Goal: Contribute content: Add original content to the website for others to see

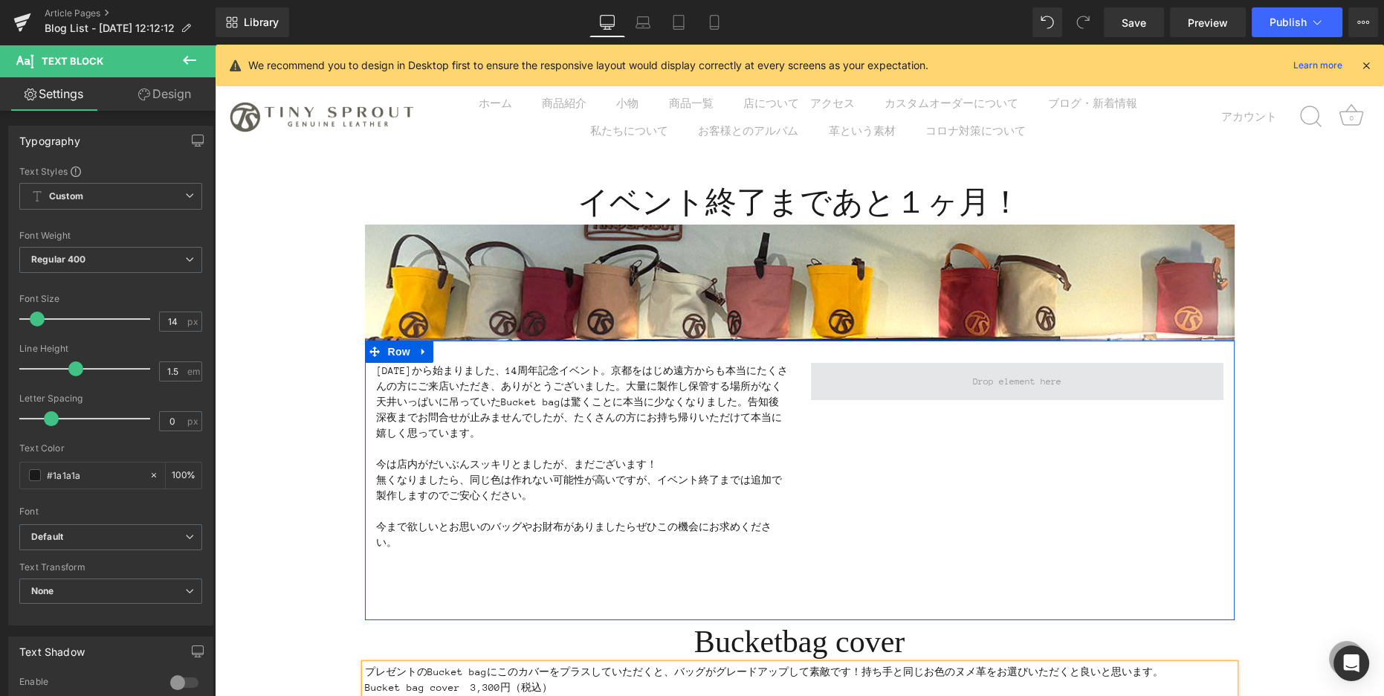
click at [737, 390] on span at bounding box center [1017, 381] width 413 height 37
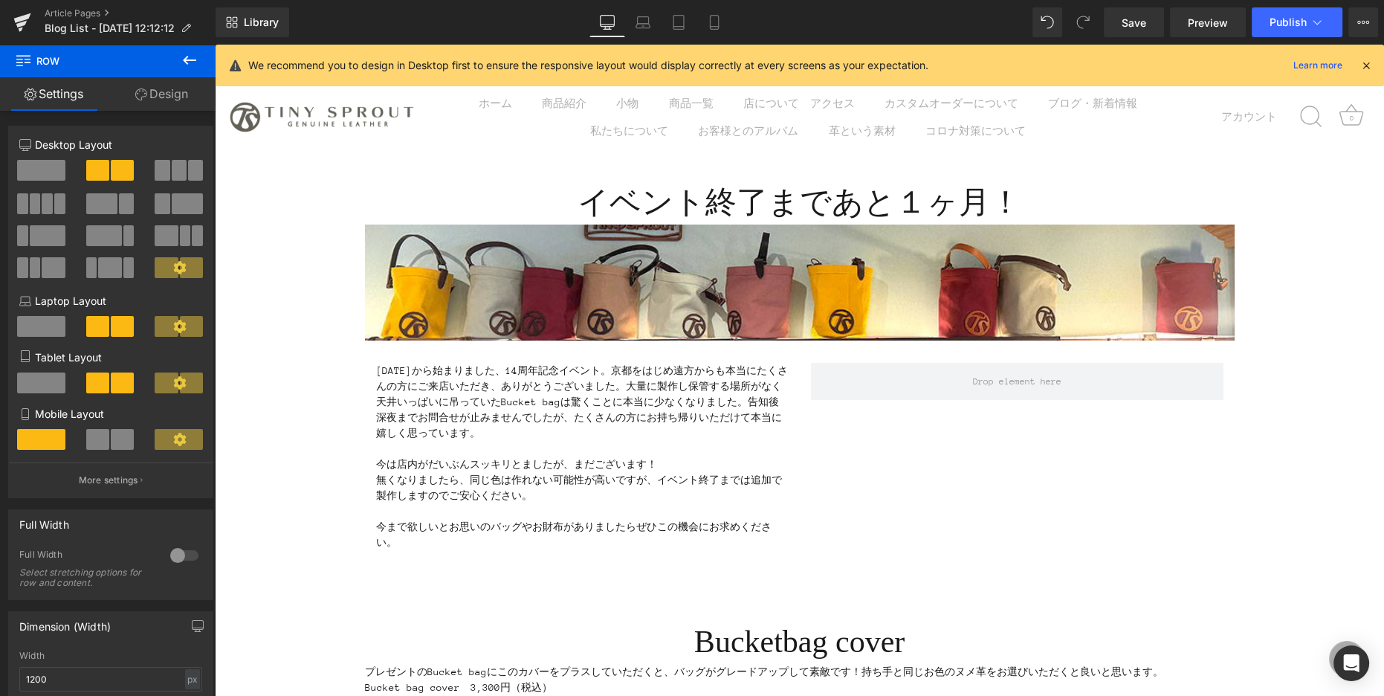
click at [184, 55] on icon at bounding box center [190, 60] width 18 height 18
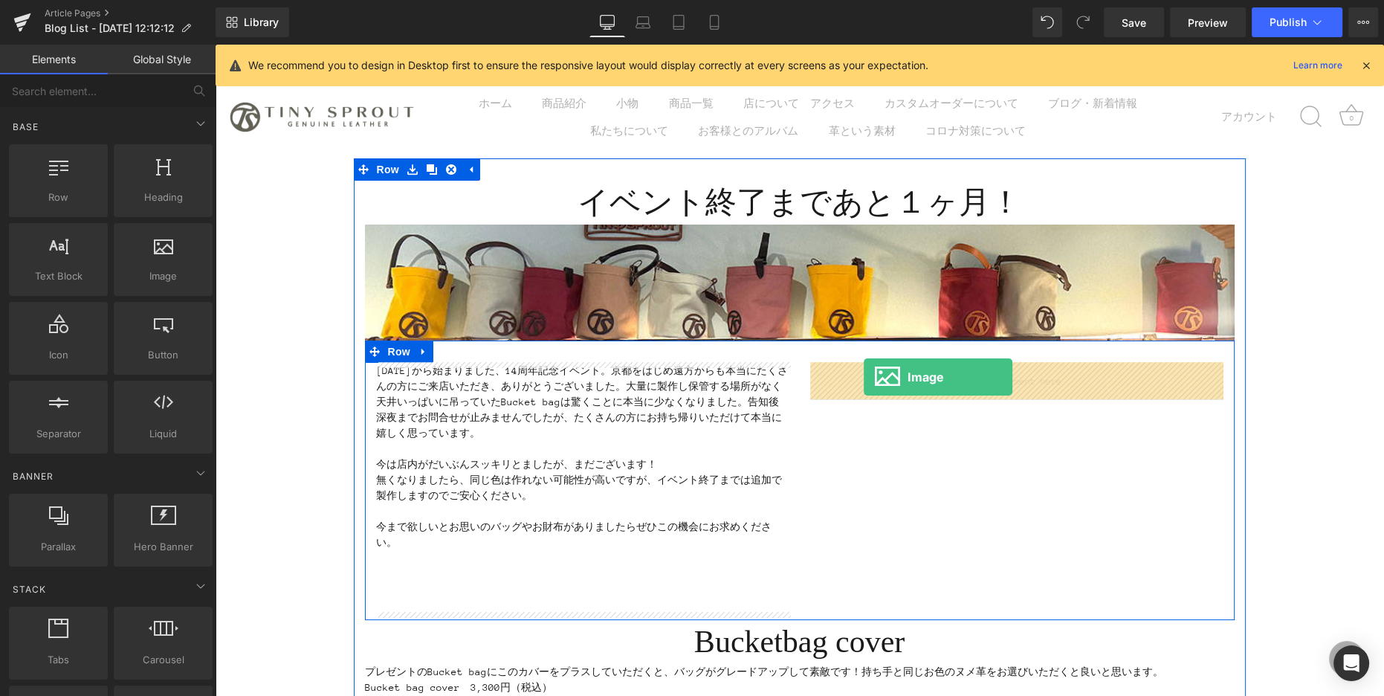
drag, startPoint x: 363, startPoint y: 302, endPoint x: 864, endPoint y: 376, distance: 506.6
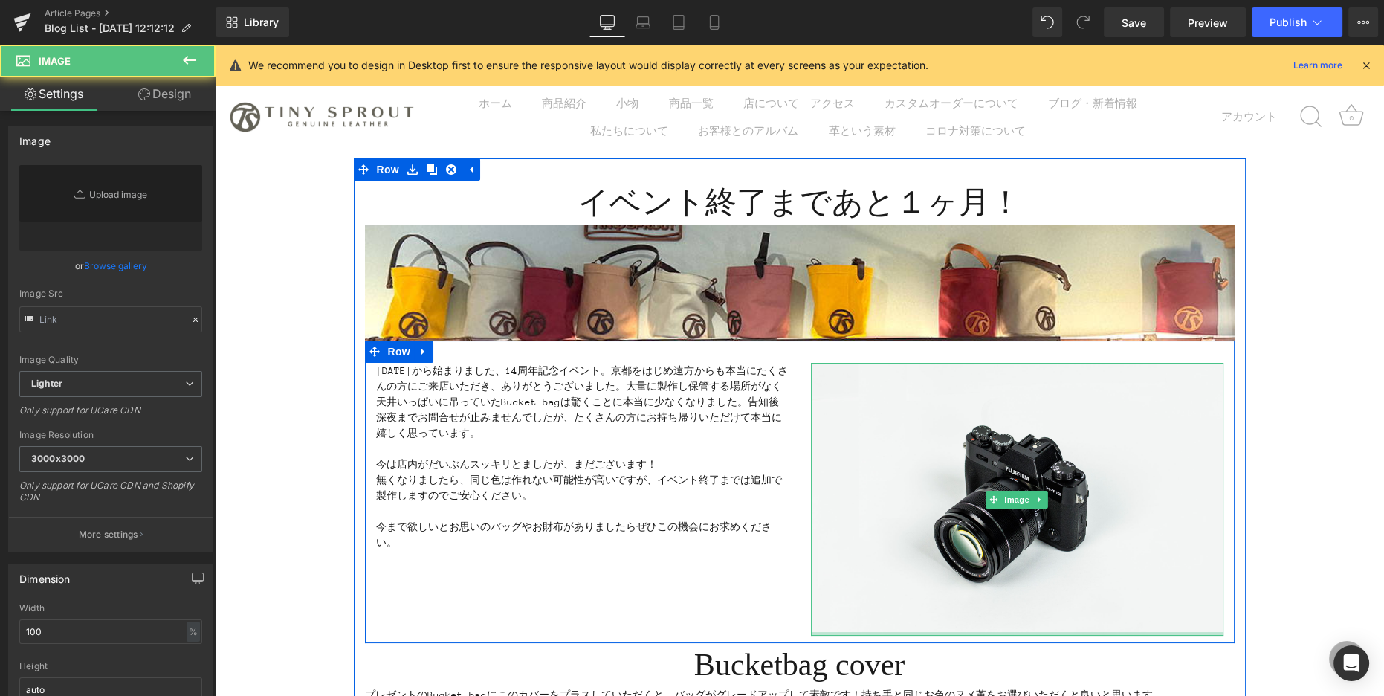
type input "//[DOMAIN_NAME][URL]"
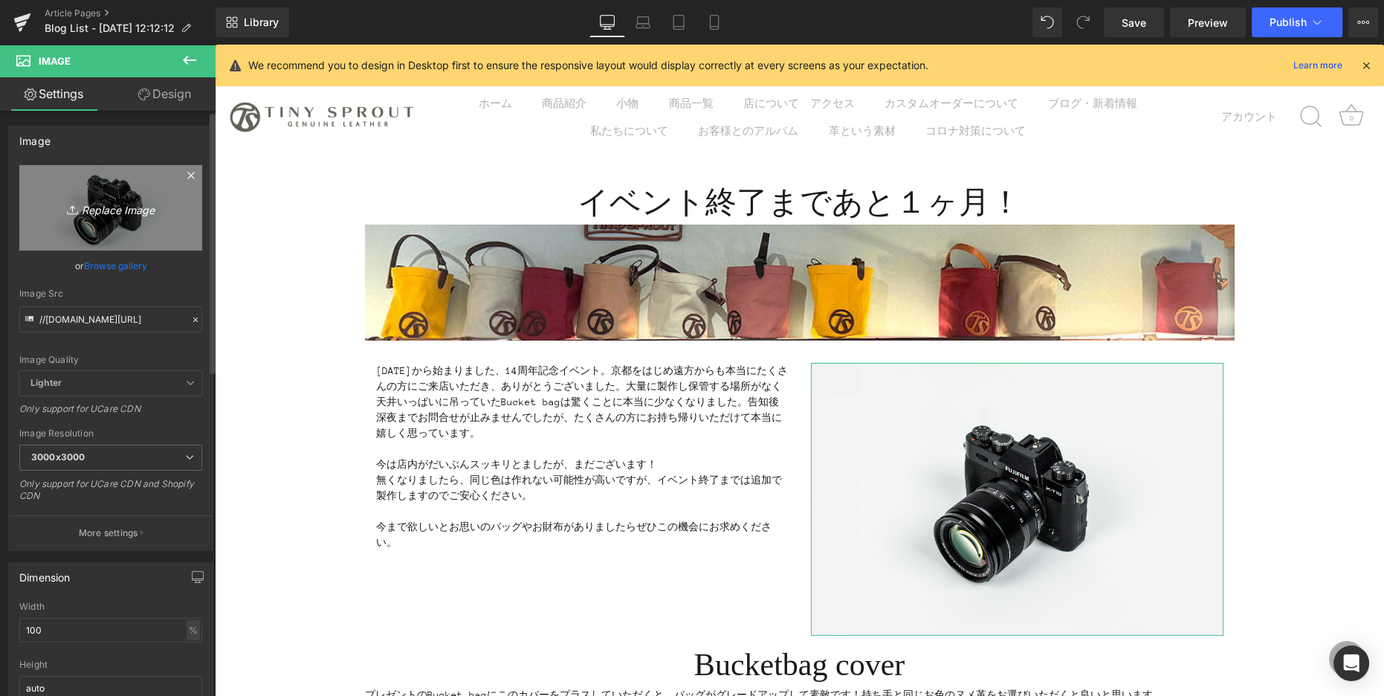
click at [91, 210] on icon "Replace Image" at bounding box center [110, 208] width 119 height 19
type input "C:\fakepath\purchase_pattern_アートボード 1 のコピー.jpg"
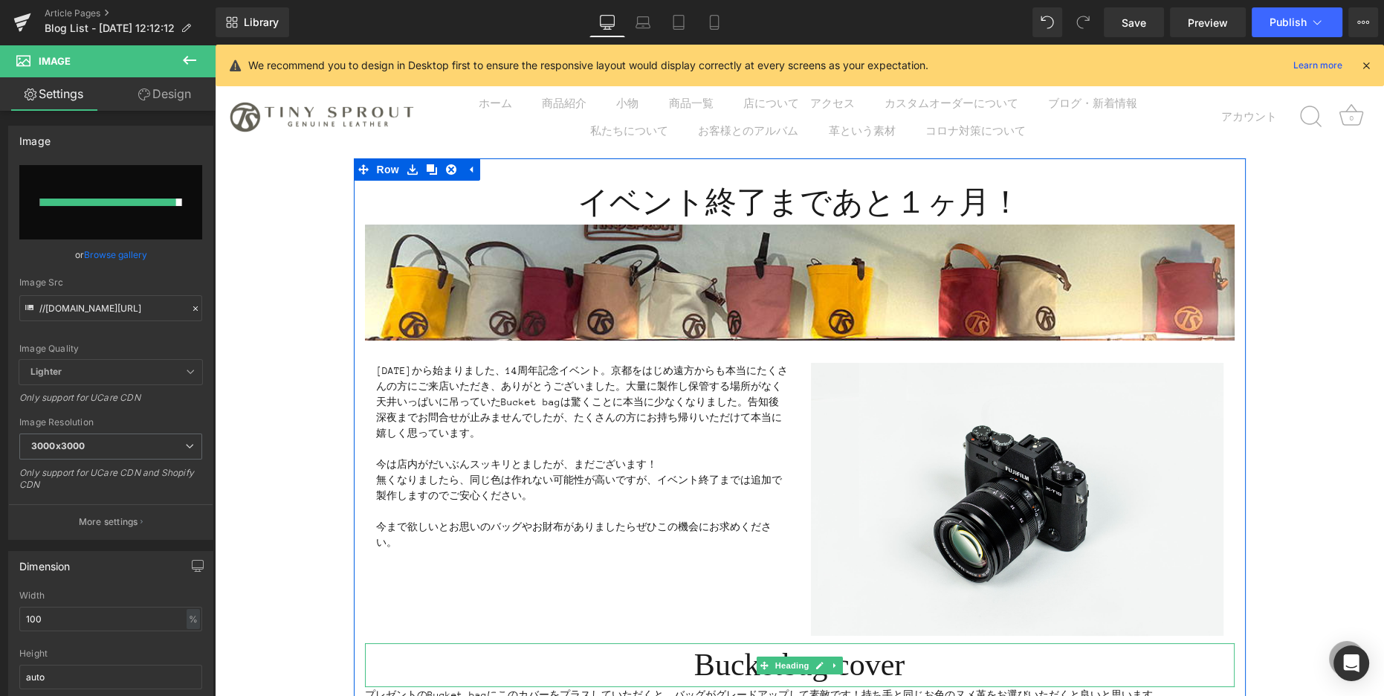
type input "[URL][DOMAIN_NAME]"
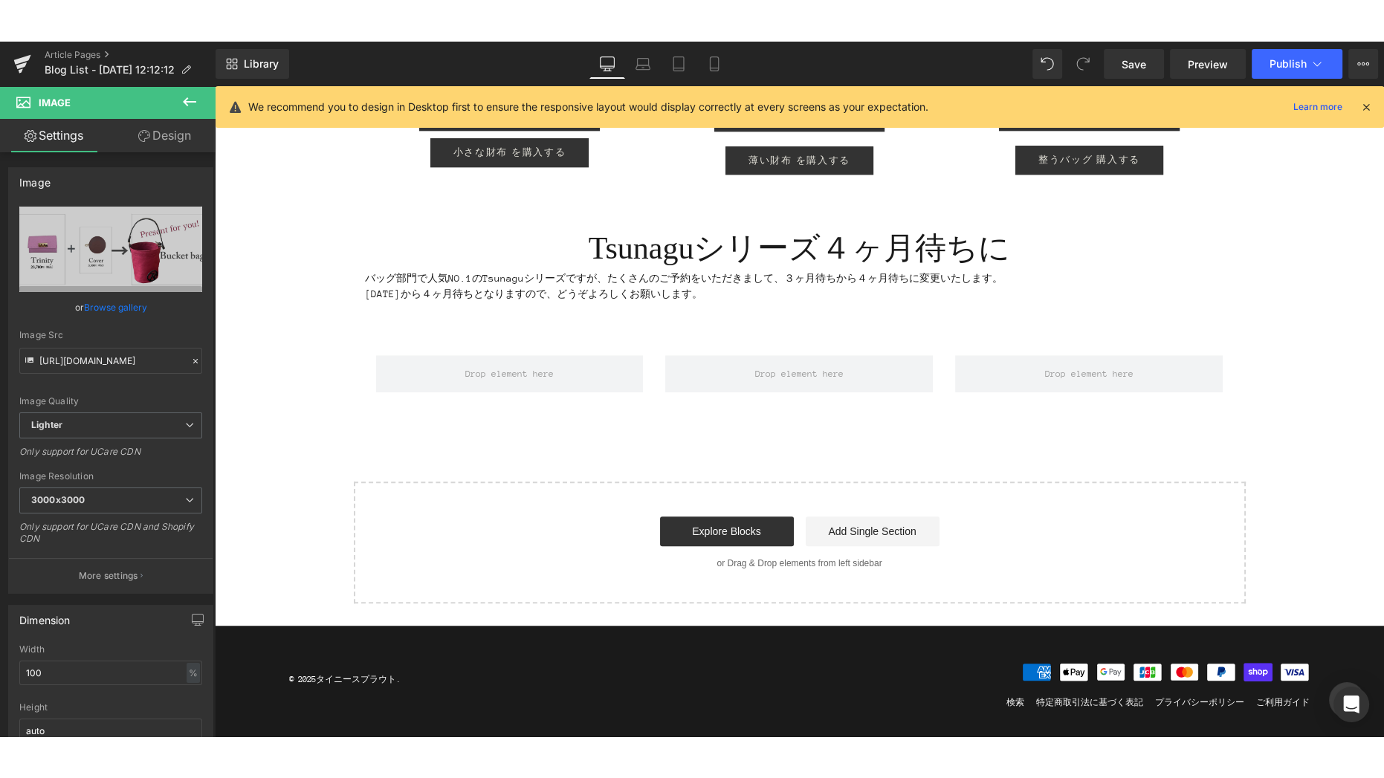
scroll to position [1410, 0]
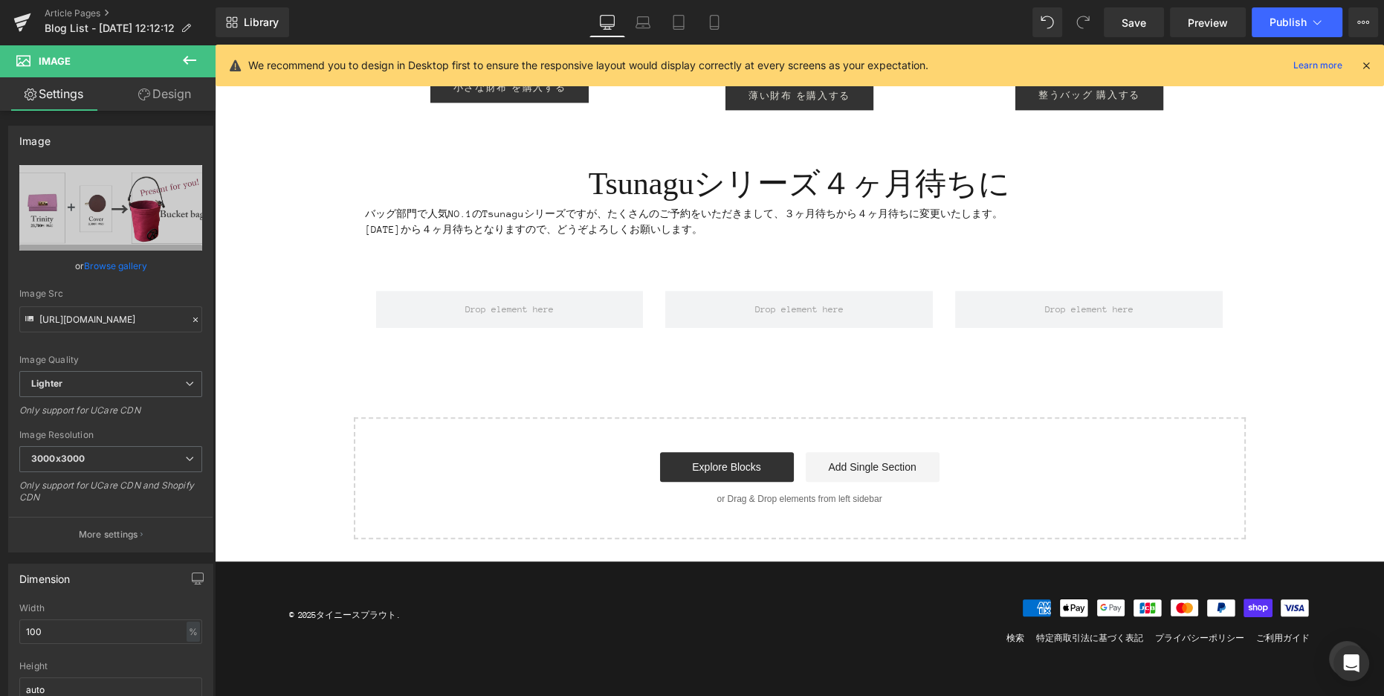
click at [190, 56] on icon at bounding box center [190, 60] width 18 height 18
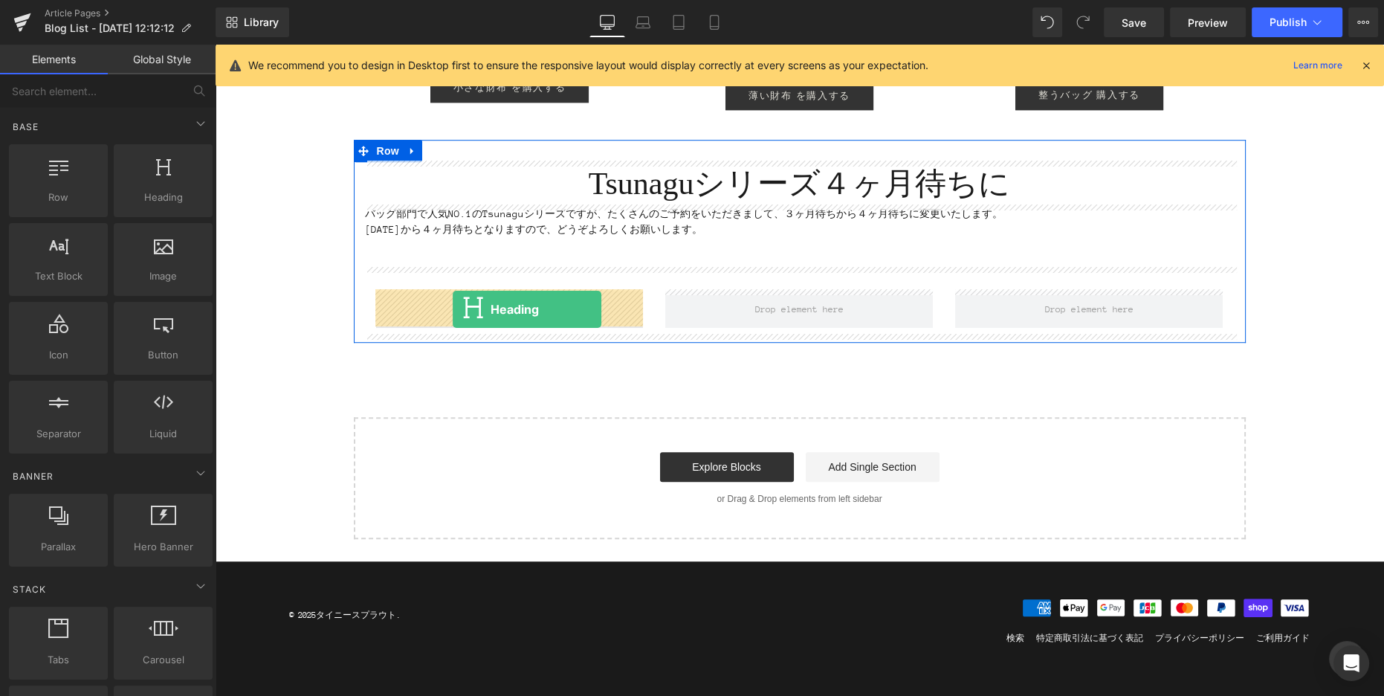
drag, startPoint x: 392, startPoint y: 233, endPoint x: 453, endPoint y: 309, distance: 97.9
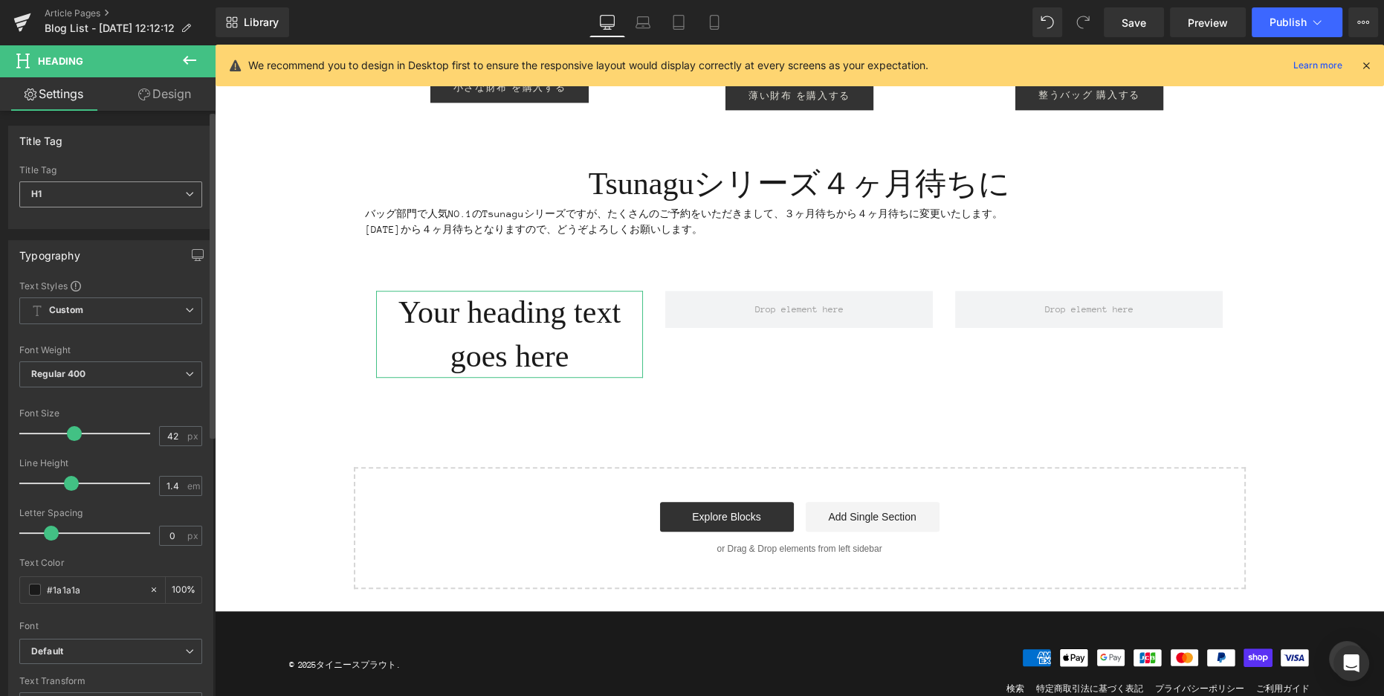
click at [190, 196] on span "H1" at bounding box center [110, 194] width 183 height 26
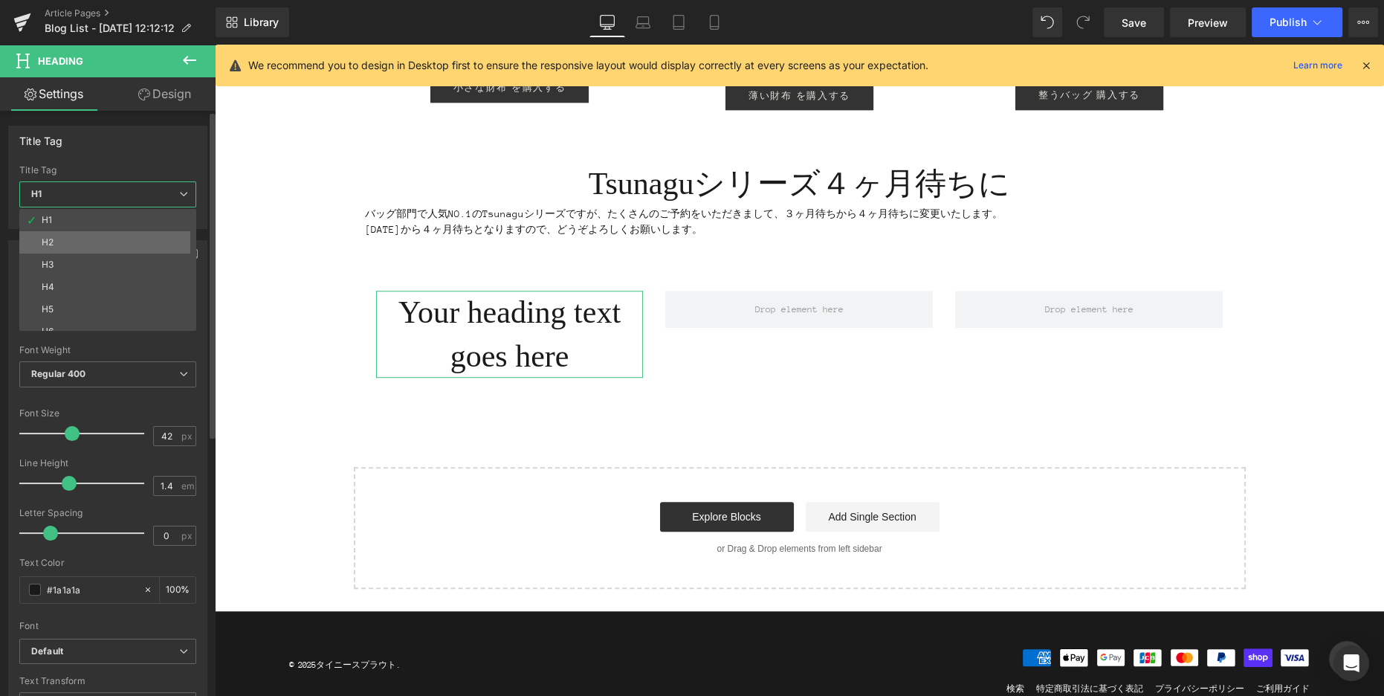
click at [127, 239] on li "H2" at bounding box center [111, 242] width 184 height 22
type input "25.2"
type input "100"
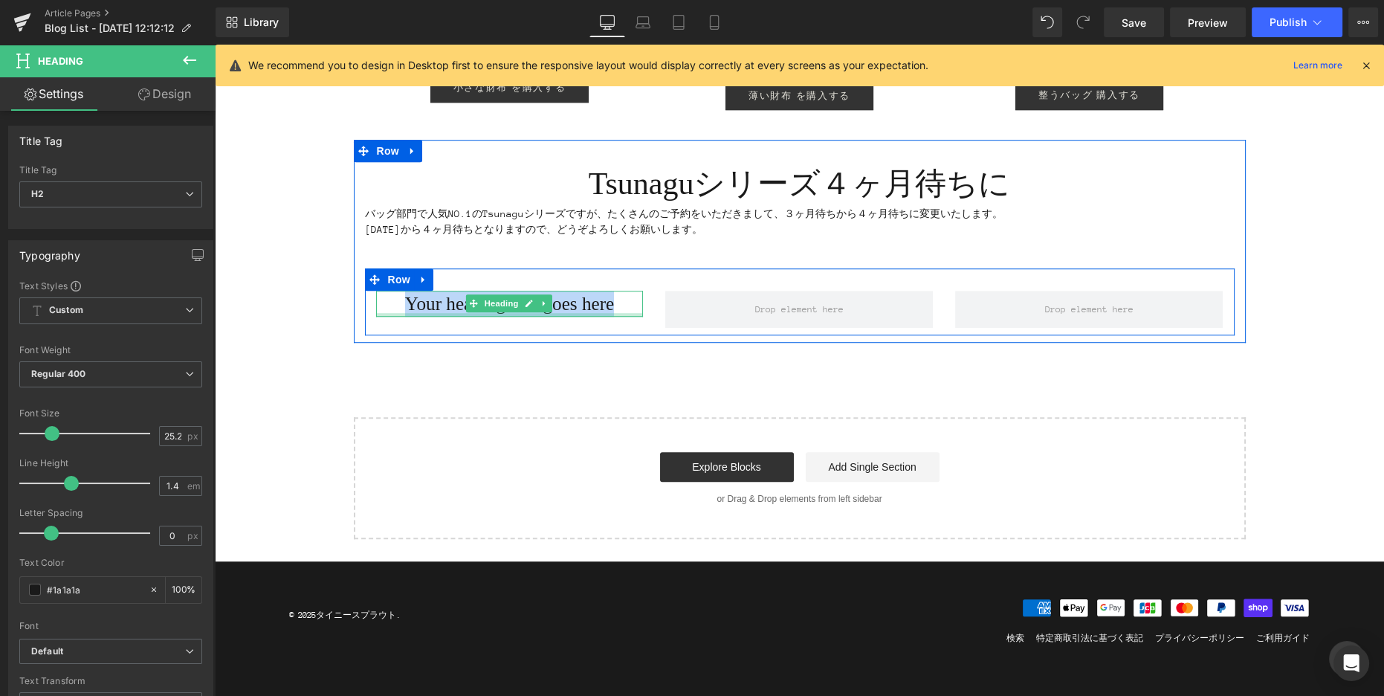
drag, startPoint x: 396, startPoint y: 303, endPoint x: 625, endPoint y: 314, distance: 230.0
click at [625, 314] on div "Your heading text goes here Heading" at bounding box center [510, 304] width 268 height 26
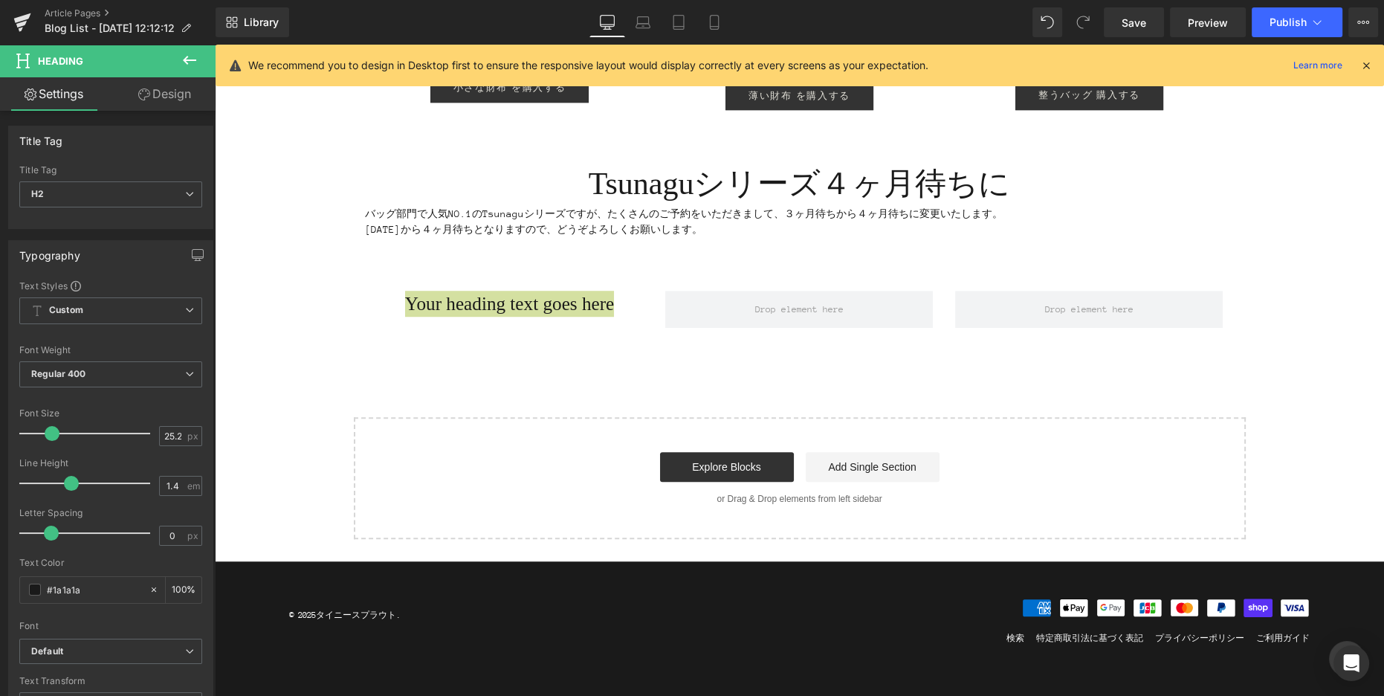
click at [189, 54] on icon at bounding box center [190, 60] width 18 height 18
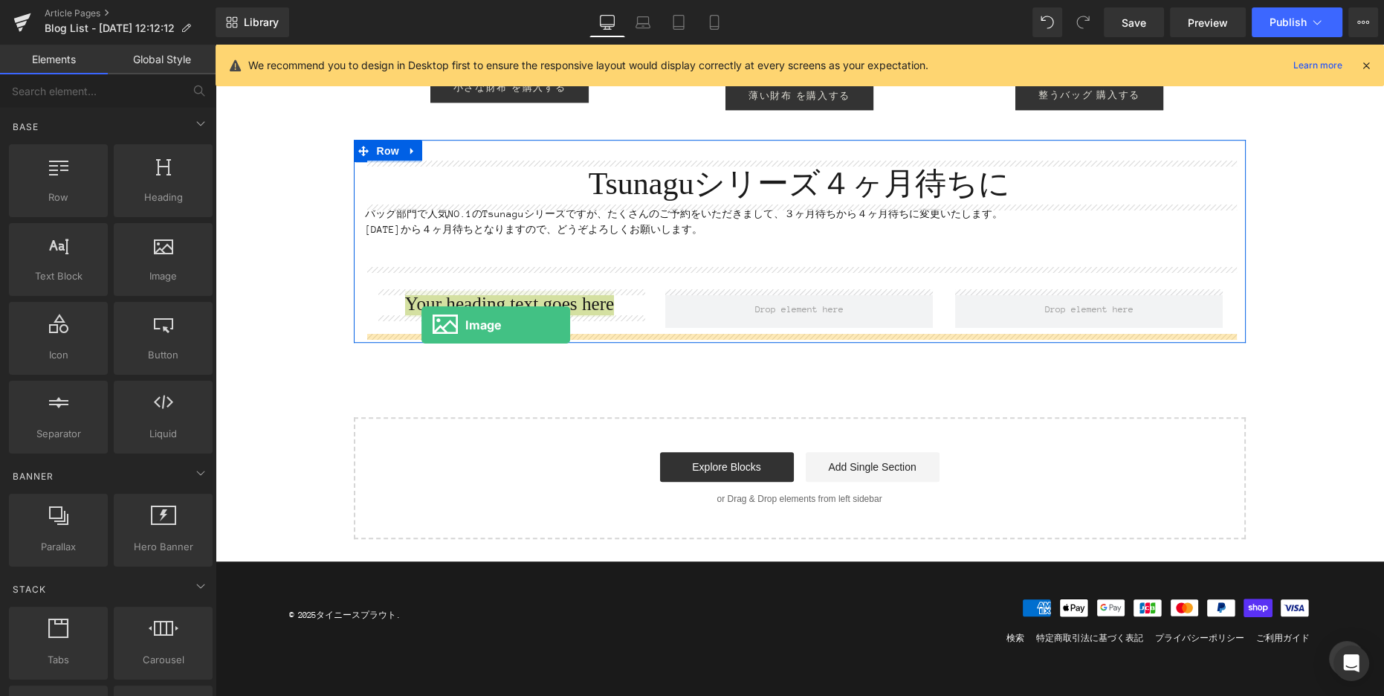
drag, startPoint x: 403, startPoint y: 318, endPoint x: 421, endPoint y: 325, distance: 19.1
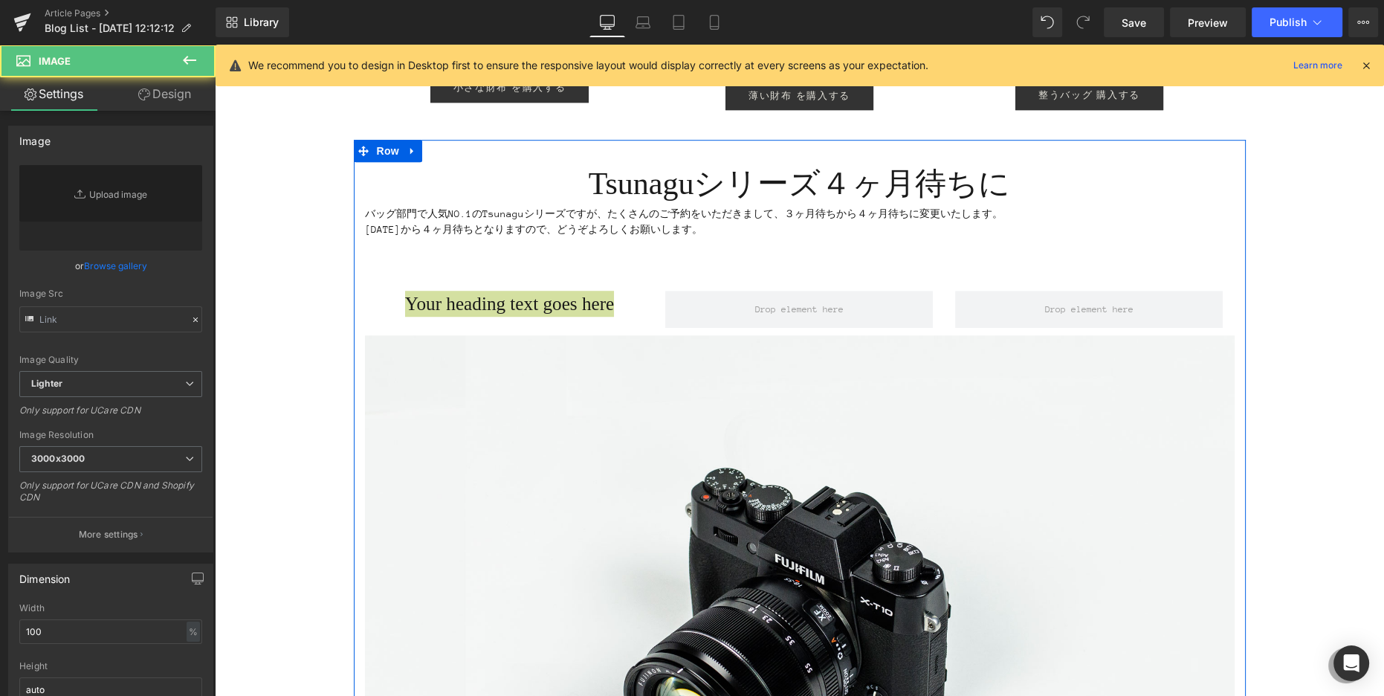
type input "//[DOMAIN_NAME][URL]"
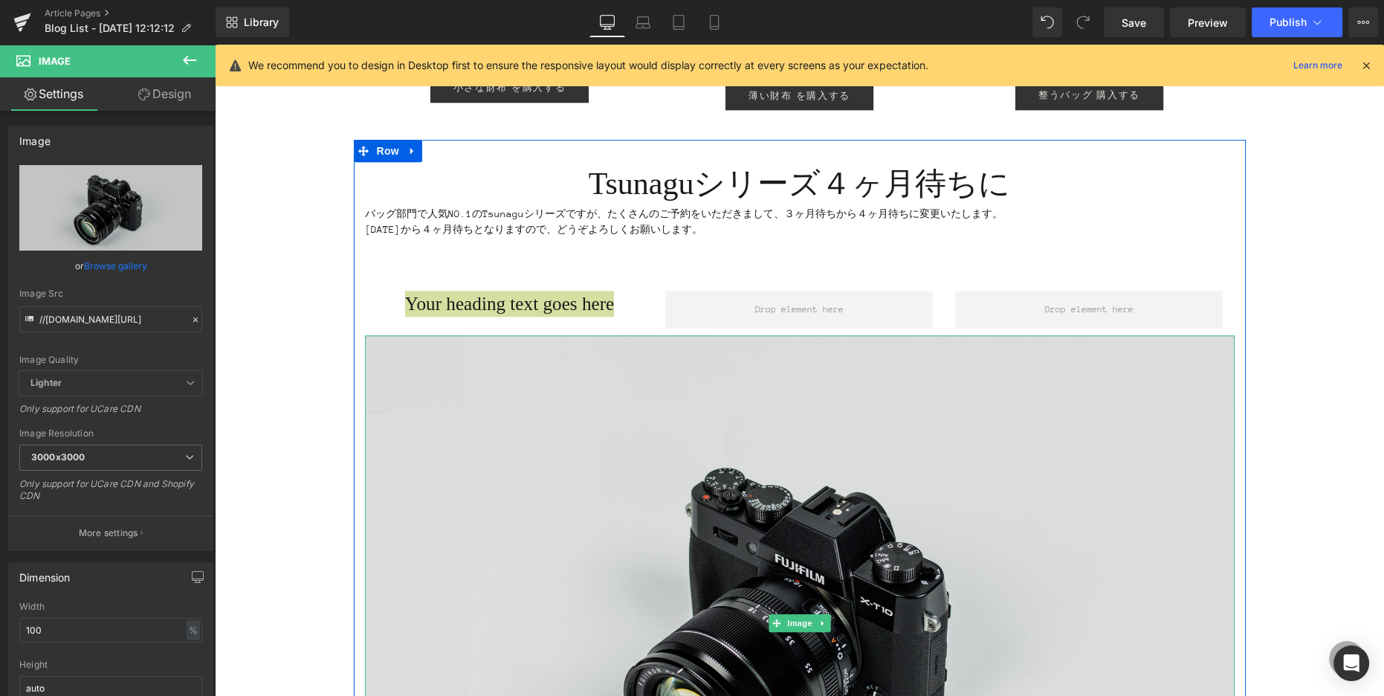
scroll to position [1410, 0]
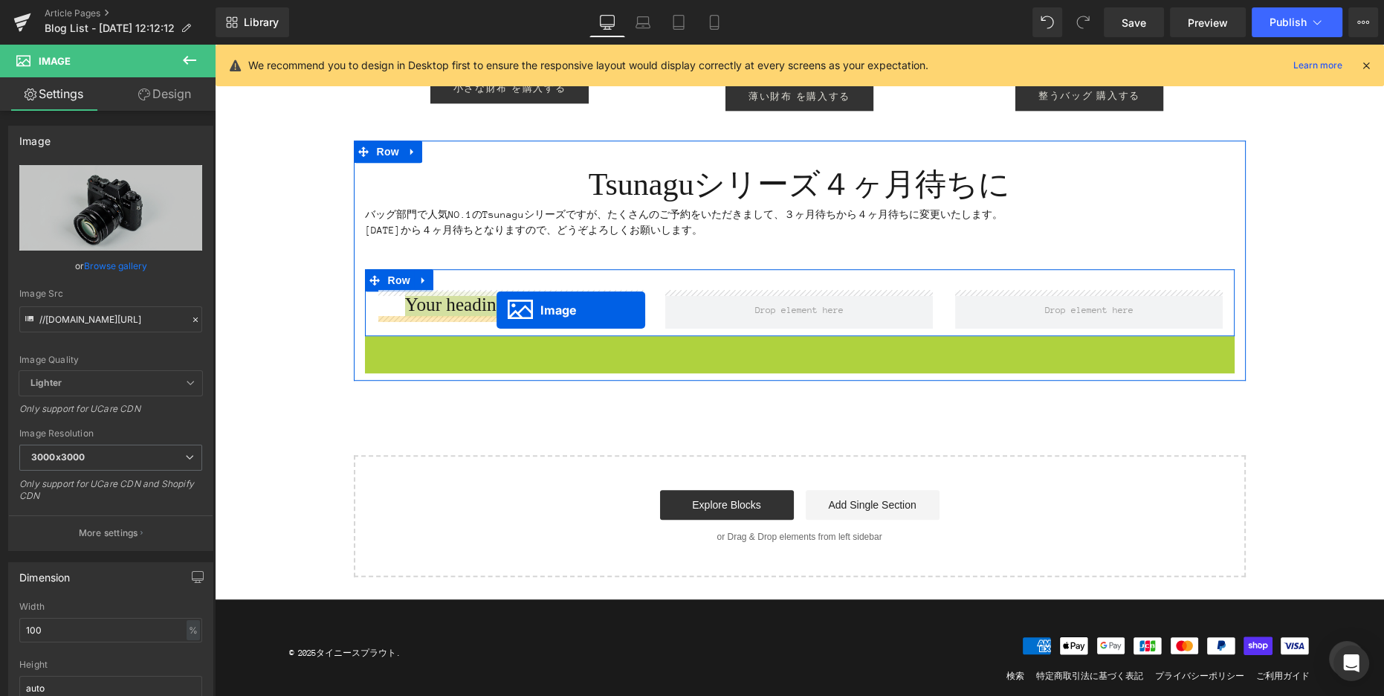
drag, startPoint x: 776, startPoint y: 624, endPoint x: 491, endPoint y: 313, distance: 421.5
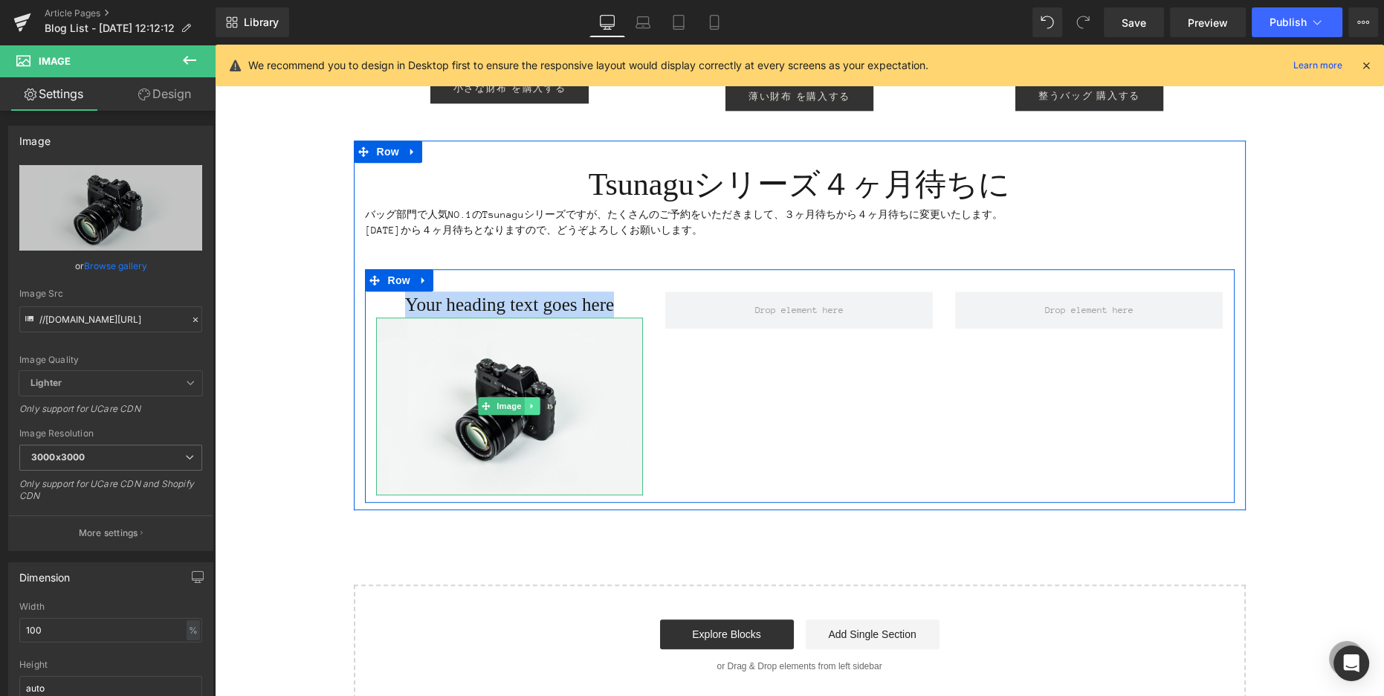
click at [535, 405] on icon at bounding box center [533, 405] width 8 height 9
click at [524, 404] on icon at bounding box center [525, 406] width 8 height 8
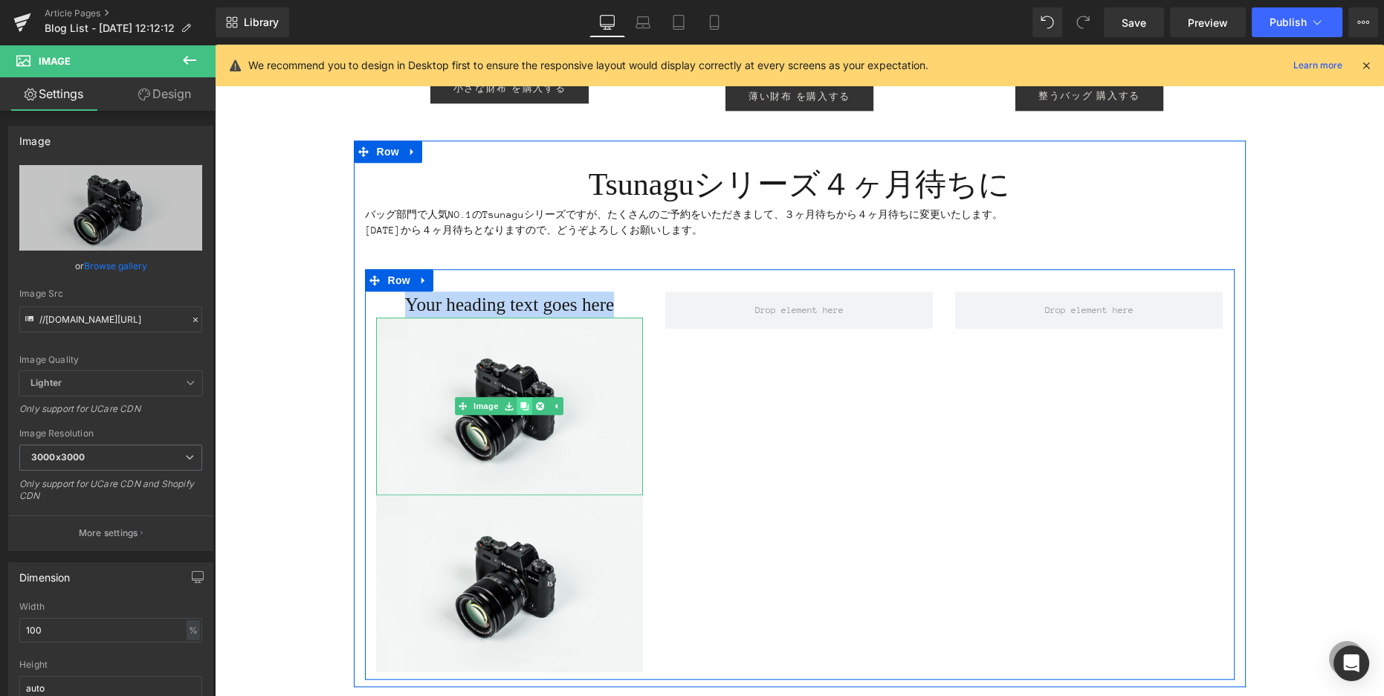
click at [524, 404] on icon at bounding box center [525, 406] width 8 height 8
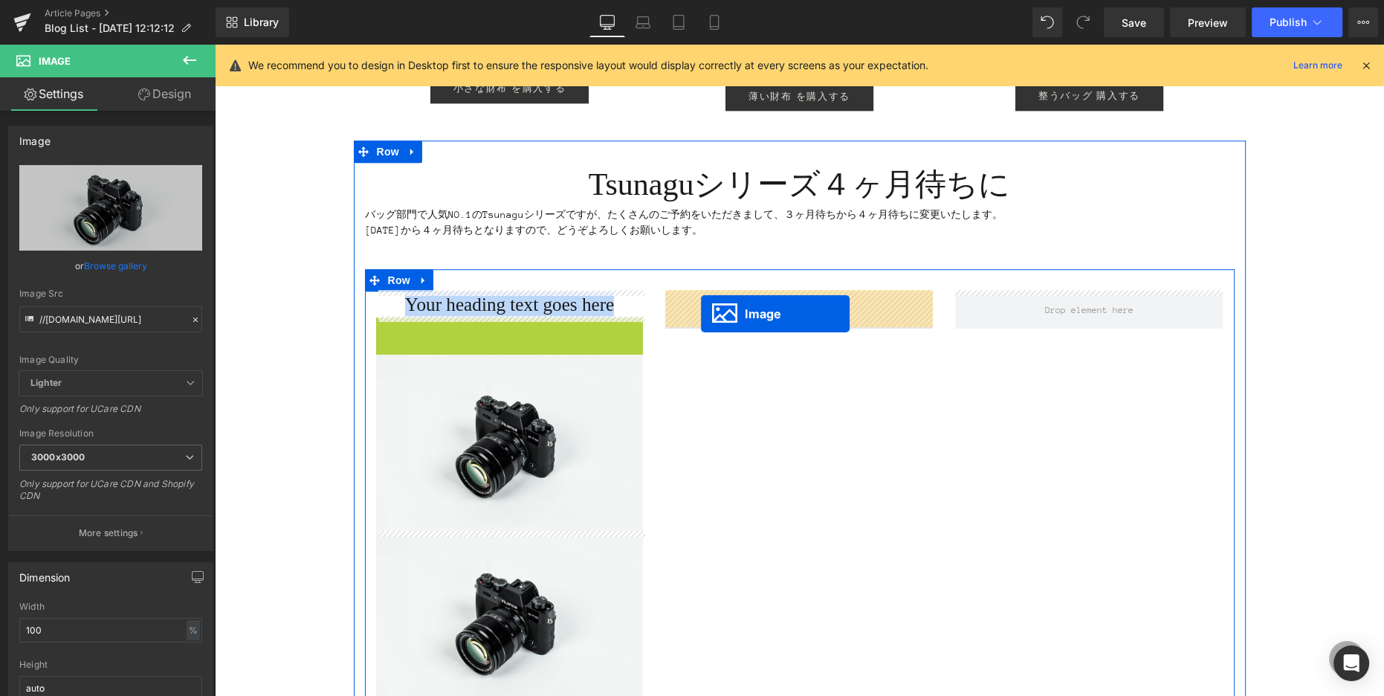
drag, startPoint x: 564, startPoint y: 378, endPoint x: 701, endPoint y: 314, distance: 151.7
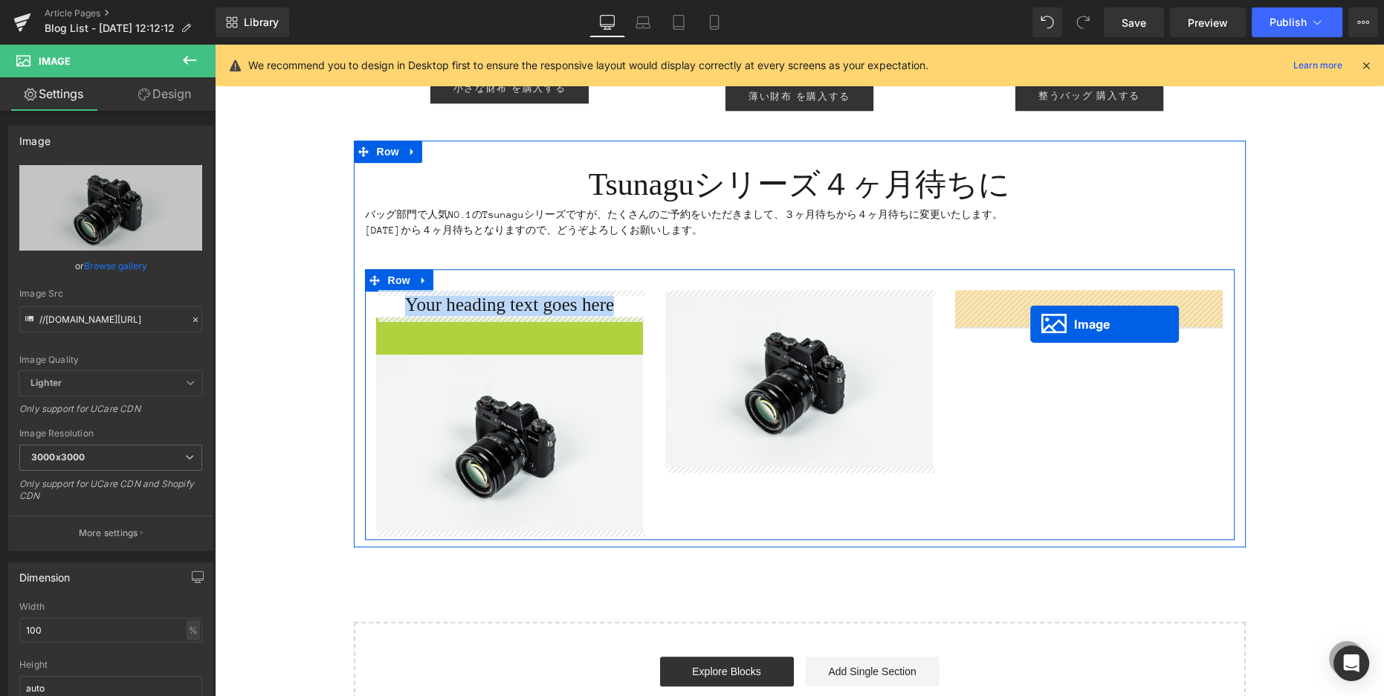
drag, startPoint x: 484, startPoint y: 404, endPoint x: 1029, endPoint y: 325, distance: 550.6
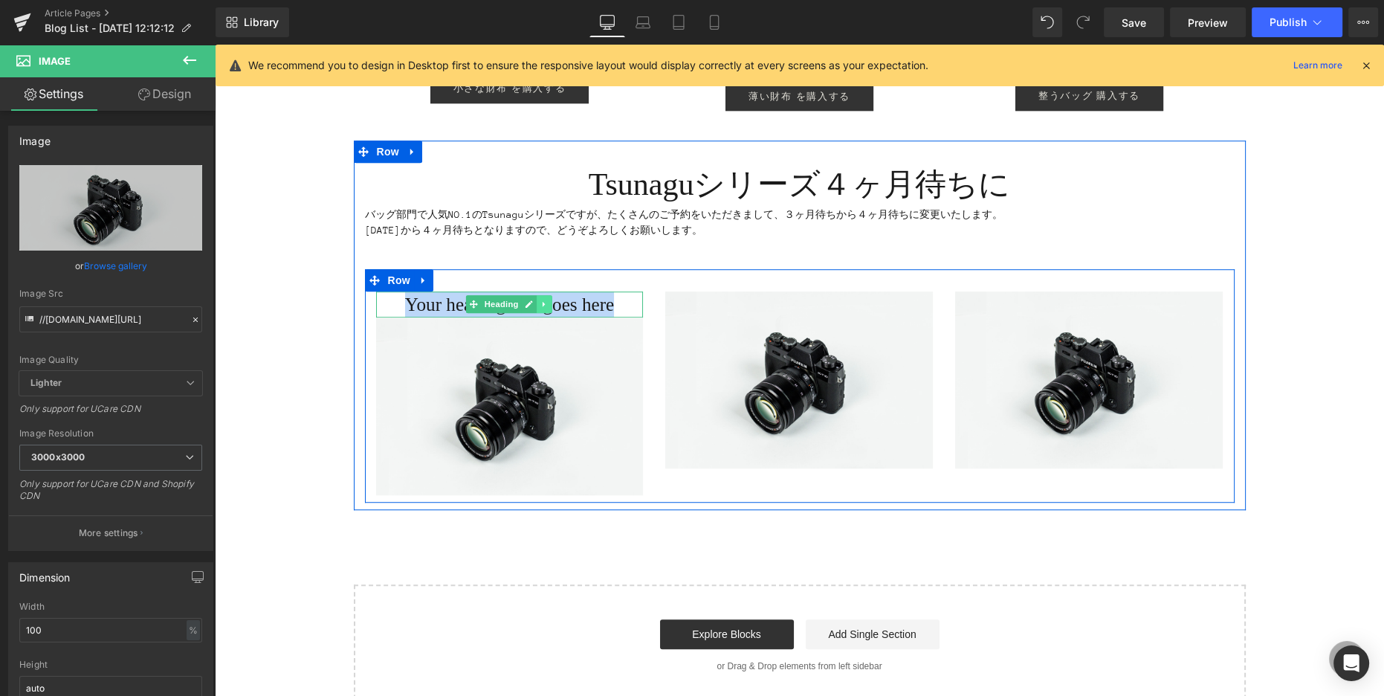
click at [546, 305] on icon at bounding box center [545, 304] width 8 height 9
click at [536, 304] on icon at bounding box center [537, 304] width 8 height 8
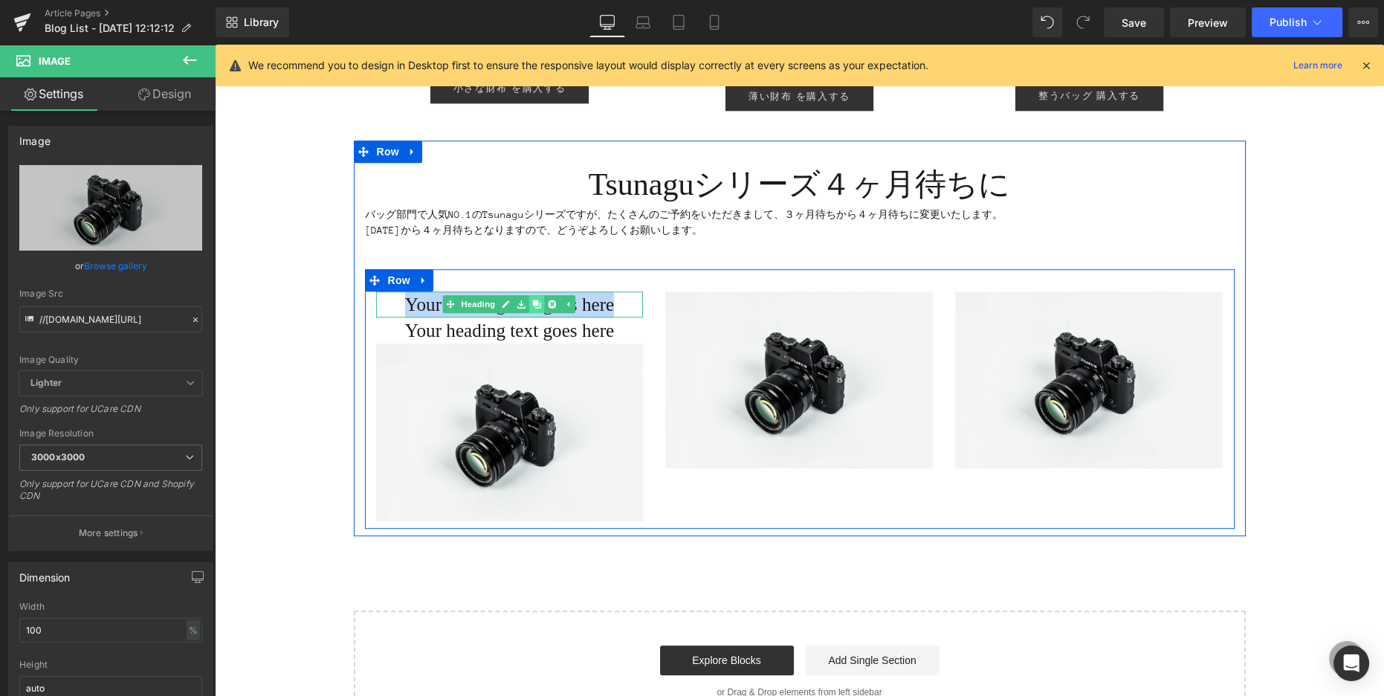
click at [536, 304] on icon at bounding box center [537, 304] width 8 height 8
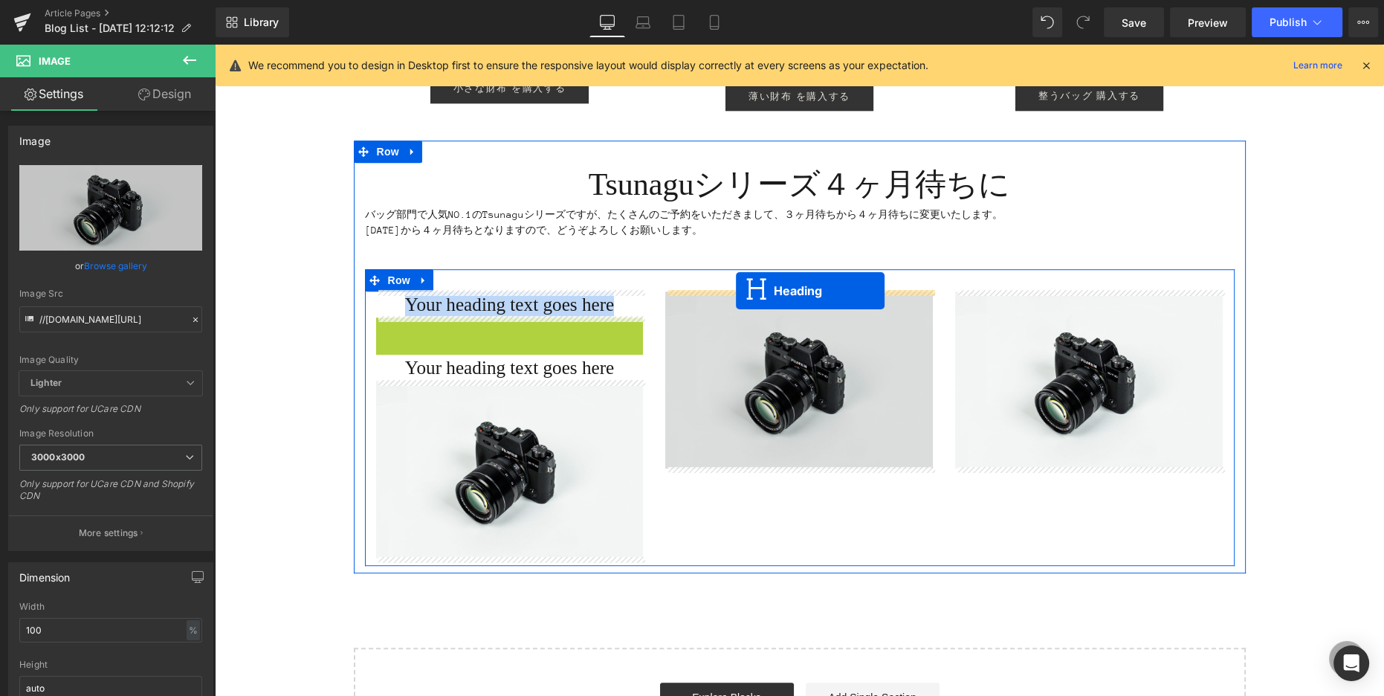
drag, startPoint x: 613, startPoint y: 315, endPoint x: 735, endPoint y: 291, distance: 125.1
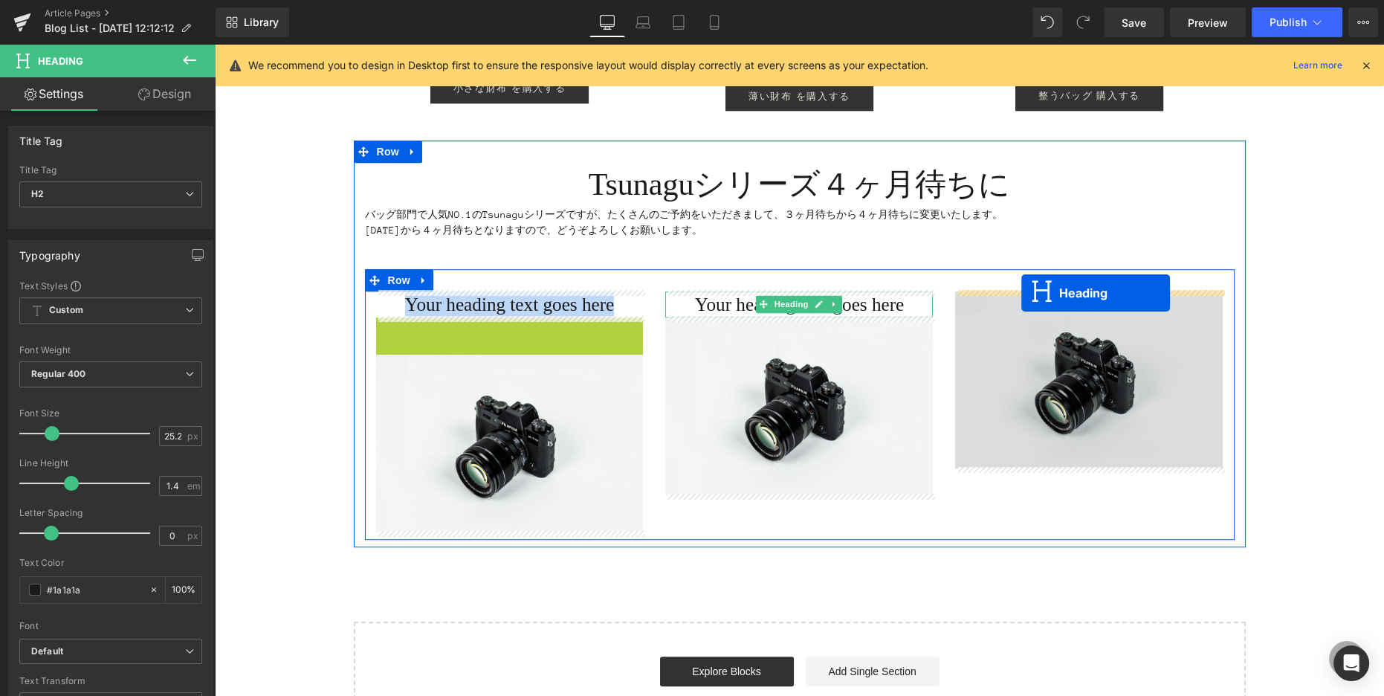
drag, startPoint x: 474, startPoint y: 329, endPoint x: 1022, endPoint y: 294, distance: 548.3
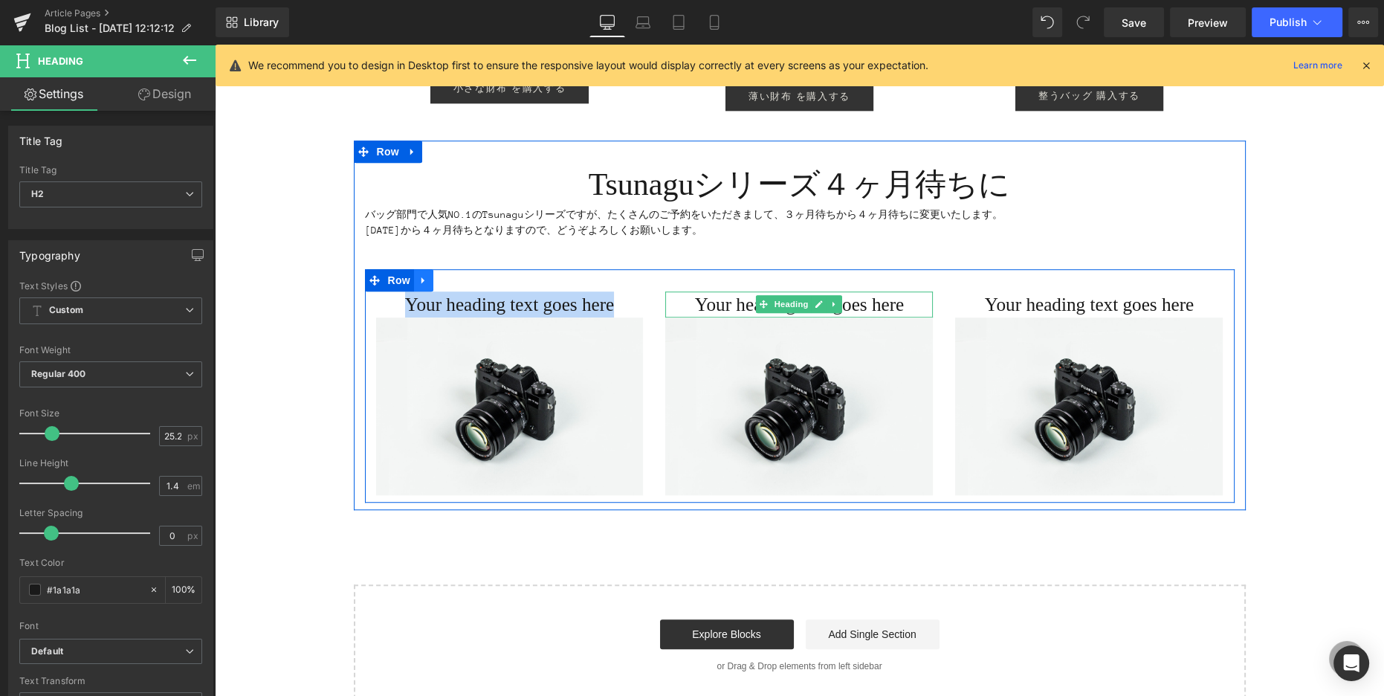
click at [427, 276] on icon at bounding box center [424, 279] width 10 height 11
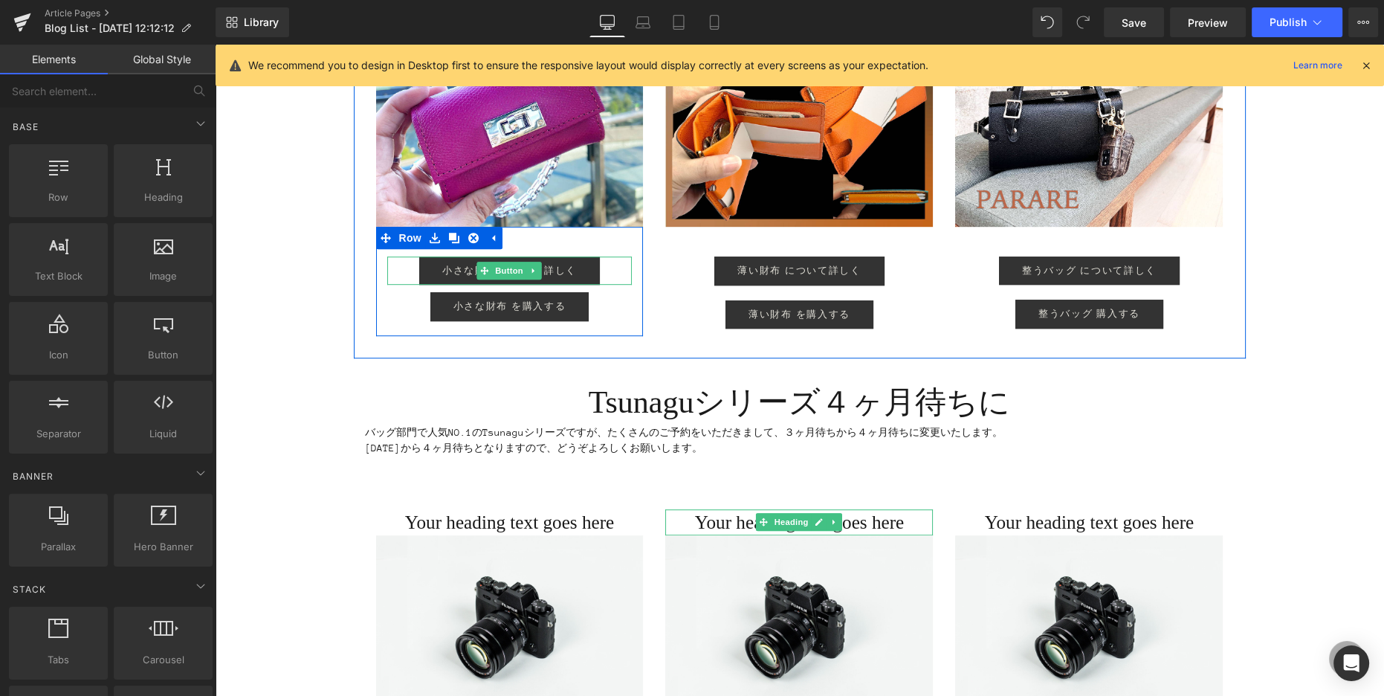
scroll to position [1190, 0]
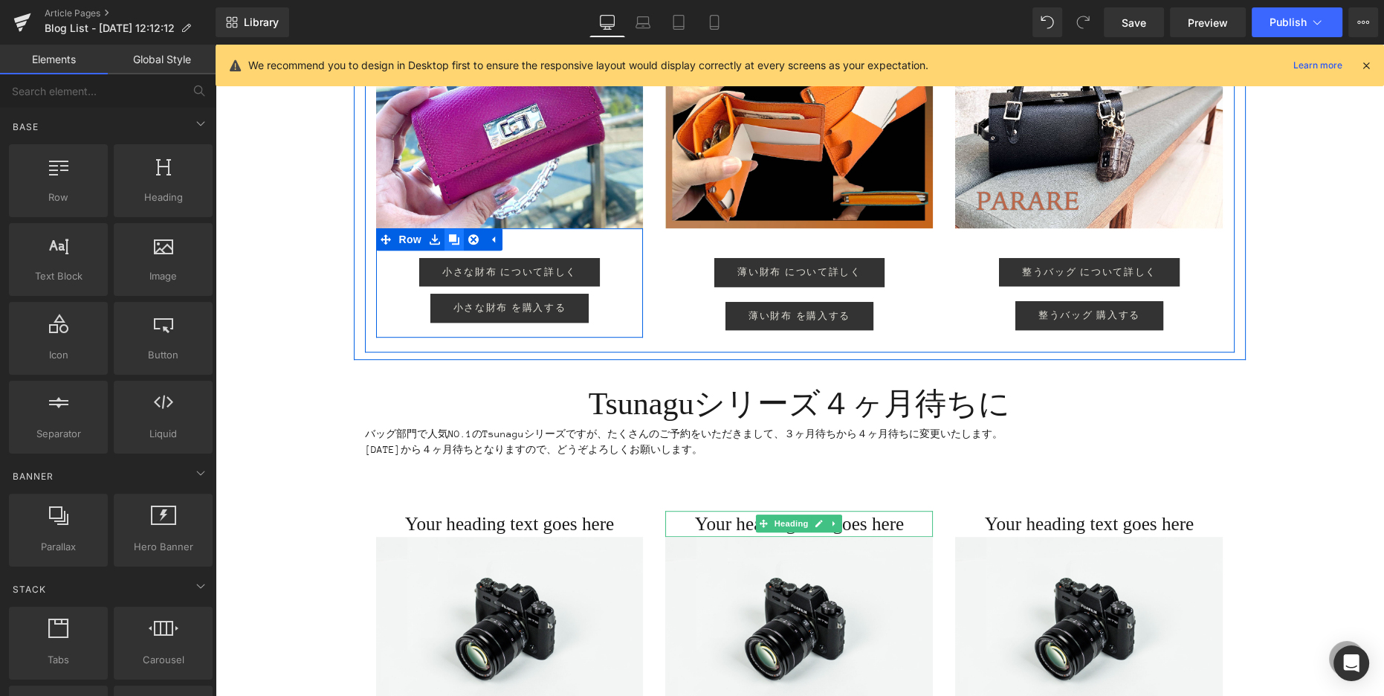
click at [456, 236] on icon at bounding box center [454, 239] width 10 height 10
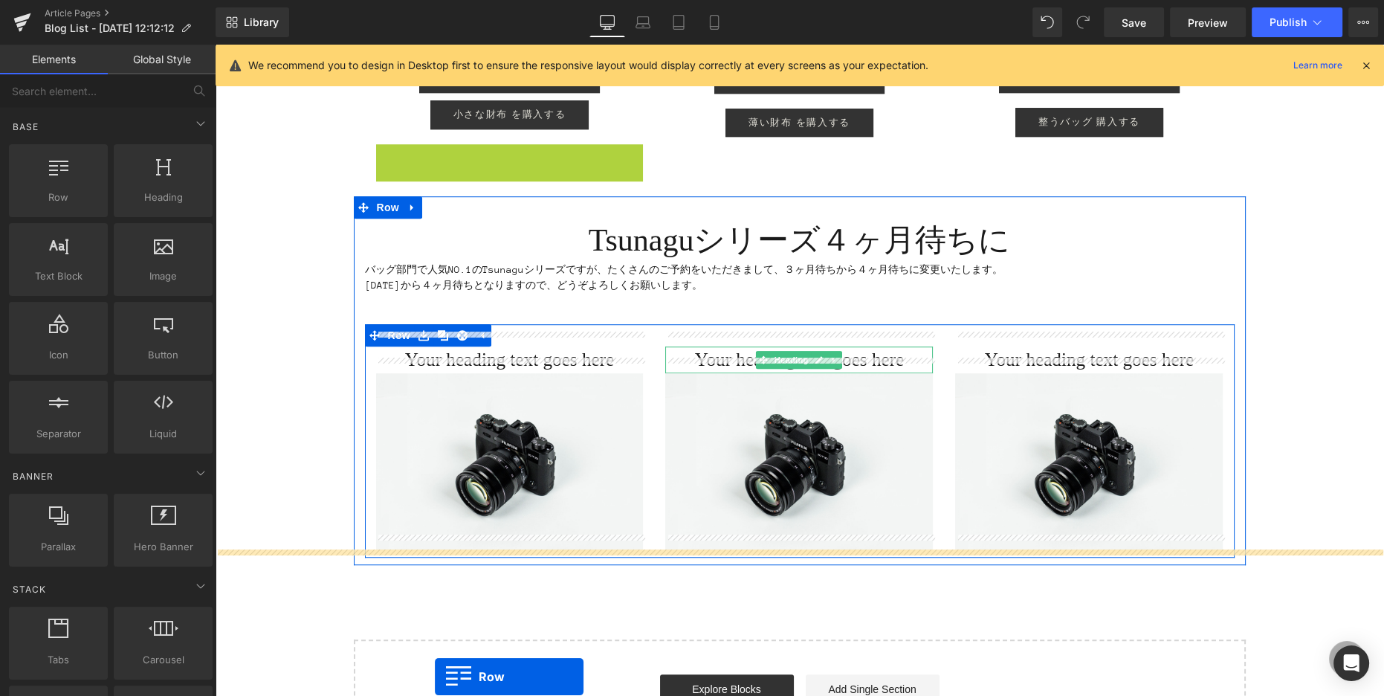
scroll to position [1547, 0]
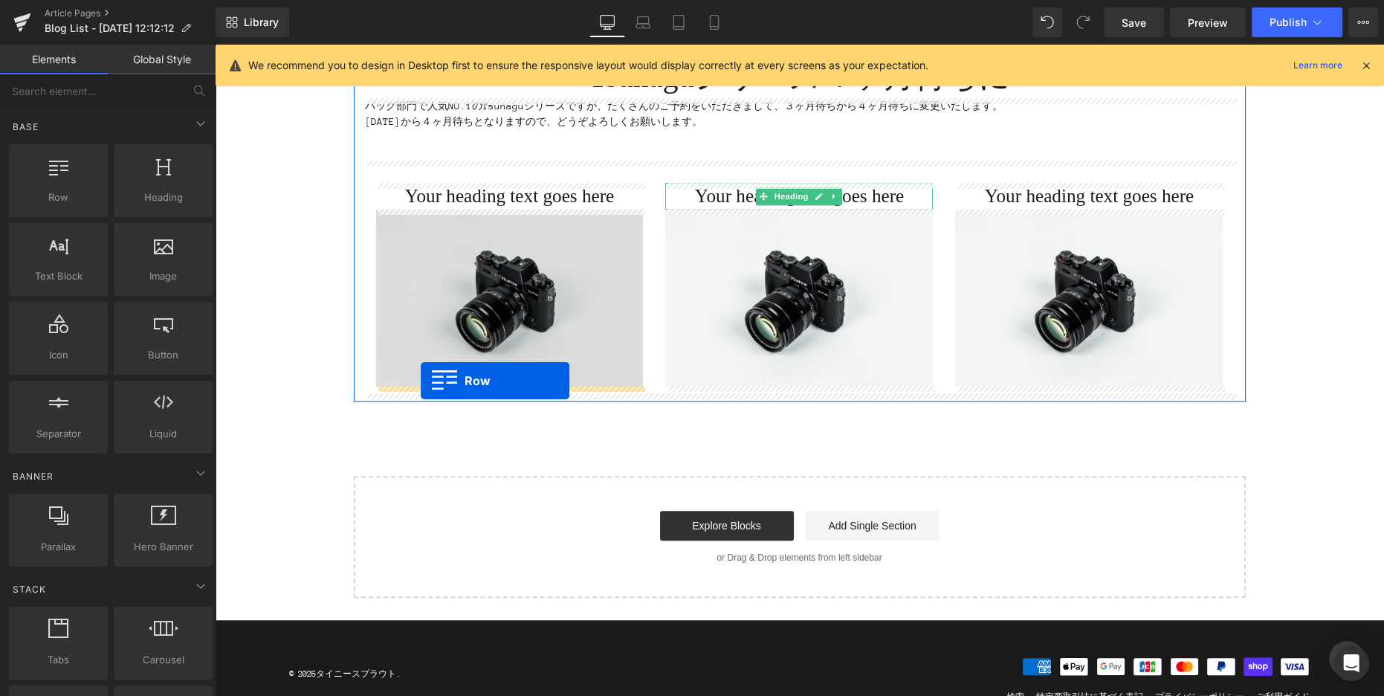
drag, startPoint x: 381, startPoint y: 346, endPoint x: 421, endPoint y: 380, distance: 52.2
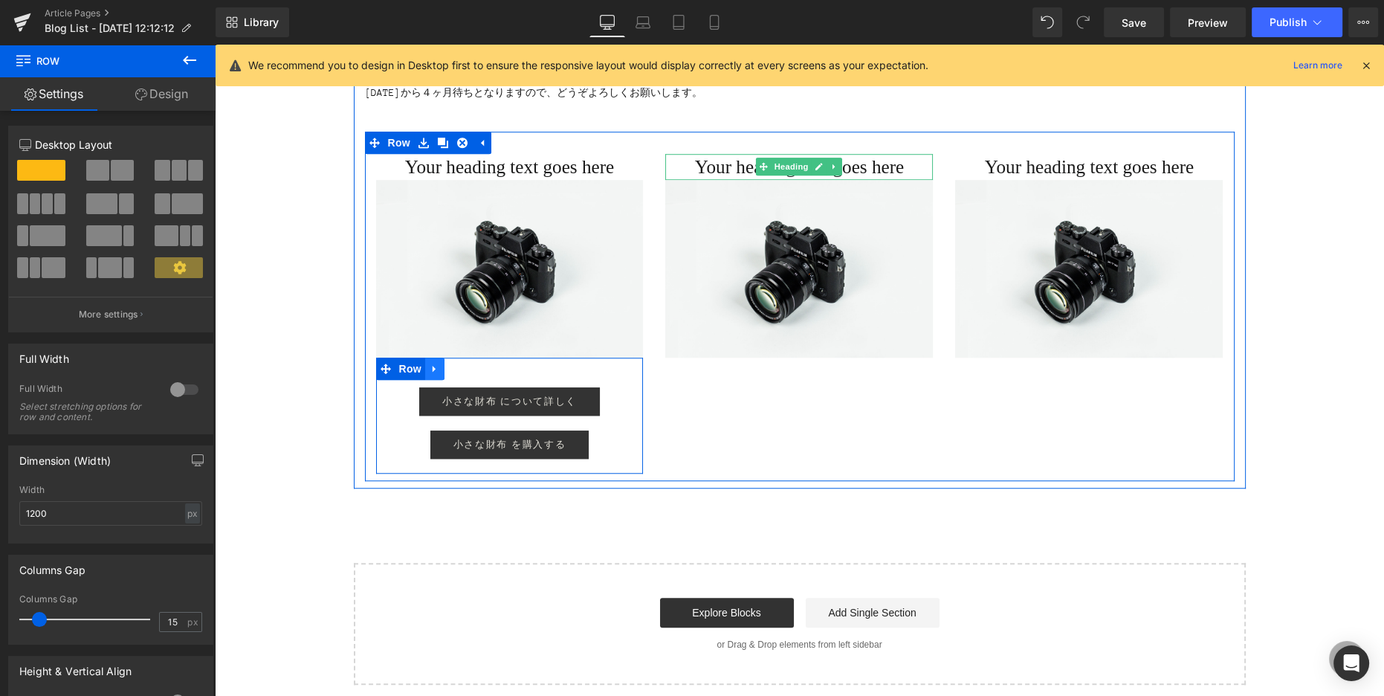
click at [433, 365] on icon at bounding box center [434, 368] width 3 height 7
click at [454, 370] on icon at bounding box center [454, 369] width 10 height 10
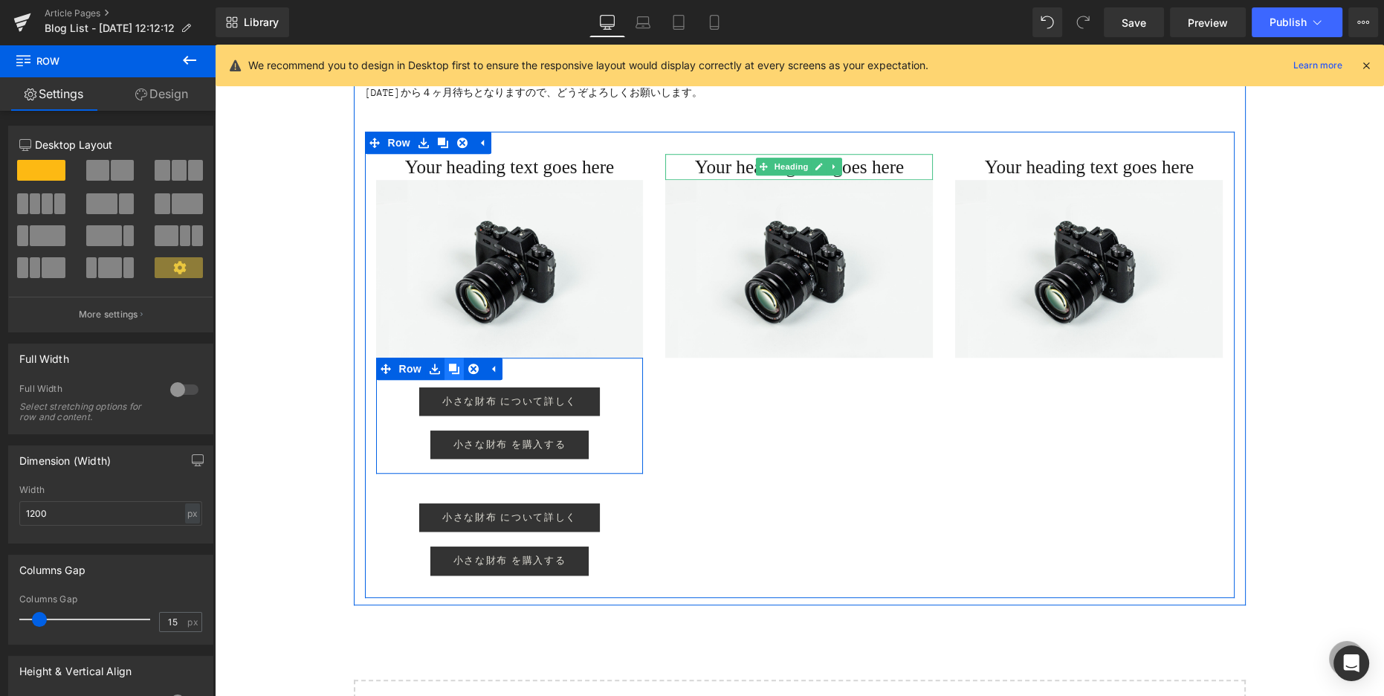
drag, startPoint x: 452, startPoint y: 363, endPoint x: 445, endPoint y: 372, distance: 11.8
click at [452, 364] on icon at bounding box center [454, 369] width 10 height 10
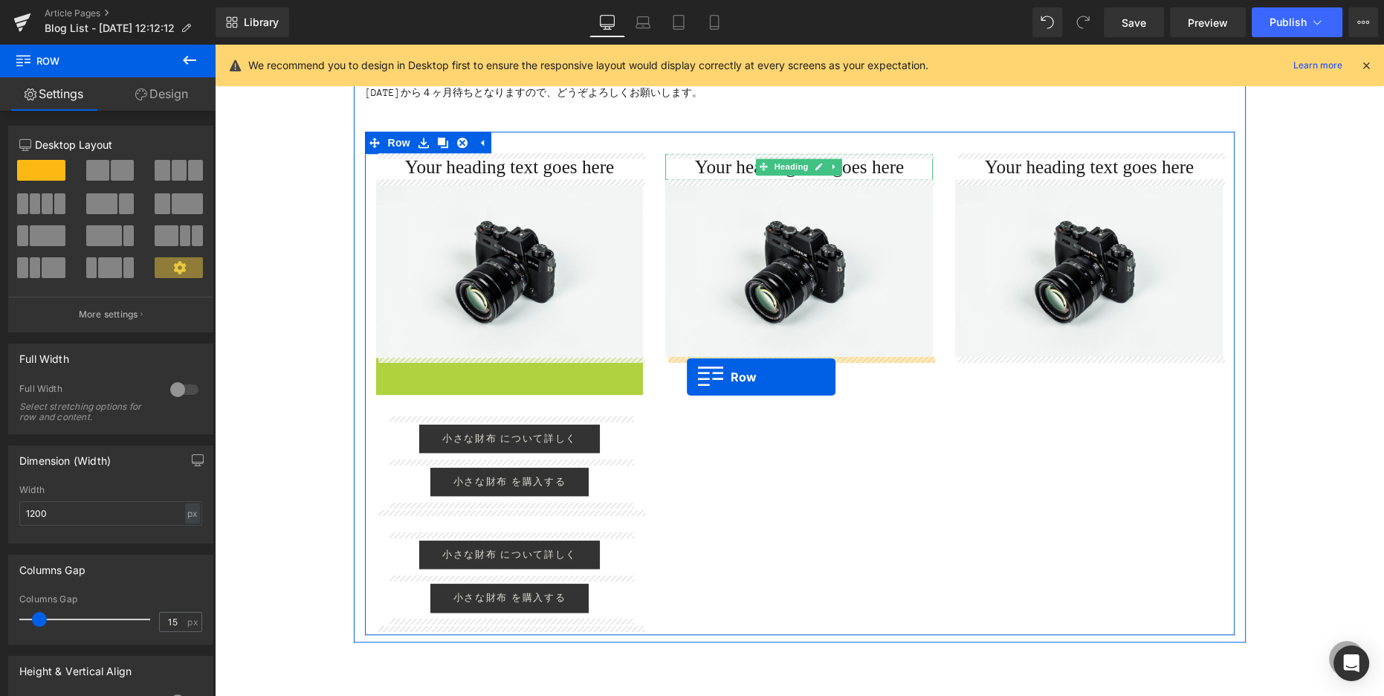
drag, startPoint x: 383, startPoint y: 369, endPoint x: 687, endPoint y: 377, distance: 304.2
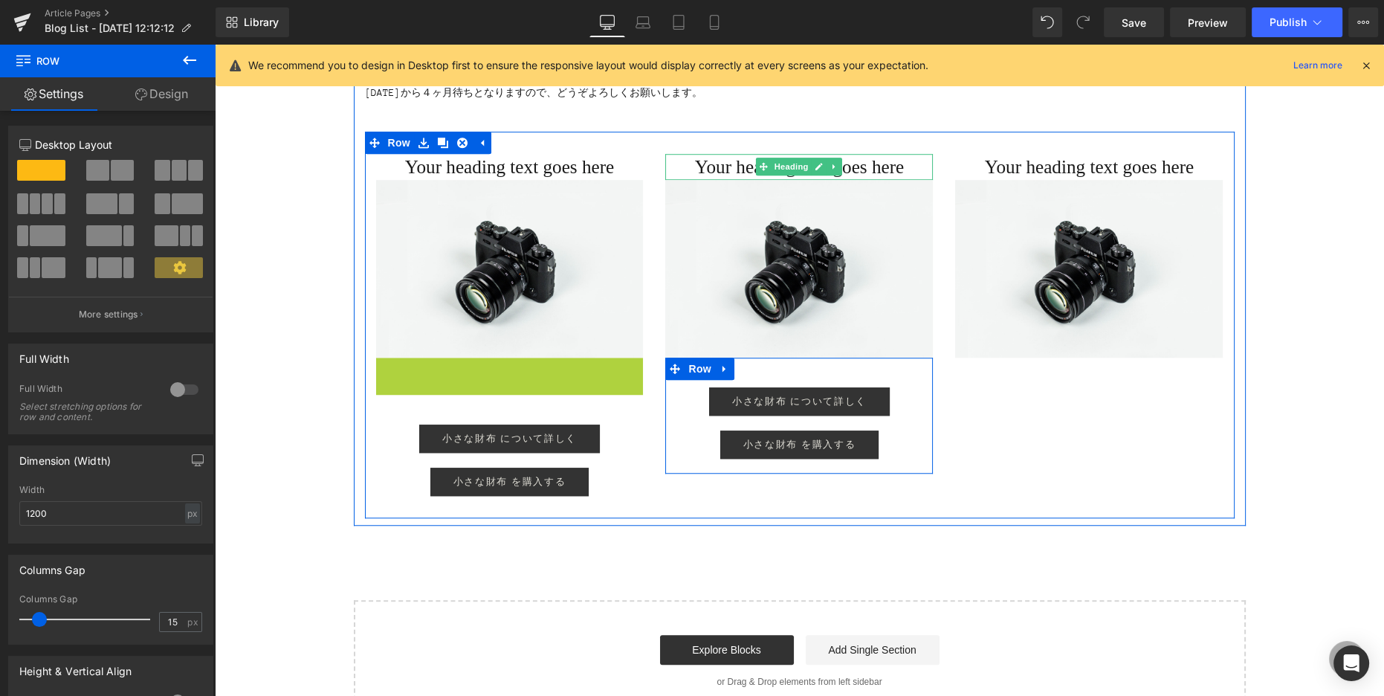
drag, startPoint x: 393, startPoint y: 367, endPoint x: 1001, endPoint y: 381, distance: 607.6
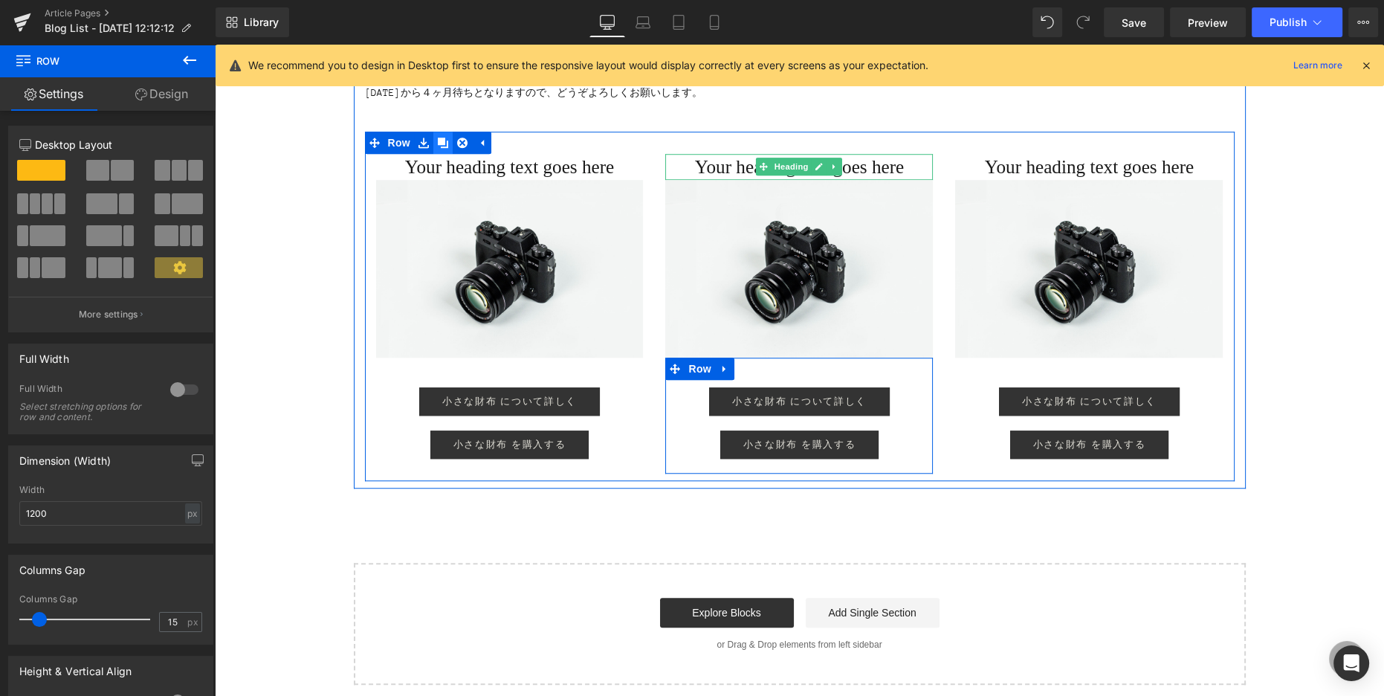
click at [445, 141] on icon at bounding box center [443, 143] width 10 height 10
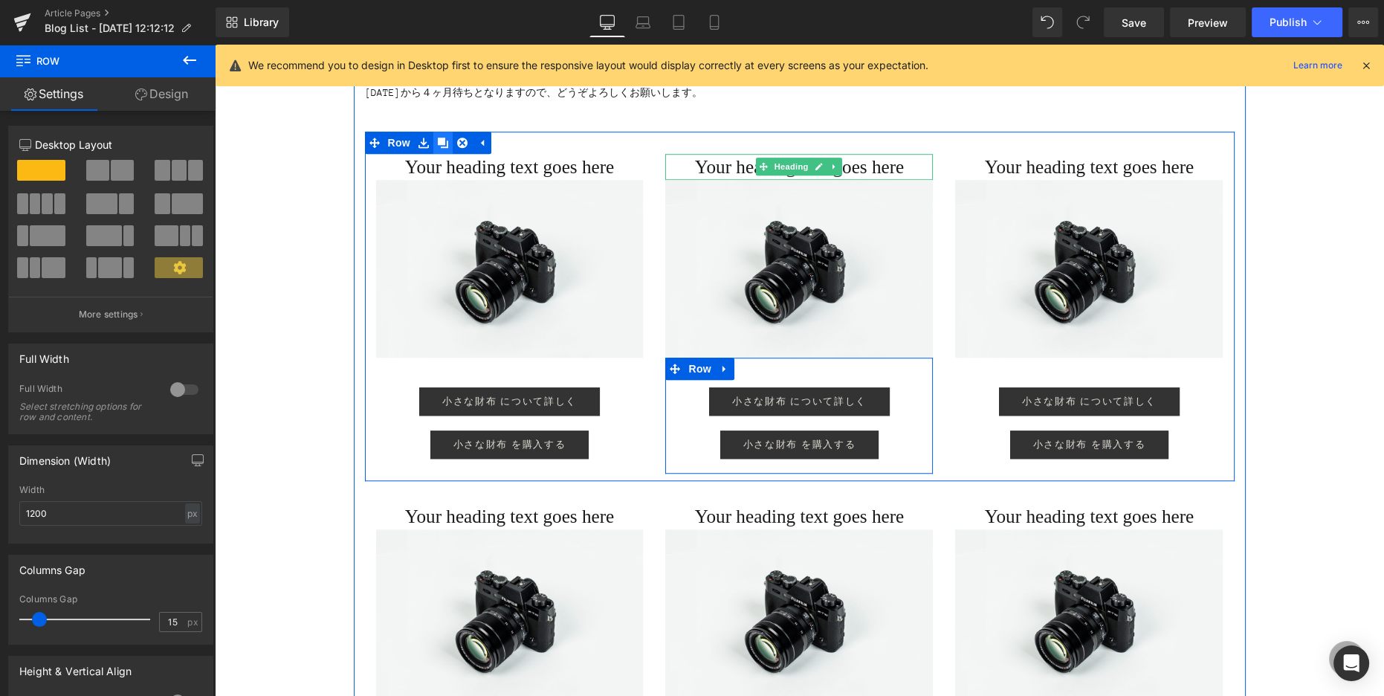
click at [445, 141] on icon at bounding box center [443, 143] width 10 height 10
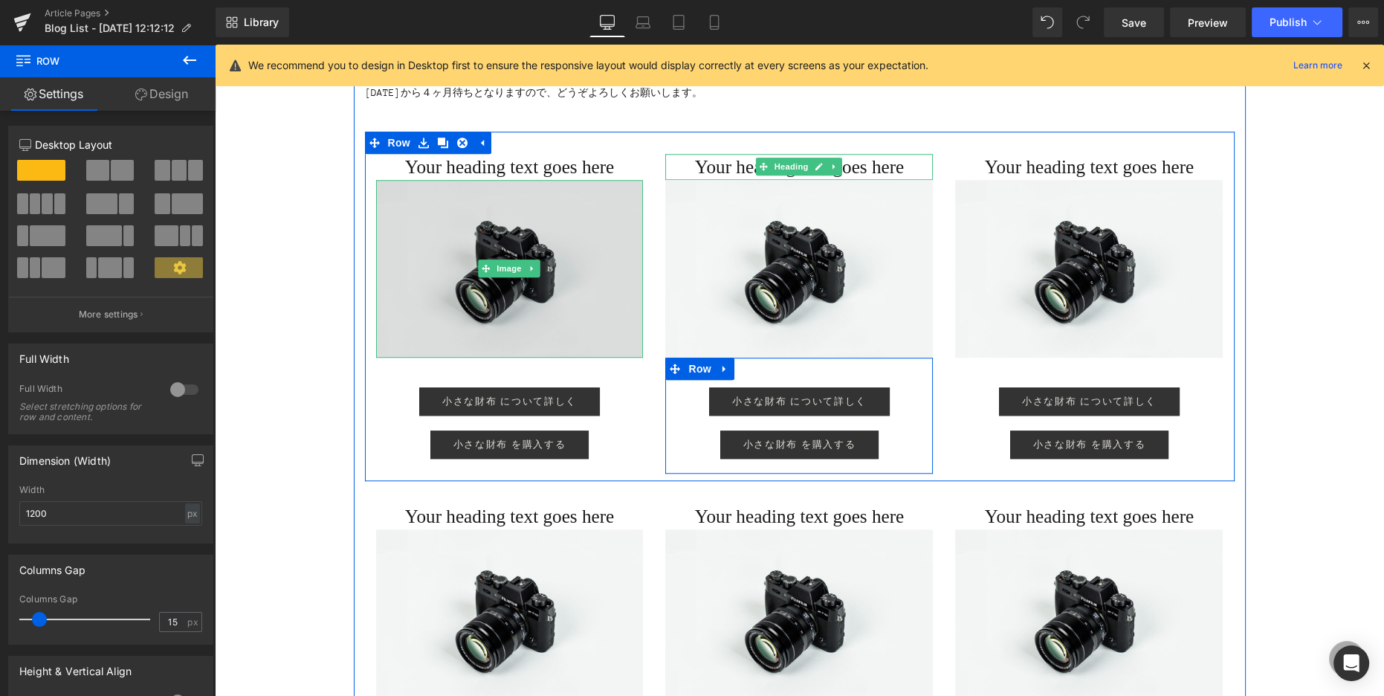
click at [430, 224] on img at bounding box center [510, 268] width 268 height 177
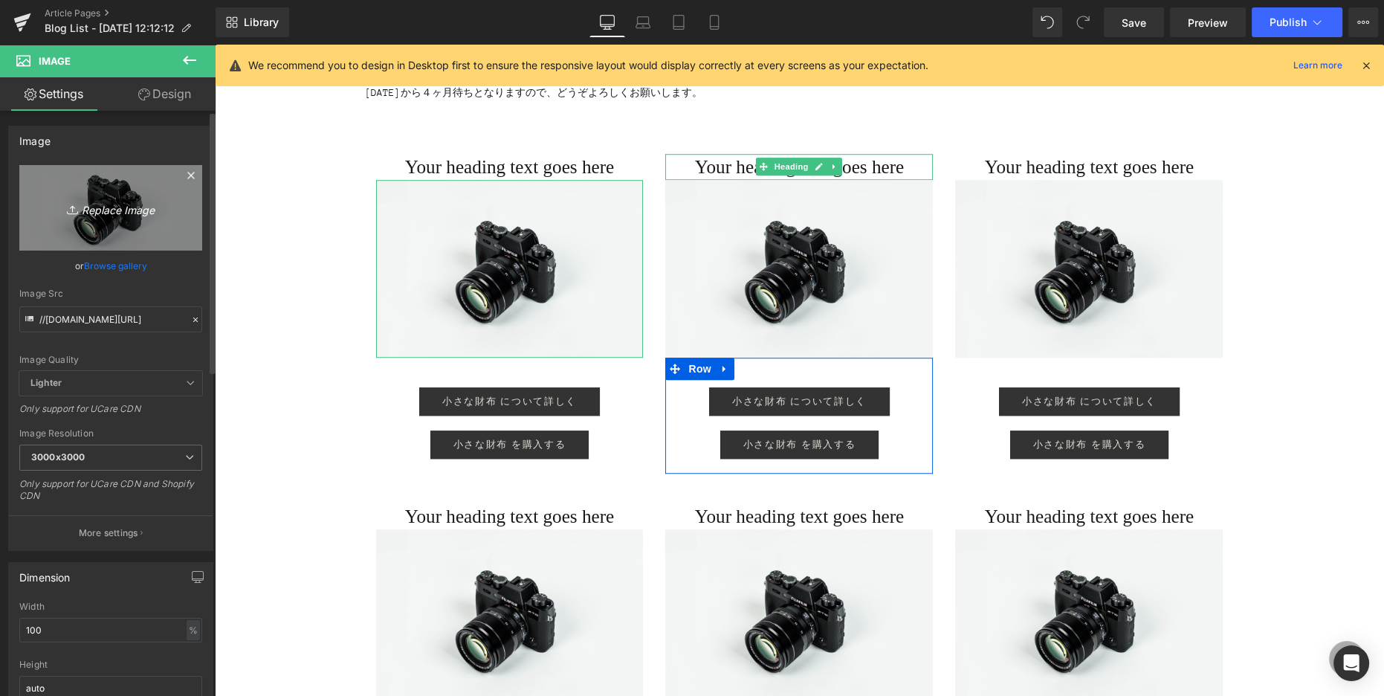
click at [144, 202] on icon "Replace Image" at bounding box center [110, 208] width 119 height 19
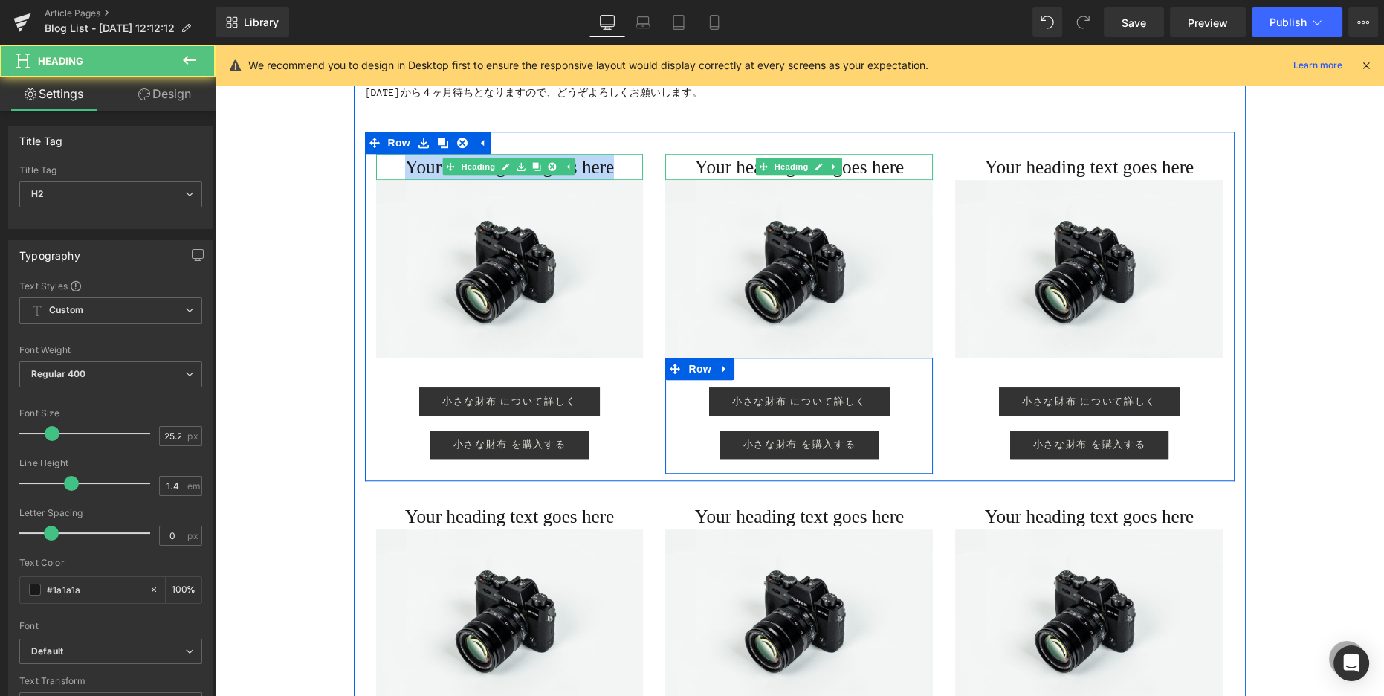
drag, startPoint x: 395, startPoint y: 166, endPoint x: 638, endPoint y: 164, distance: 243.1
click at [638, 164] on h2 "Your heading text goes here" at bounding box center [510, 167] width 268 height 26
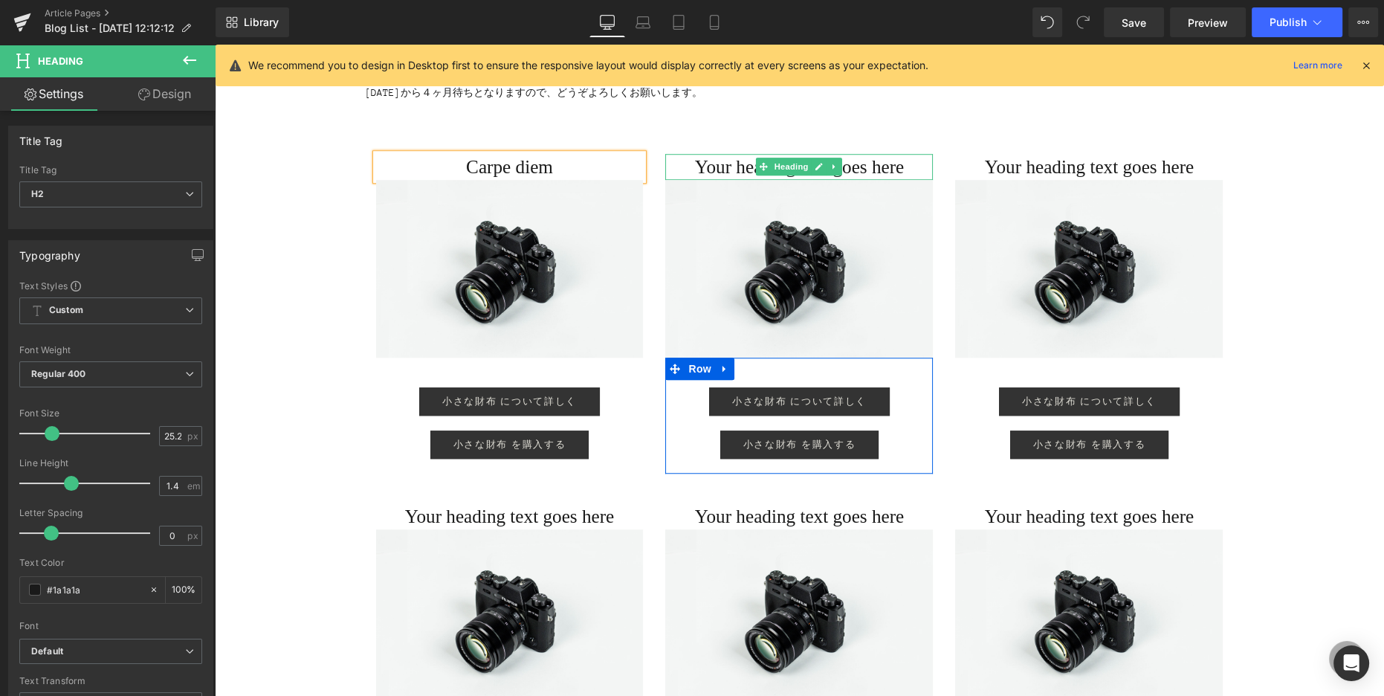
click at [694, 170] on h2 "Your heading text goes here" at bounding box center [799, 167] width 268 height 26
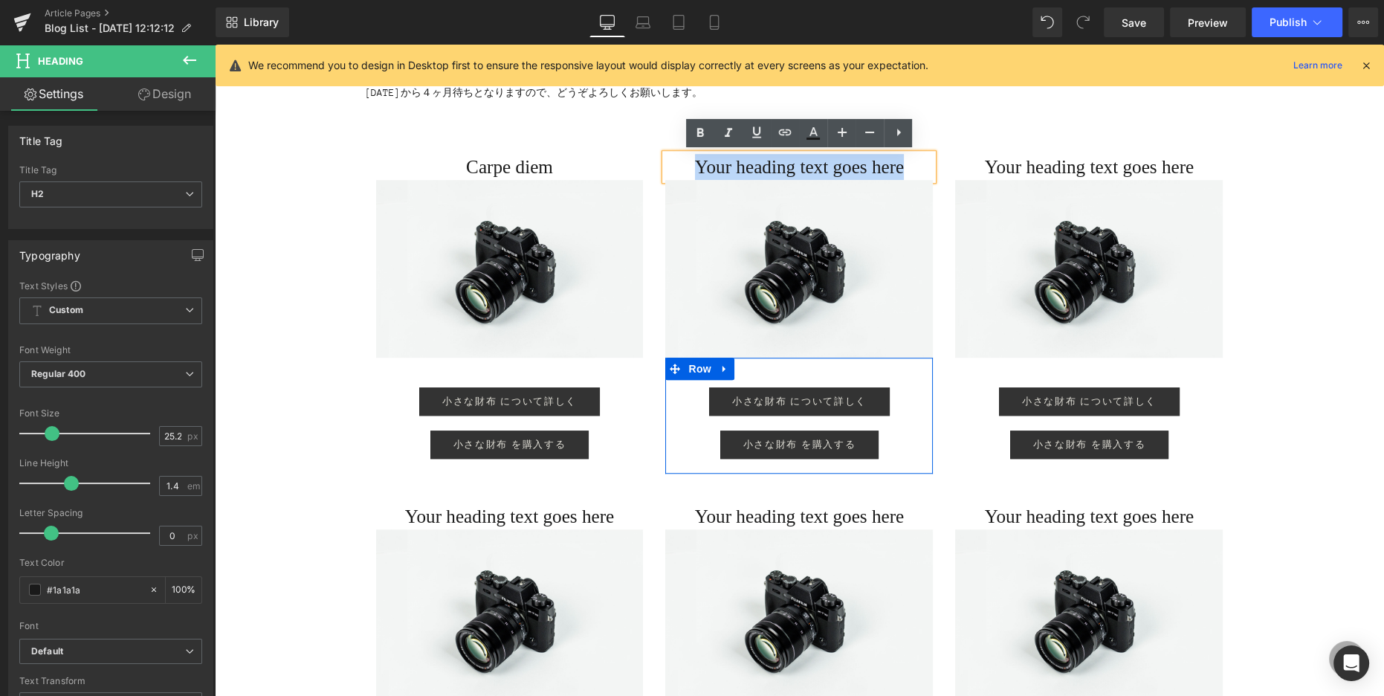
drag, startPoint x: 685, startPoint y: 169, endPoint x: 917, endPoint y: 170, distance: 232.0
click at [737, 170] on h2 "Your heading text goes here" at bounding box center [799, 167] width 268 height 26
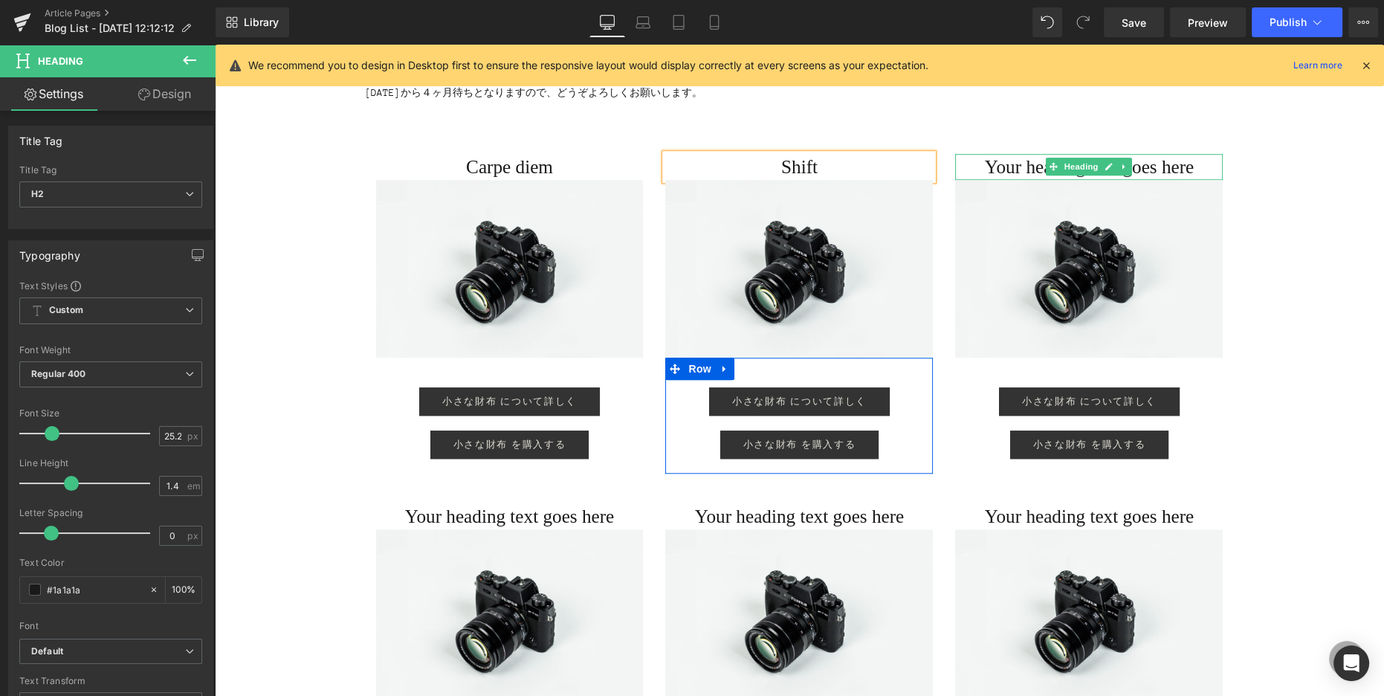
click at [737, 168] on h2 "Your heading text goes here" at bounding box center [1089, 167] width 268 height 26
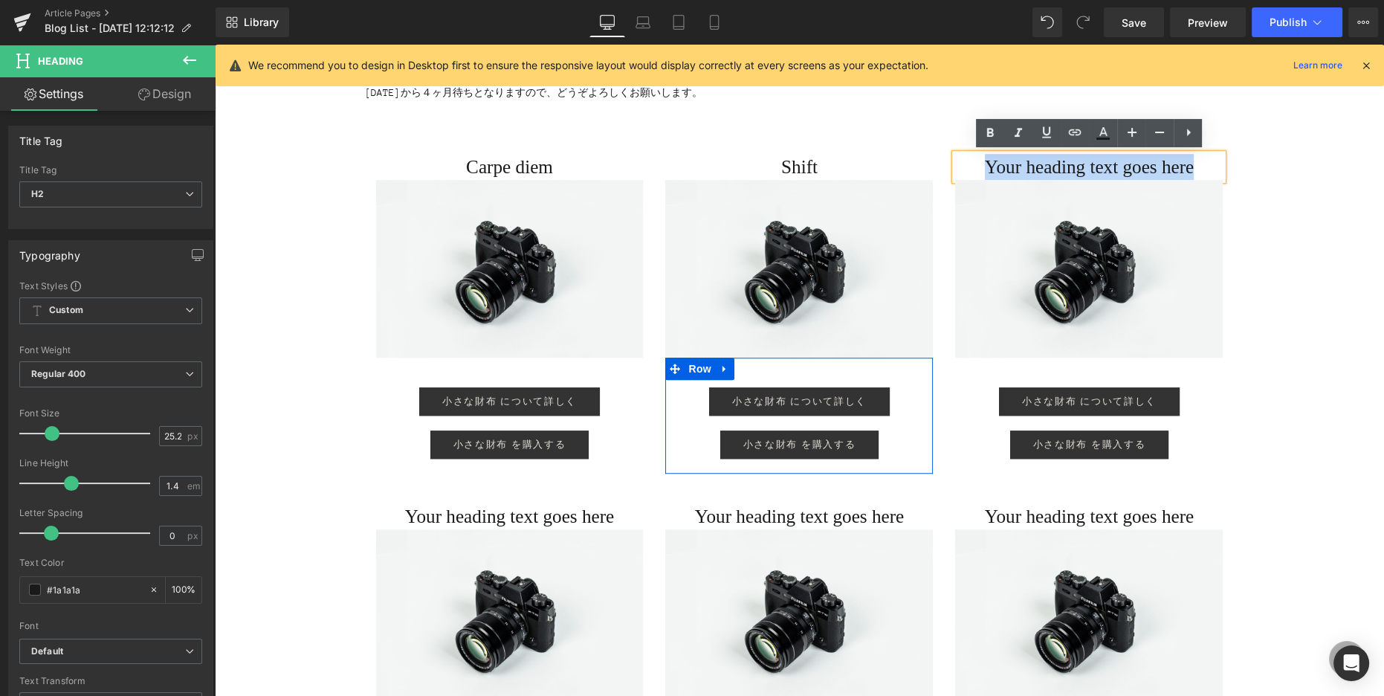
drag, startPoint x: 975, startPoint y: 169, endPoint x: 1232, endPoint y: 165, distance: 257.3
click at [737, 165] on div "Your heading text goes here Heading Image 小さな財布 について詳しく Button 小さな財布 を購入する Butt…" at bounding box center [1089, 314] width 290 height 320
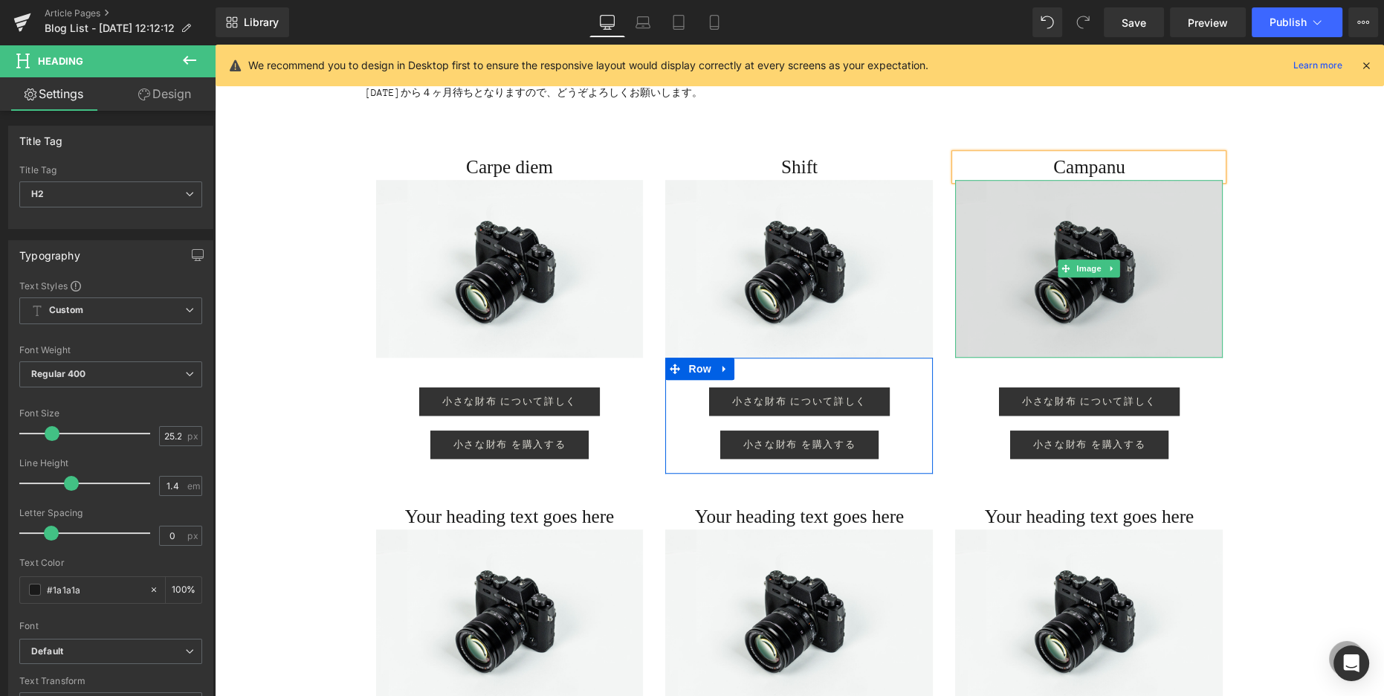
click at [737, 210] on img at bounding box center [1089, 268] width 268 height 177
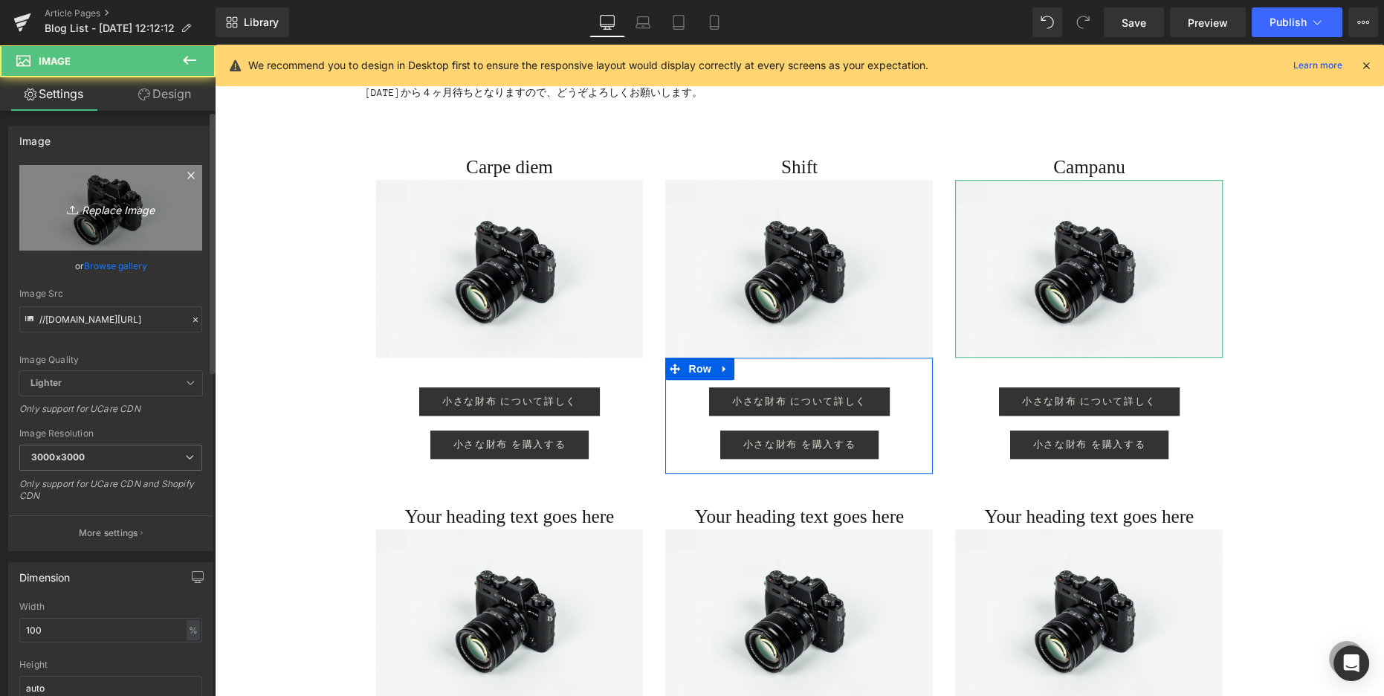
click at [109, 196] on link "Replace Image" at bounding box center [110, 207] width 183 height 85
type input "C:\fakepath\カンパーニュ.jpg"
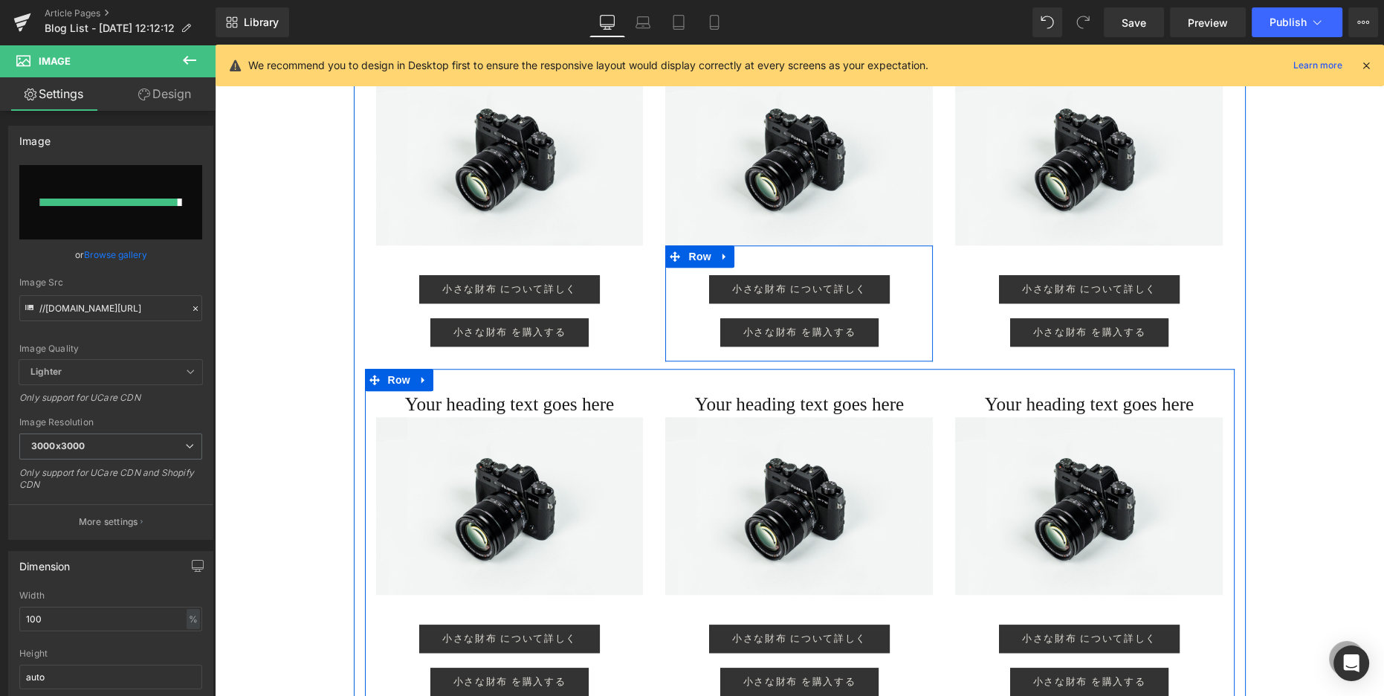
scroll to position [1666, 0]
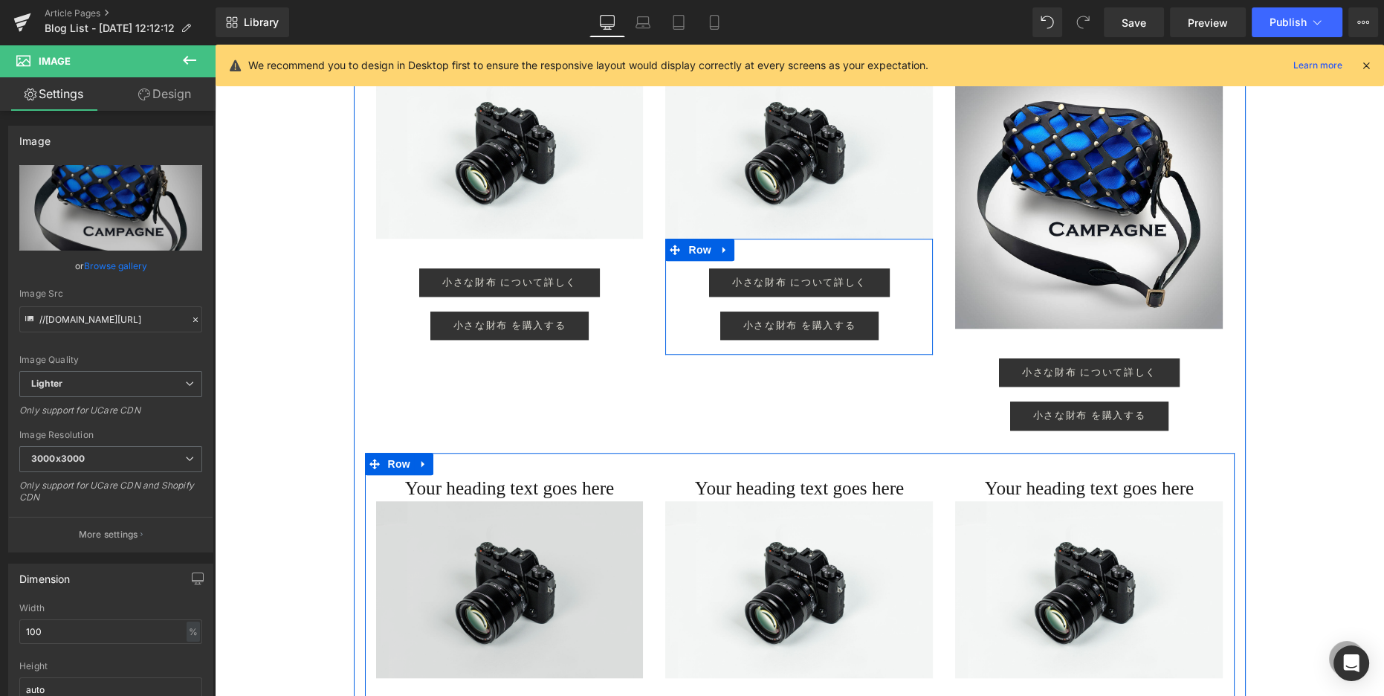
click at [522, 580] on div "Image" at bounding box center [510, 589] width 268 height 177
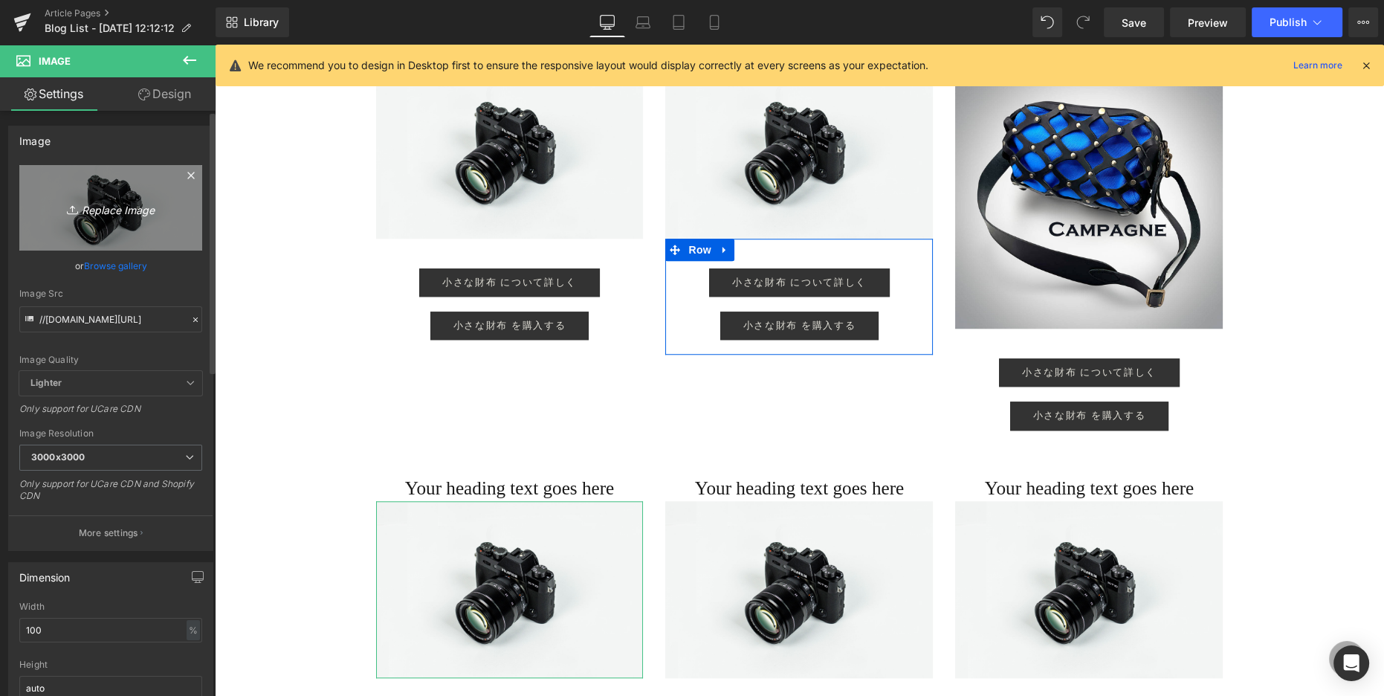
click at [151, 226] on link "Replace Image" at bounding box center [110, 207] width 183 height 85
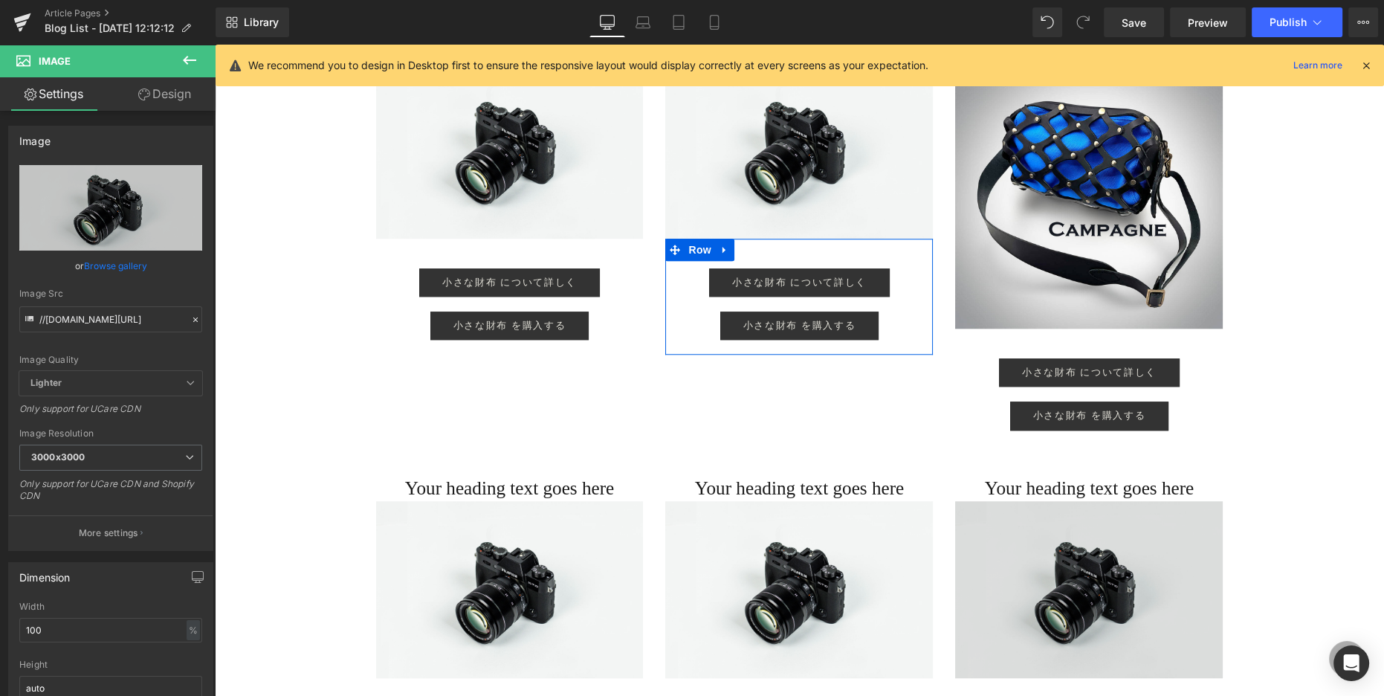
type input "C:\fakepath\IMG_5813＿2.jpg"
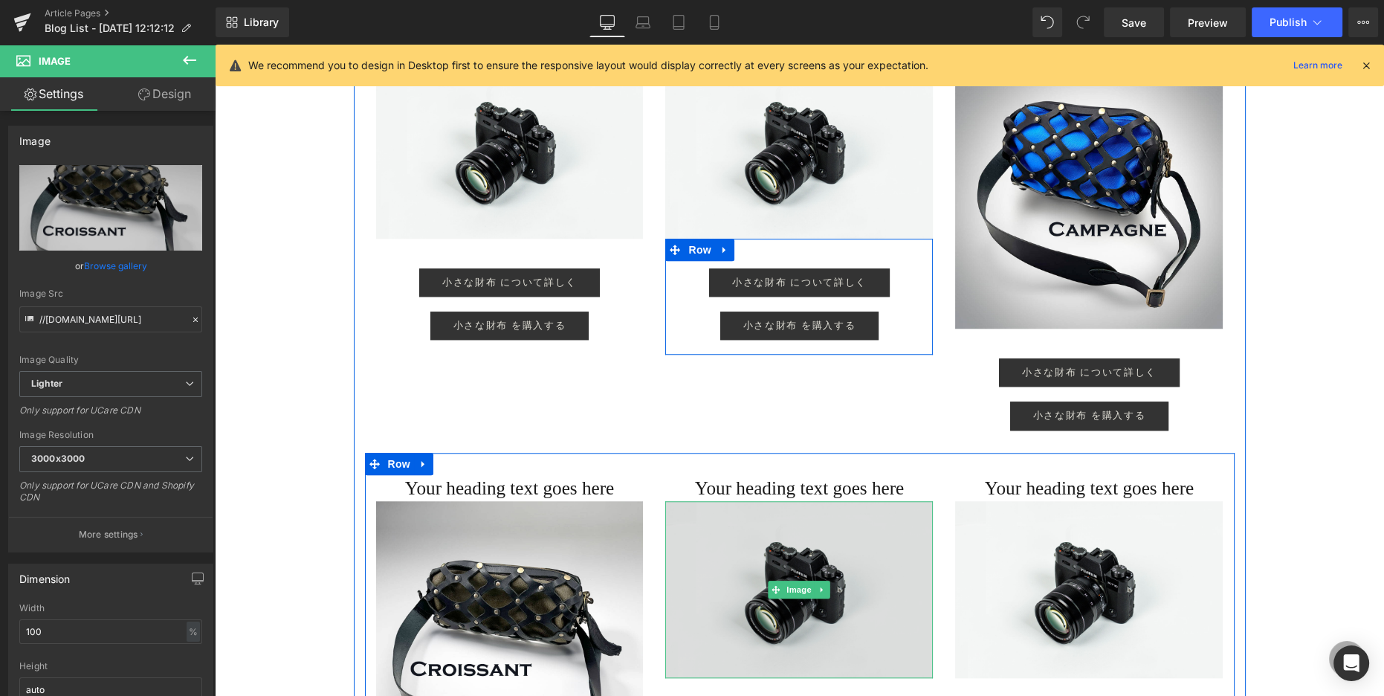
click at [737, 547] on img at bounding box center [799, 589] width 268 height 177
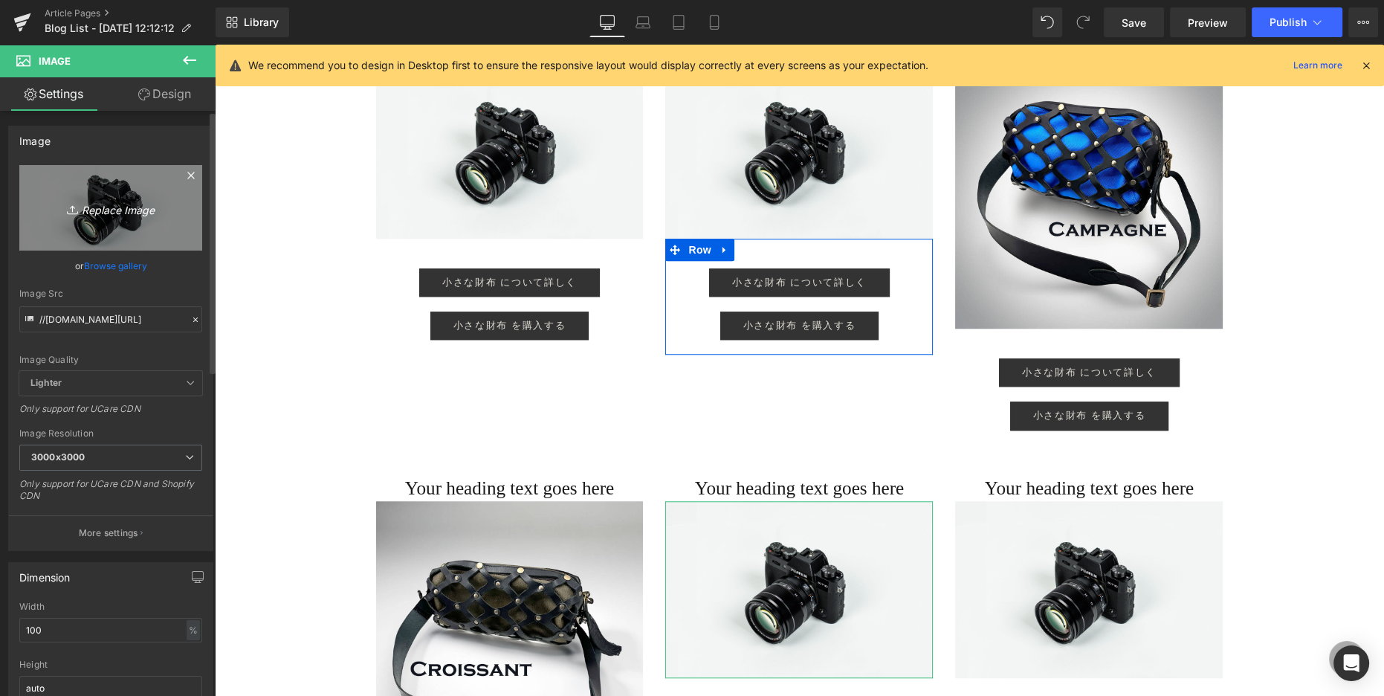
click at [117, 192] on link "Replace Image" at bounding box center [110, 207] width 183 height 85
type input "C:\fakepath\シュトーレン.jpg"
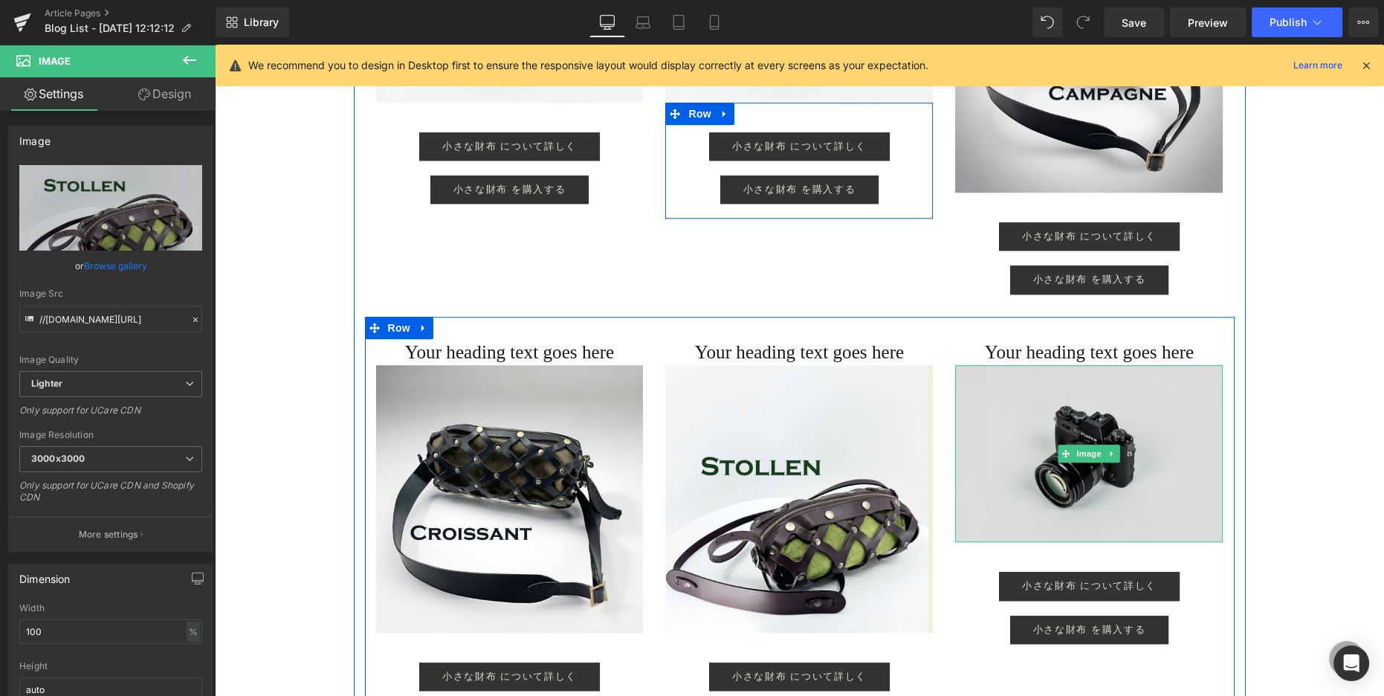
scroll to position [1810, 0]
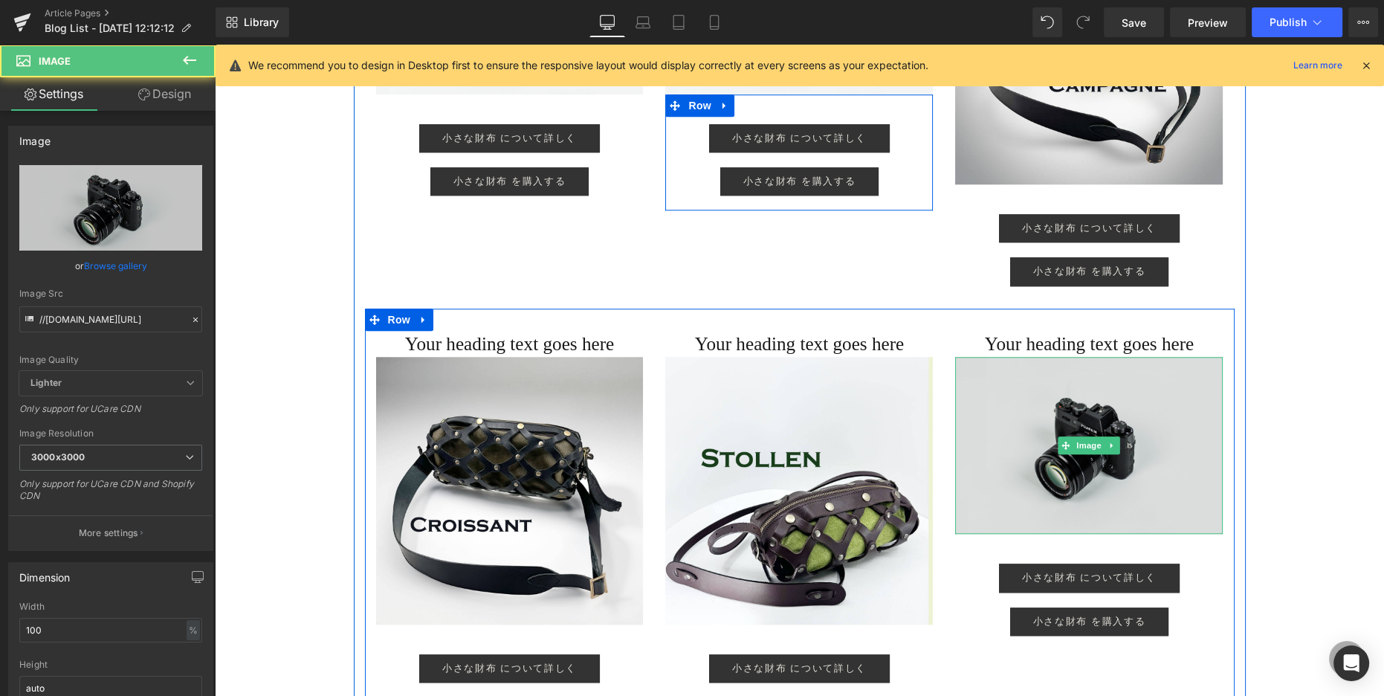
click at [737, 447] on img at bounding box center [1089, 445] width 268 height 177
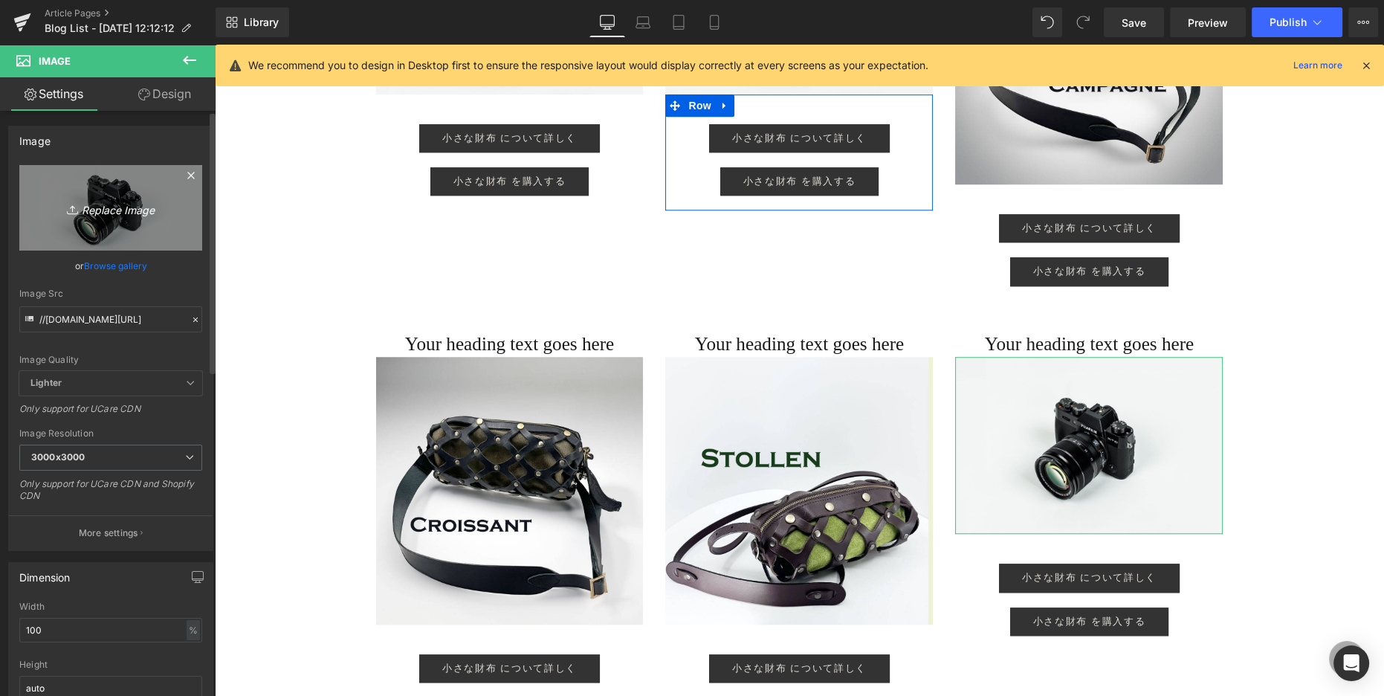
click at [106, 229] on link "Replace Image" at bounding box center [110, 207] width 183 height 85
type input "C:\fakepath\butterroll.jpg"
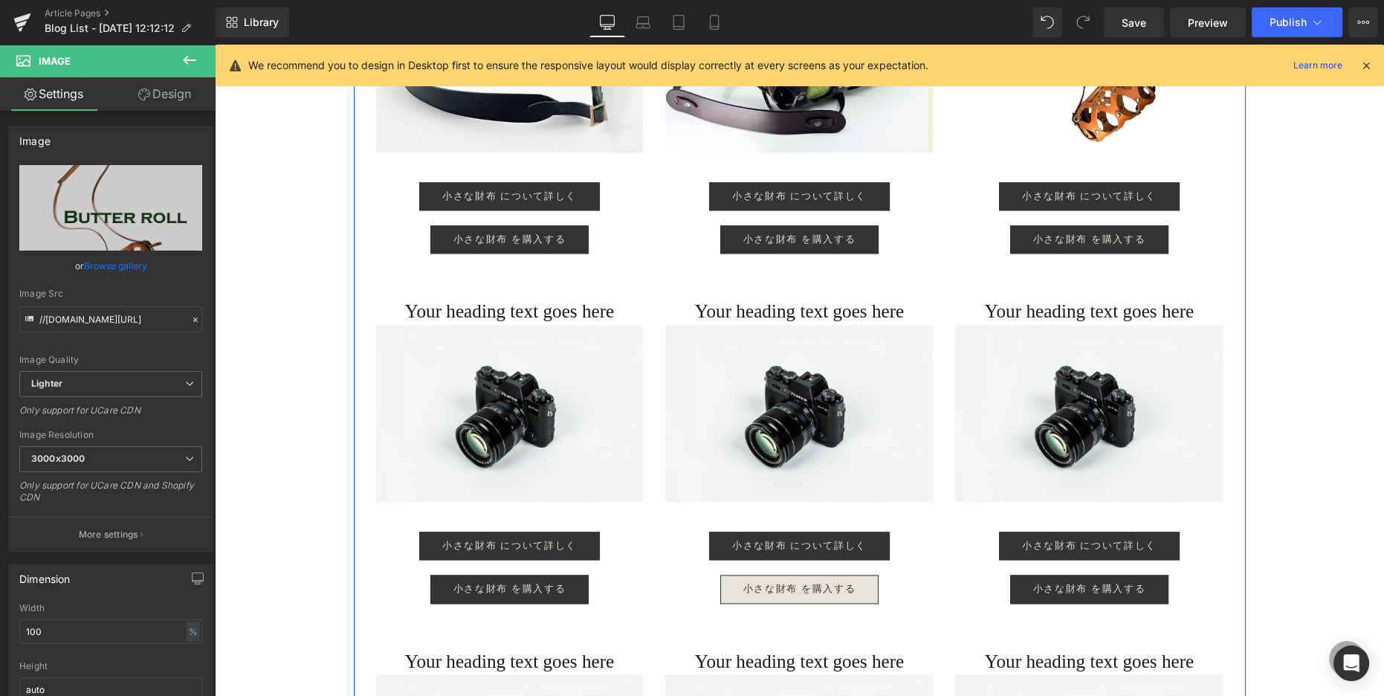
scroll to position [2286, 0]
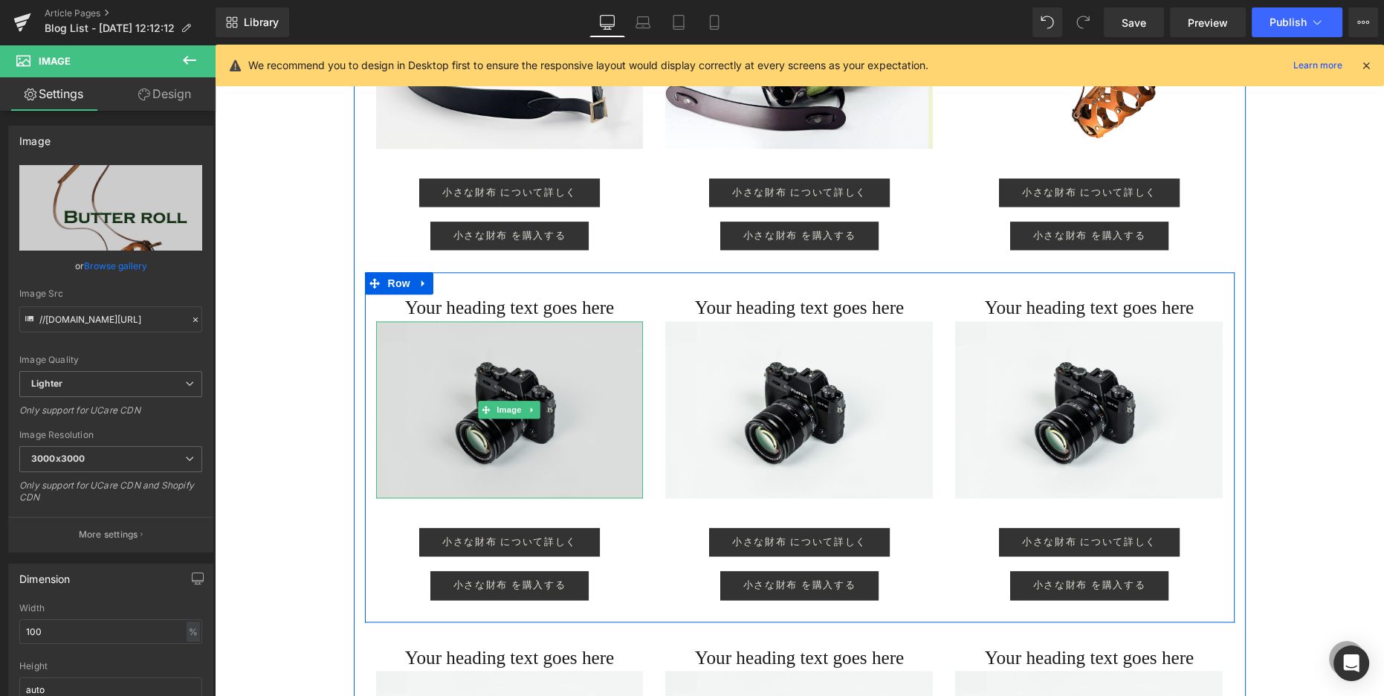
click at [510, 398] on img at bounding box center [510, 409] width 268 height 177
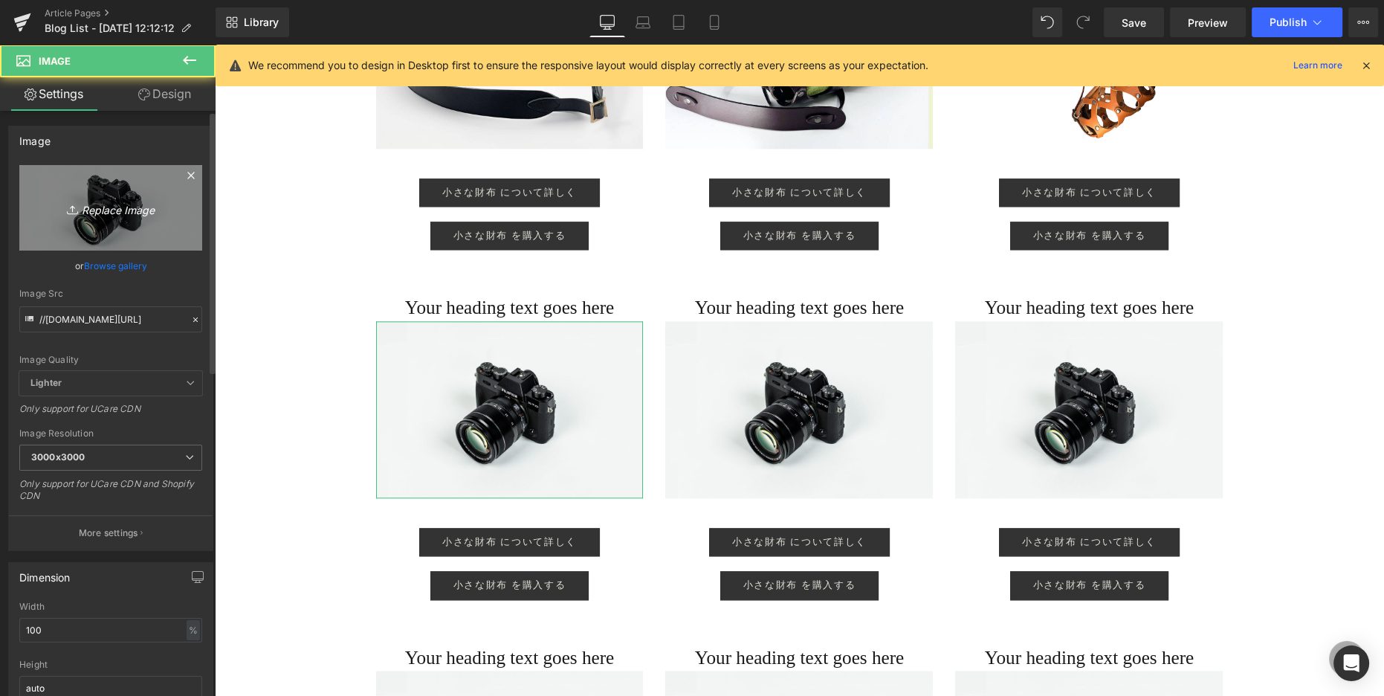
click at [181, 222] on link "Replace Image" at bounding box center [110, 207] width 183 height 85
type input "C:\fakepath\grandslim_正方形lead.jpg"
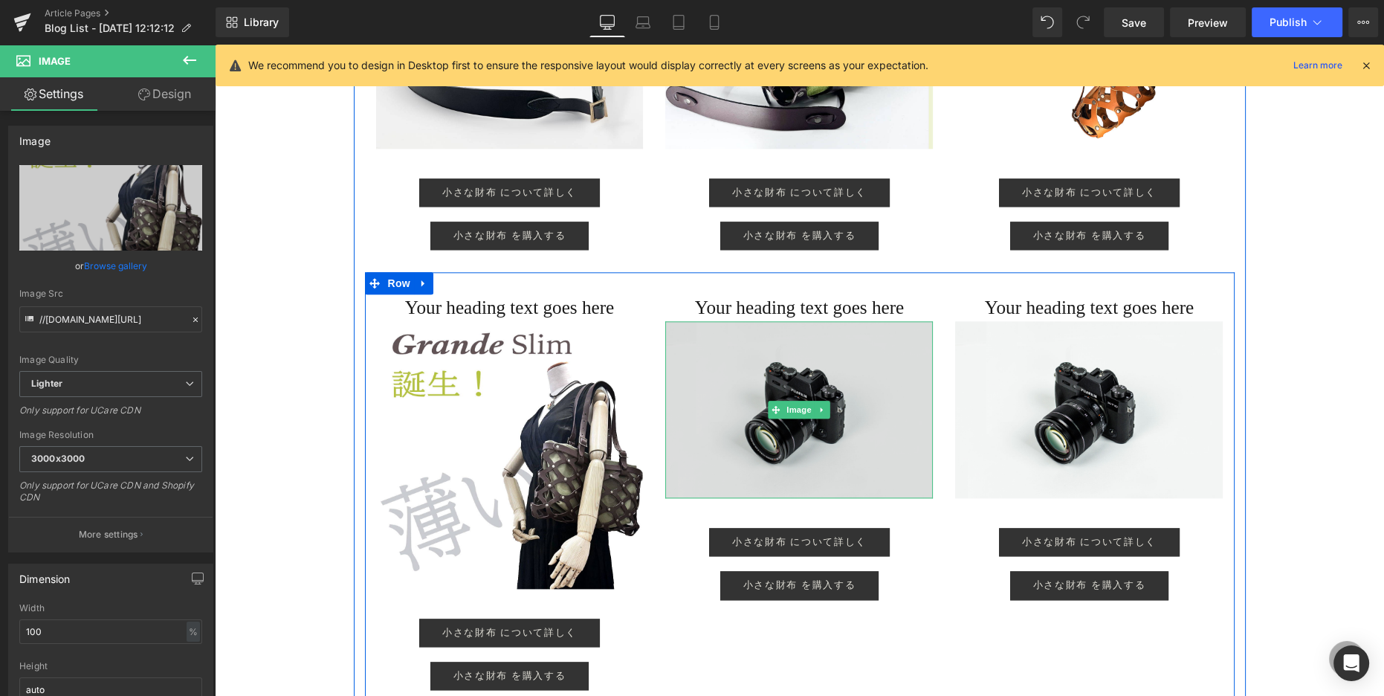
click at [737, 474] on img at bounding box center [799, 409] width 268 height 177
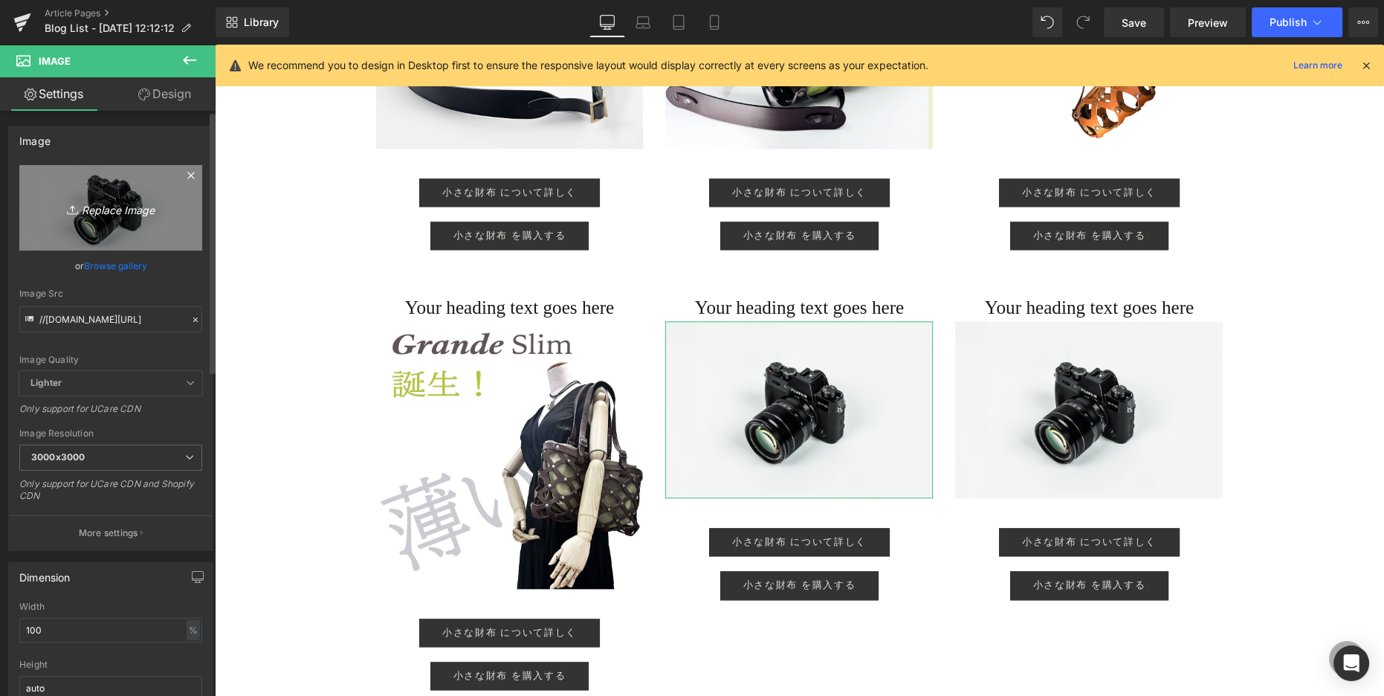
click at [162, 221] on link "Replace Image" at bounding box center [110, 207] width 183 height 85
type input "C:\fakepath\Grande_背景スモーク.png"
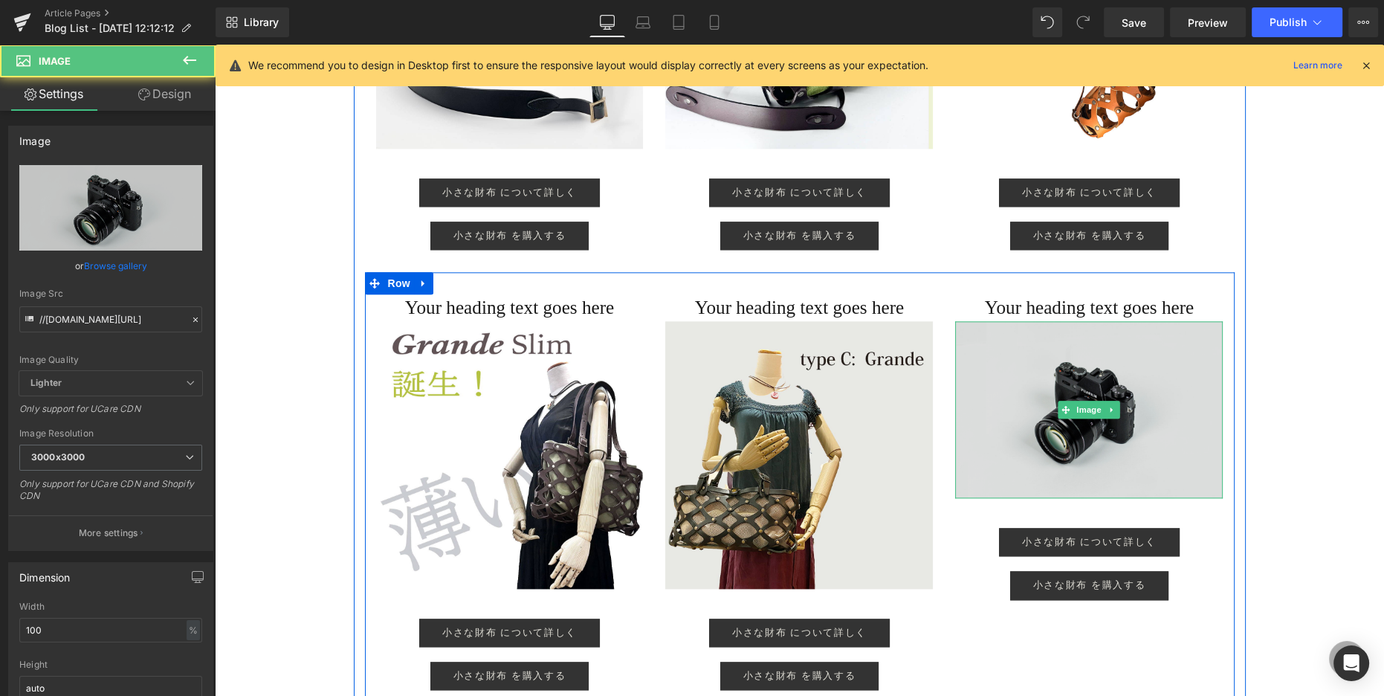
click at [737, 379] on img at bounding box center [1089, 409] width 268 height 177
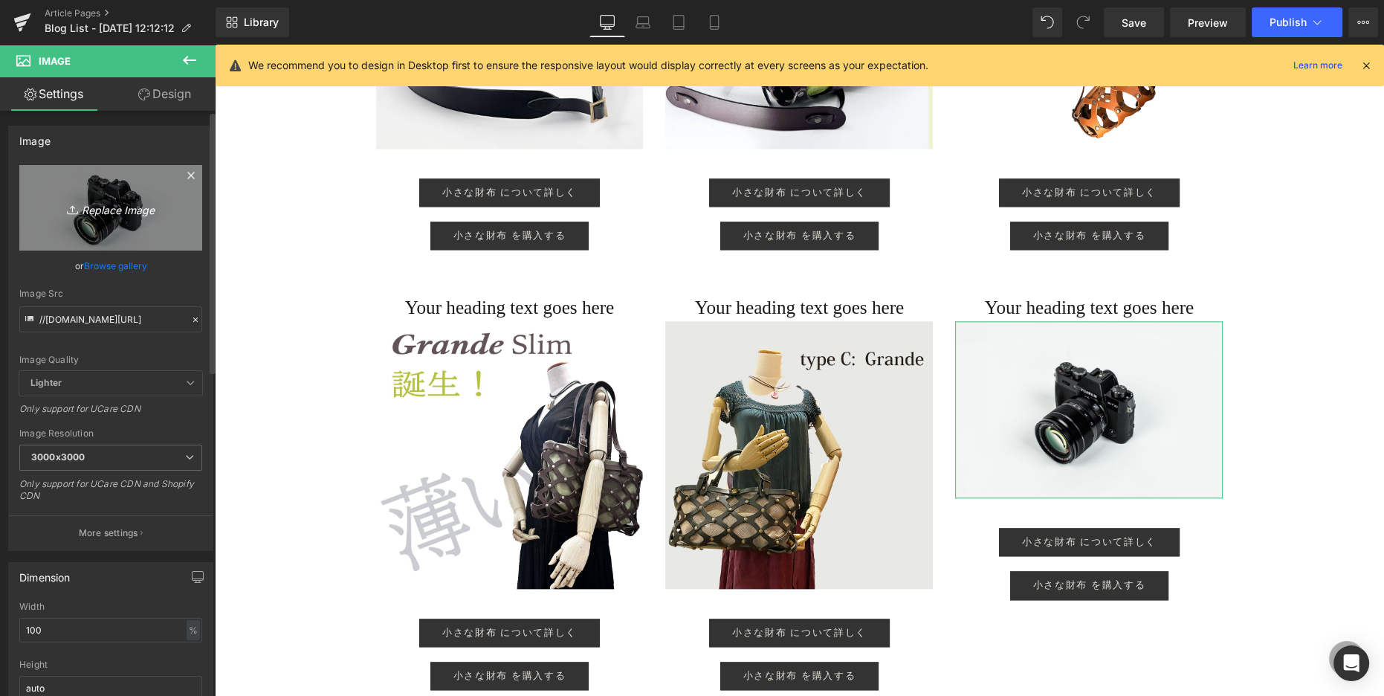
click at [142, 225] on link "Replace Image" at bounding box center [110, 207] width 183 height 85
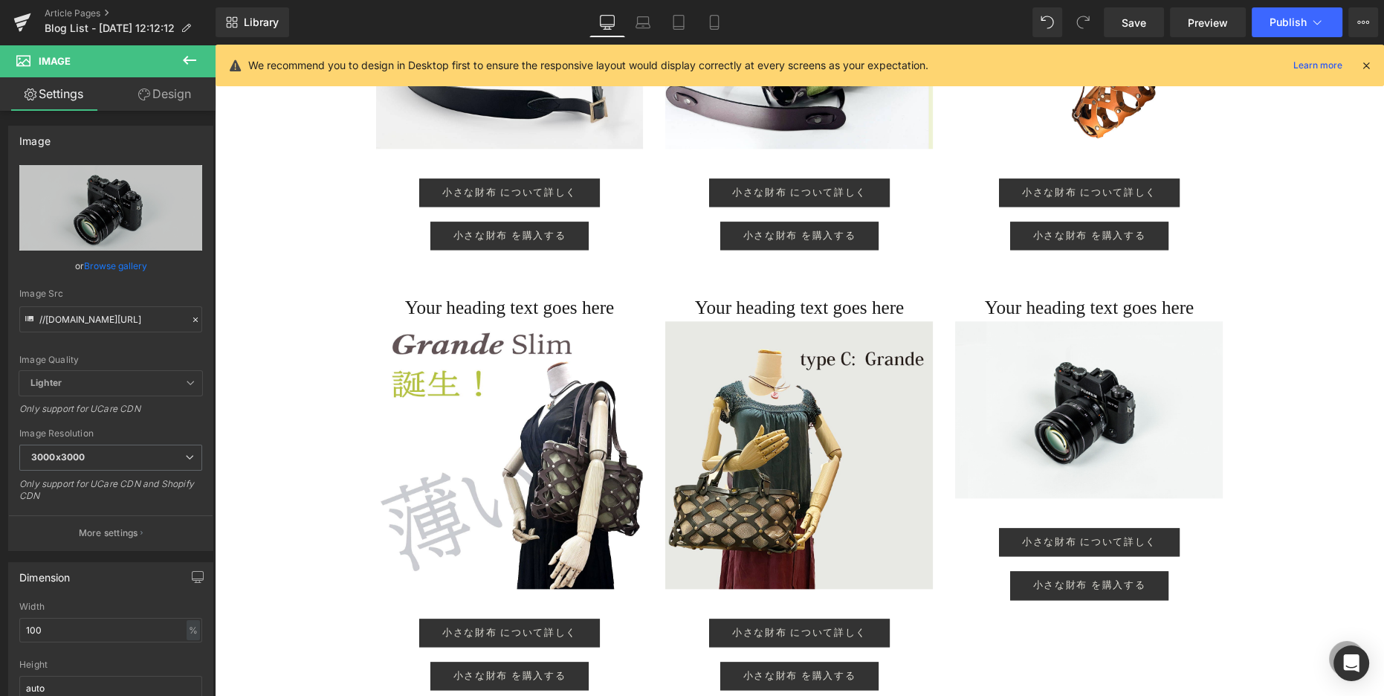
type input "C:\fakepath\venti.png"
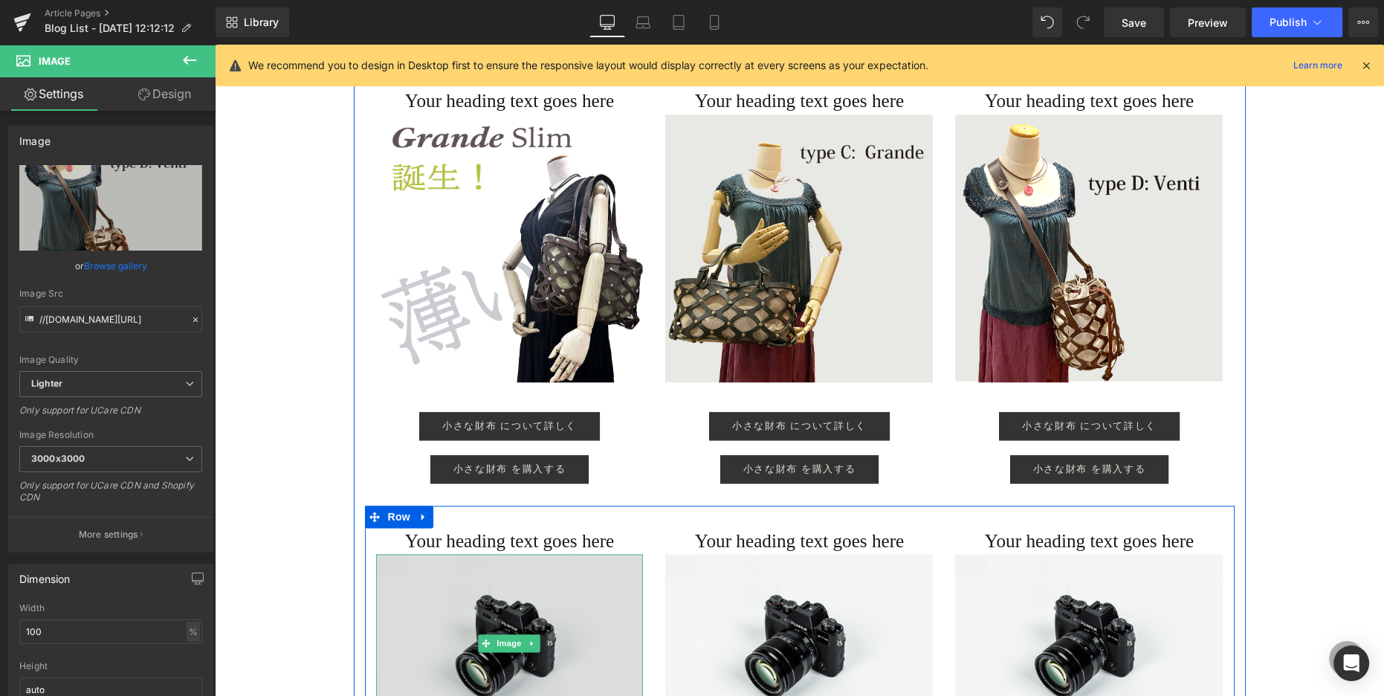
scroll to position [2524, 0]
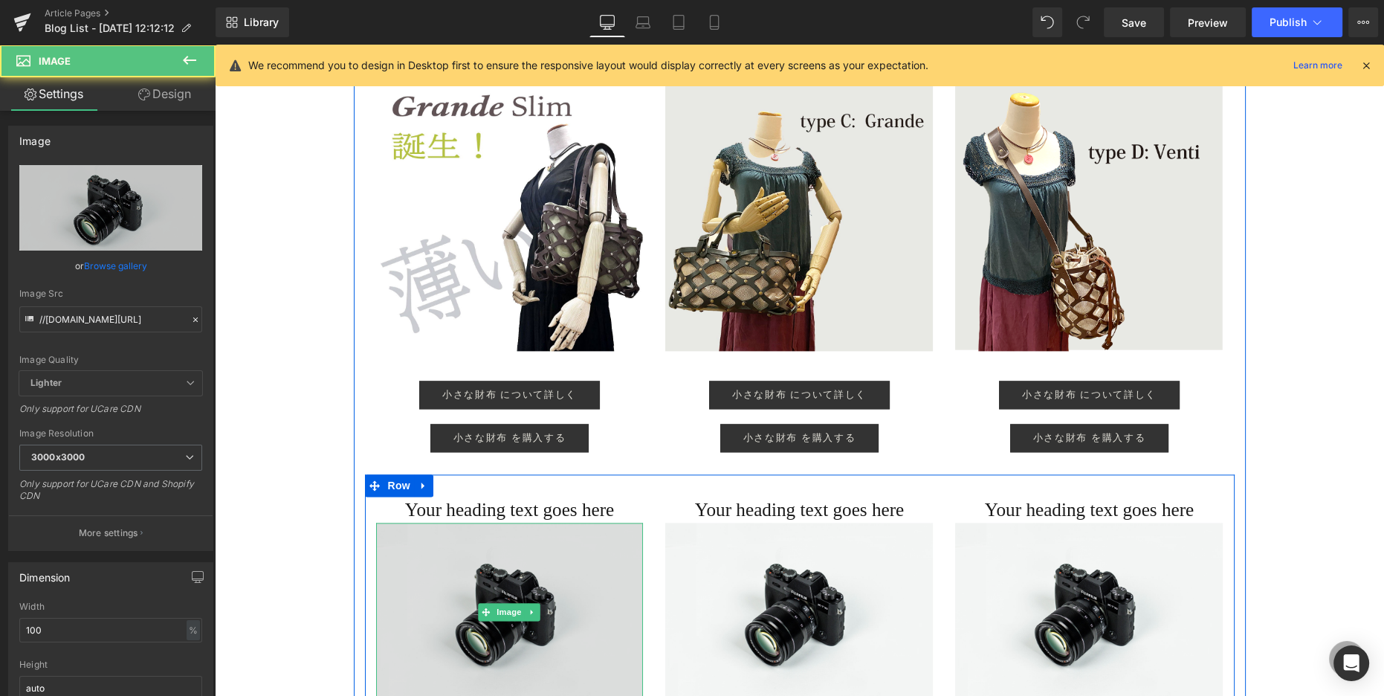
click at [591, 559] on img at bounding box center [510, 611] width 268 height 177
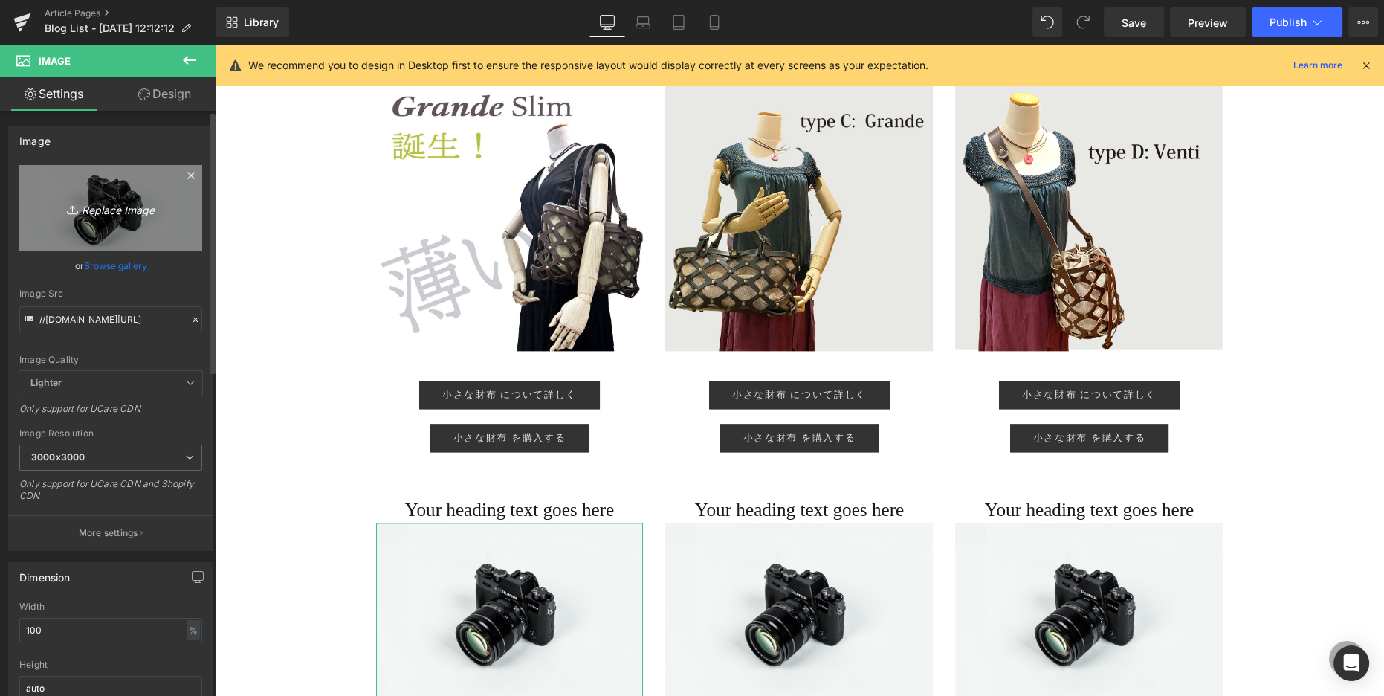
click at [71, 204] on icon at bounding box center [74, 209] width 15 height 15
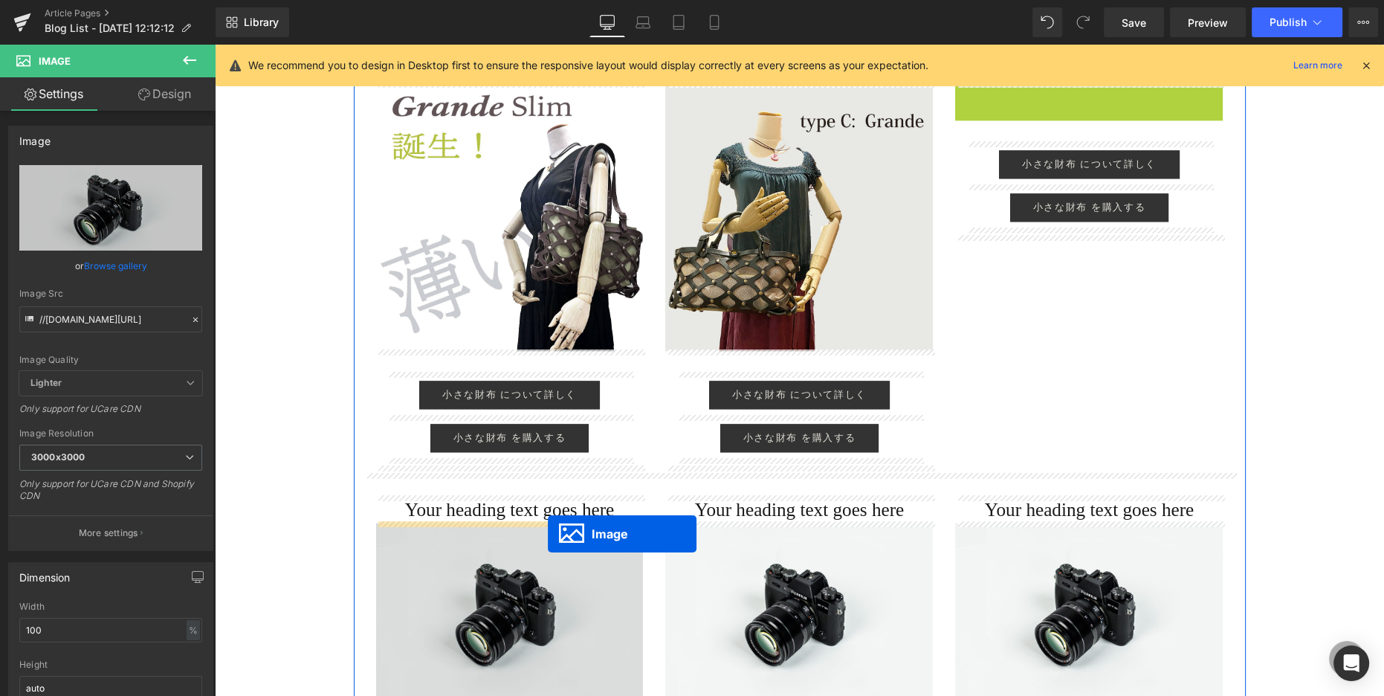
drag, startPoint x: 1063, startPoint y: 215, endPoint x: 547, endPoint y: 533, distance: 606.2
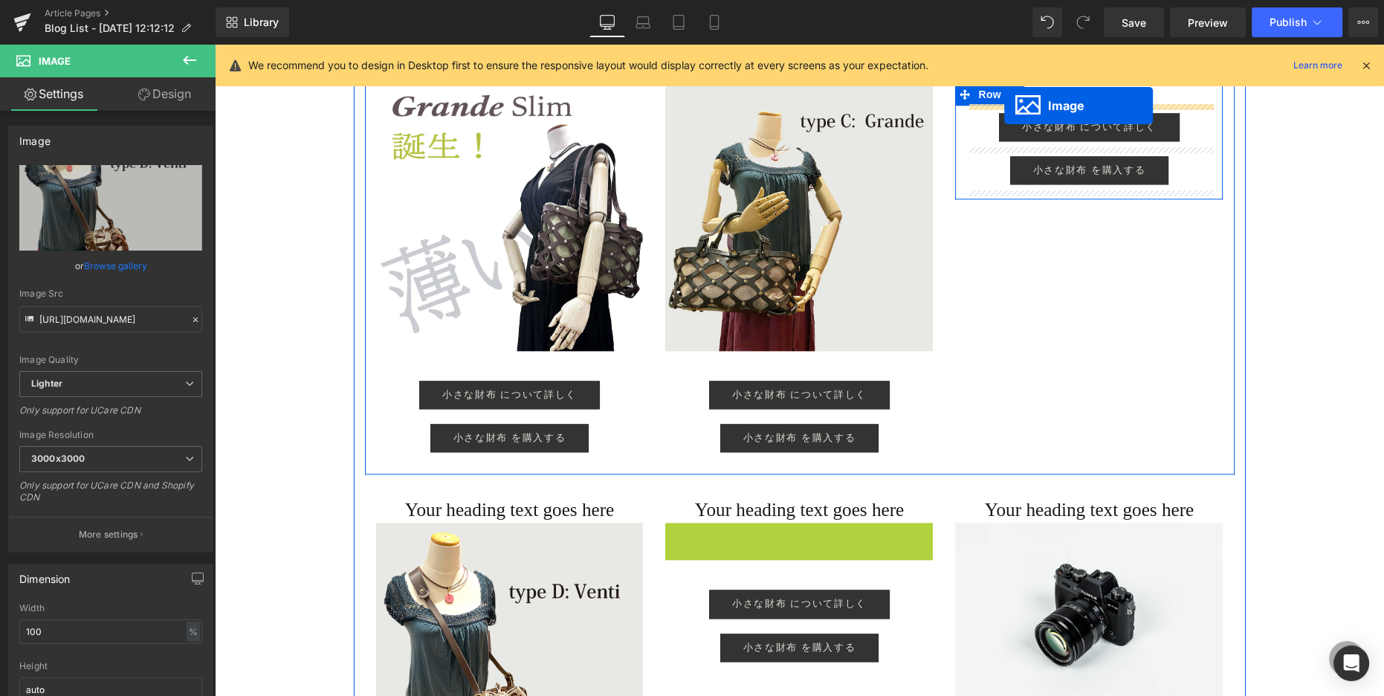
drag, startPoint x: 772, startPoint y: 610, endPoint x: 1004, endPoint y: 106, distance: 555.6
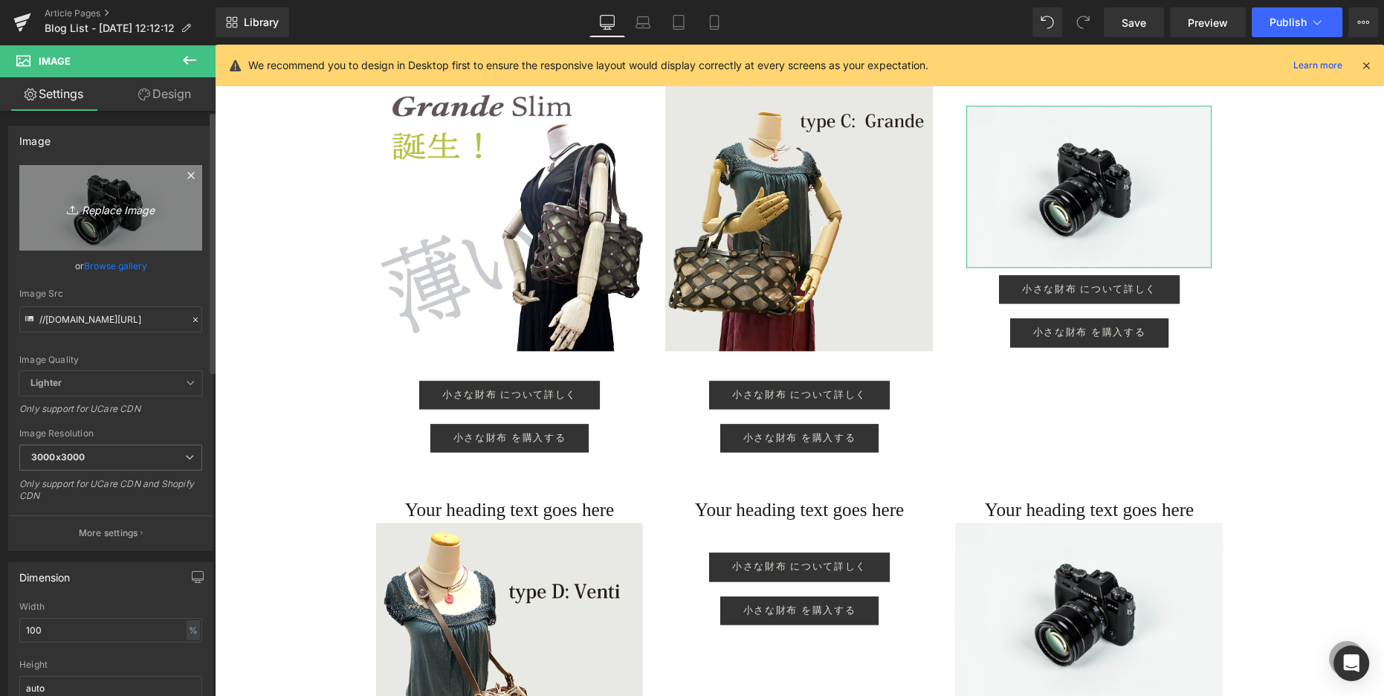
click at [176, 221] on link "Replace Image" at bounding box center [110, 207] width 183 height 85
type input "C:\fakepath\tall_shorthandle.jpg"
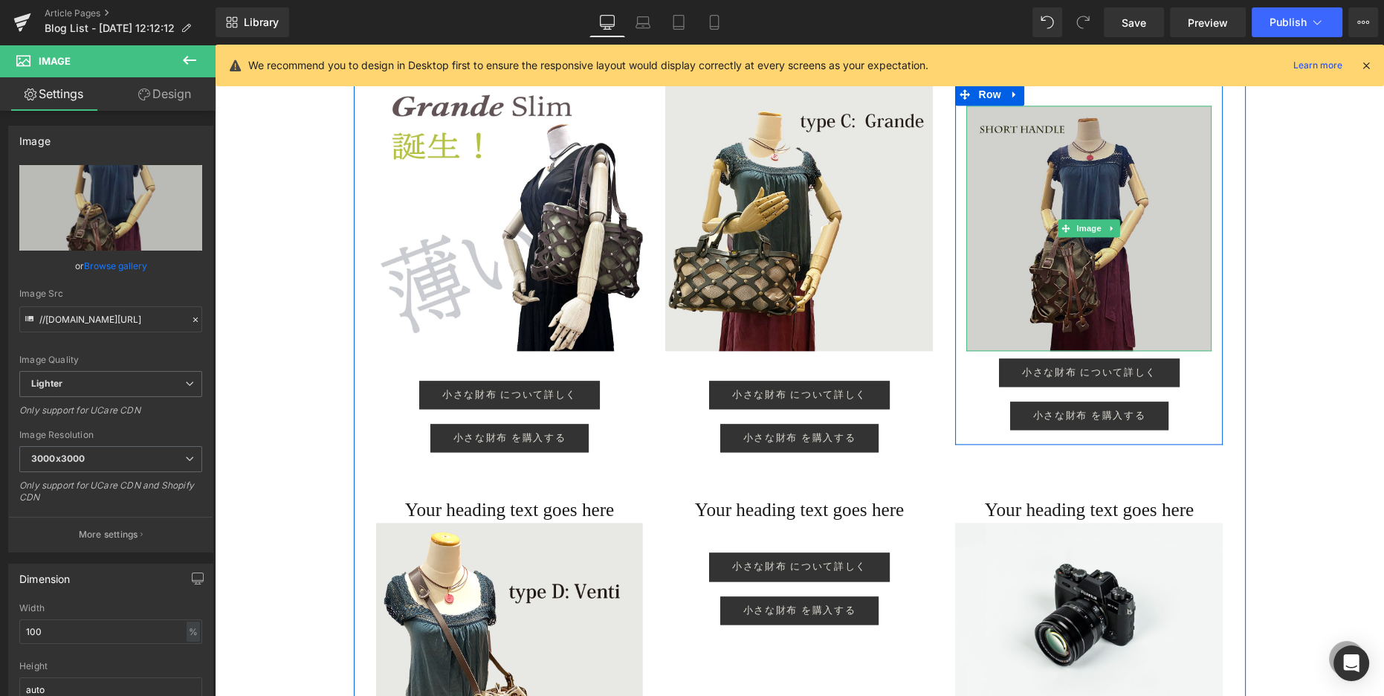
click at [737, 233] on img at bounding box center [1089, 228] width 245 height 245
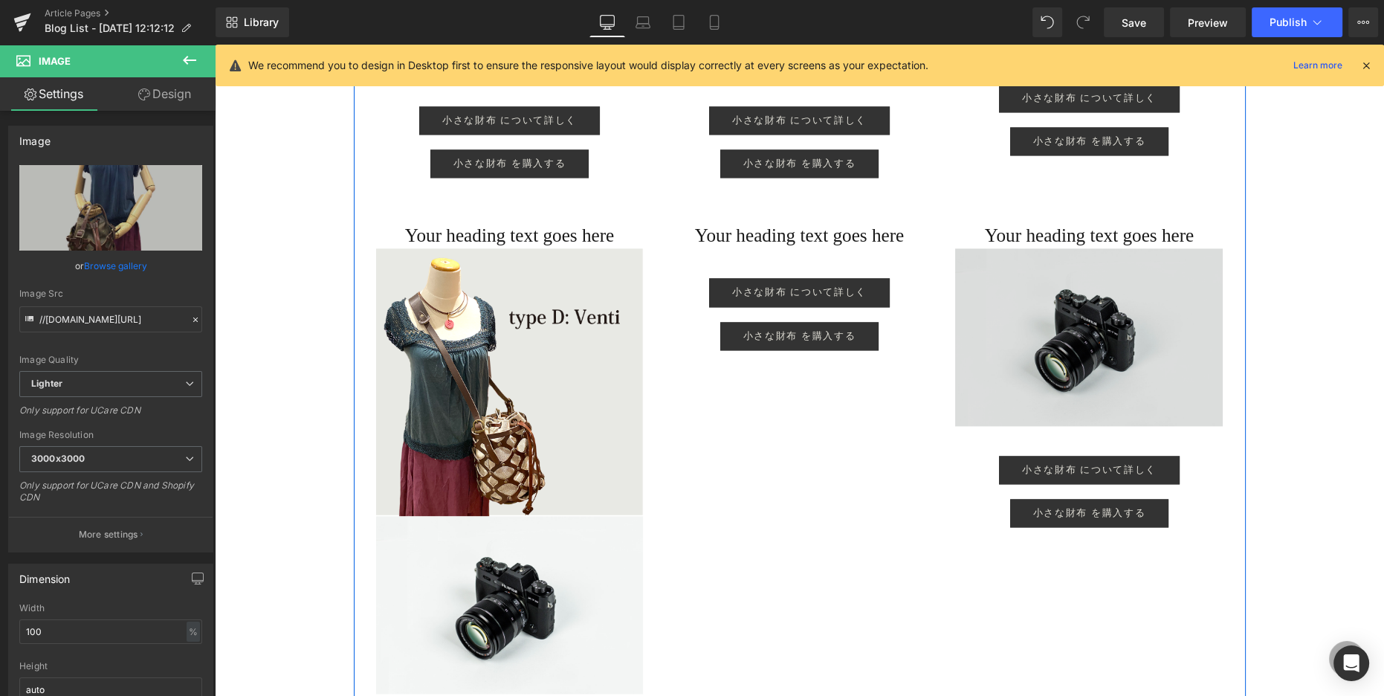
scroll to position [2888, 0]
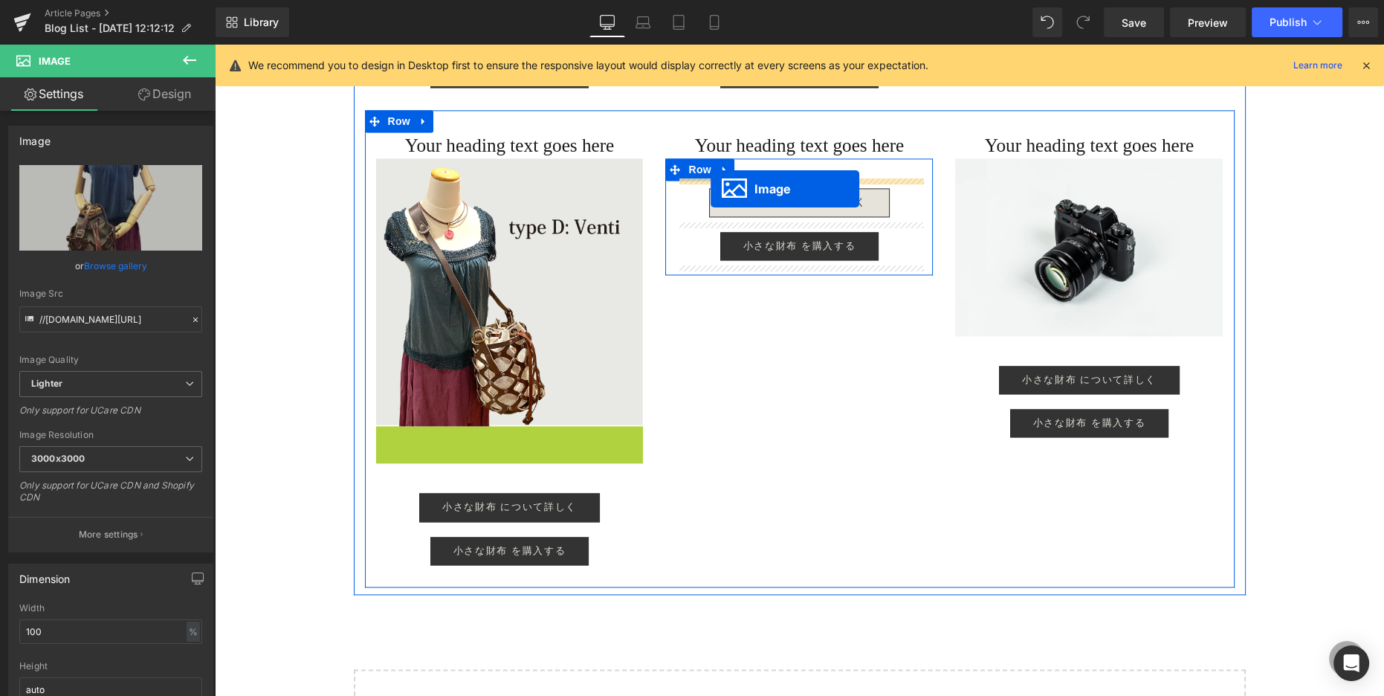
drag, startPoint x: 487, startPoint y: 514, endPoint x: 711, endPoint y: 190, distance: 393.9
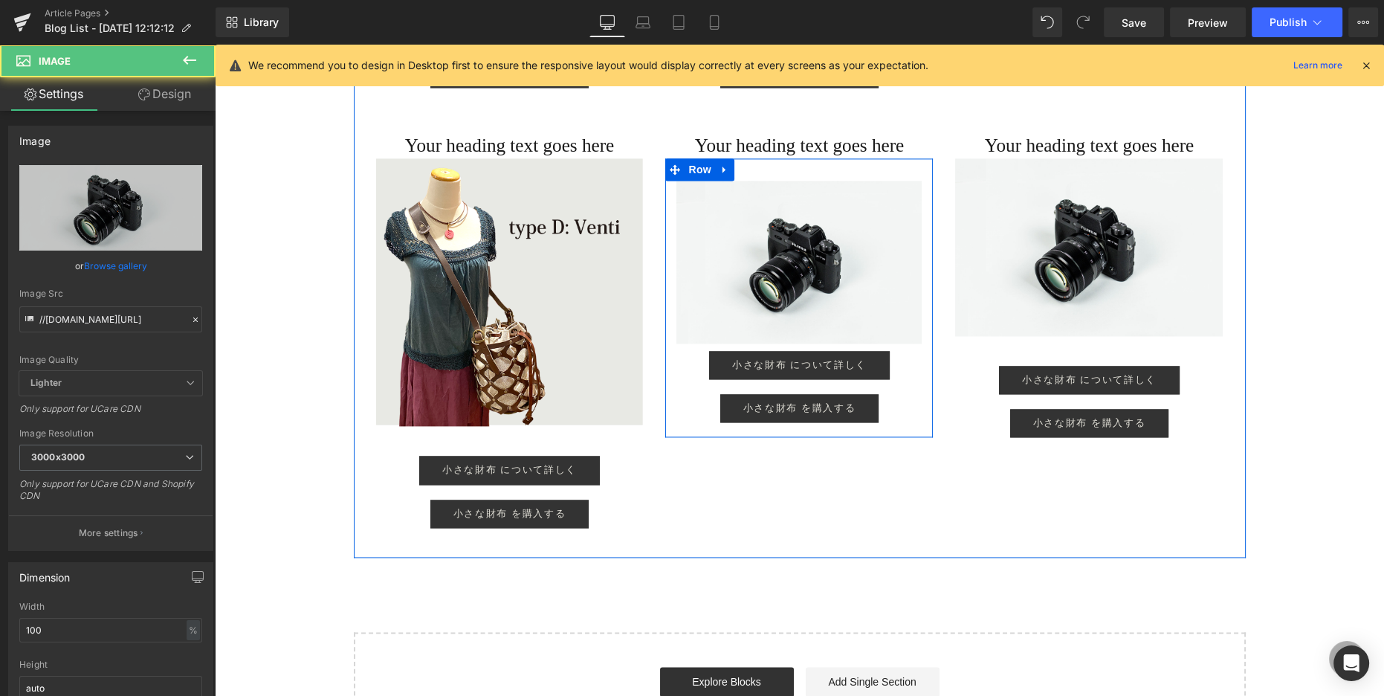
scroll to position [2891, 0]
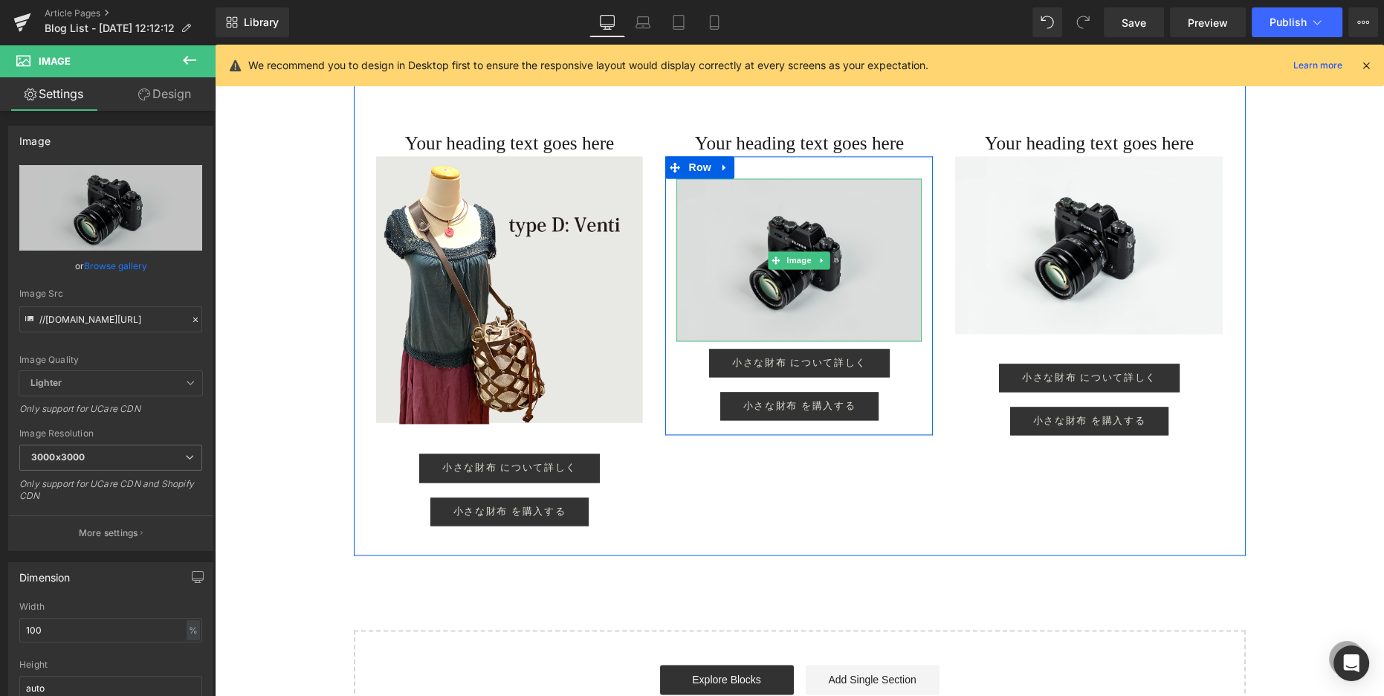
click at [712, 223] on img at bounding box center [799, 259] width 245 height 163
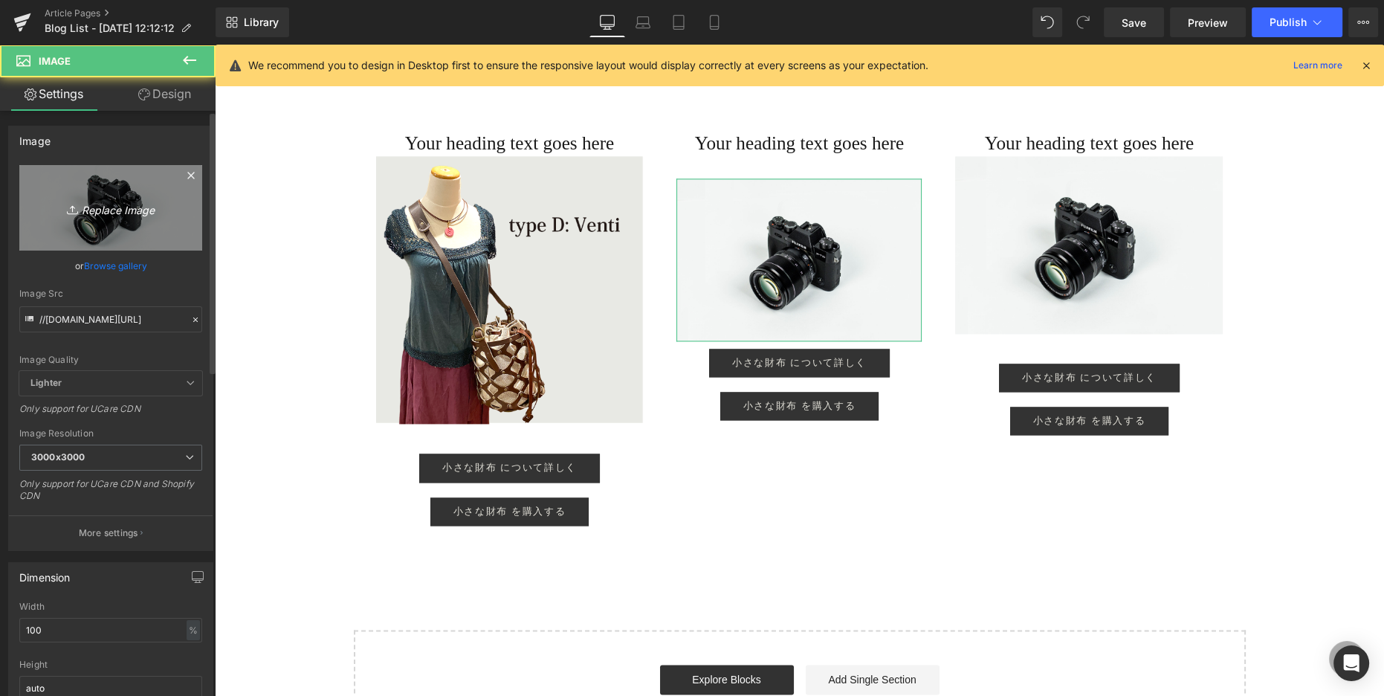
click at [100, 235] on link "Replace Image" at bounding box center [110, 207] width 183 height 85
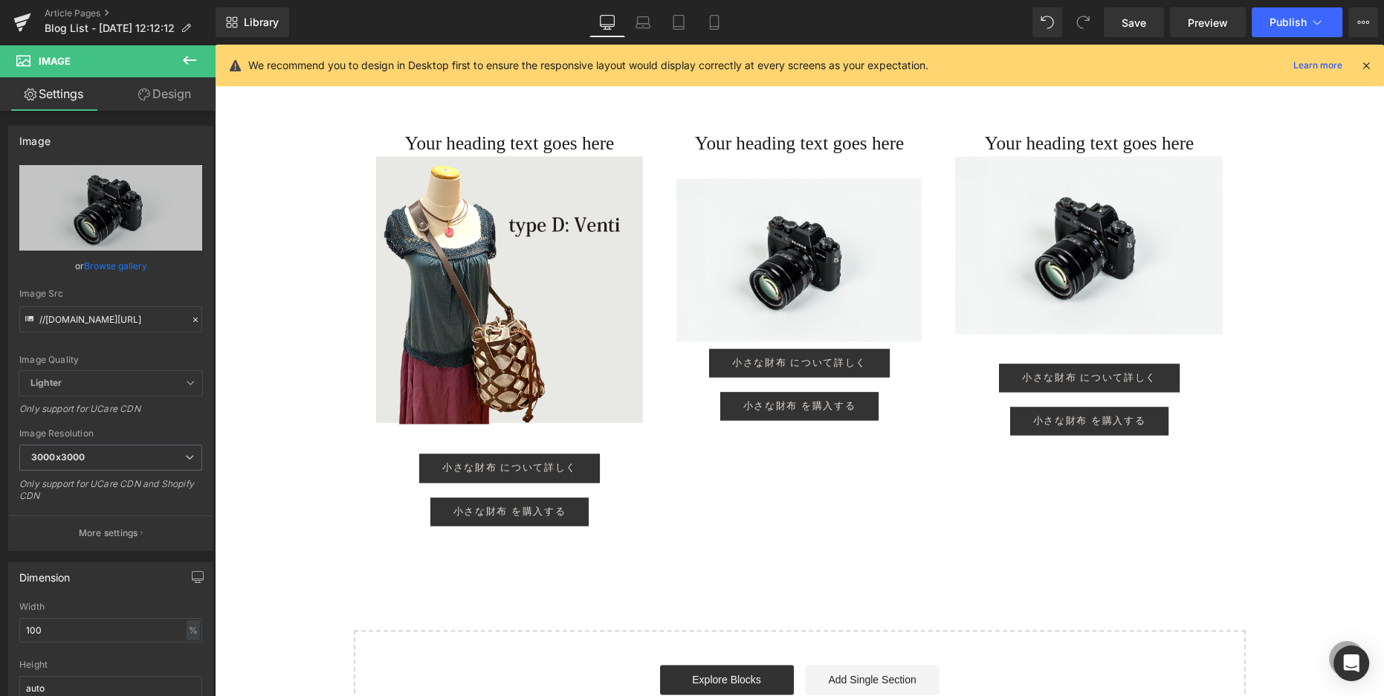
type input "C:\fakepath\typeB.png"
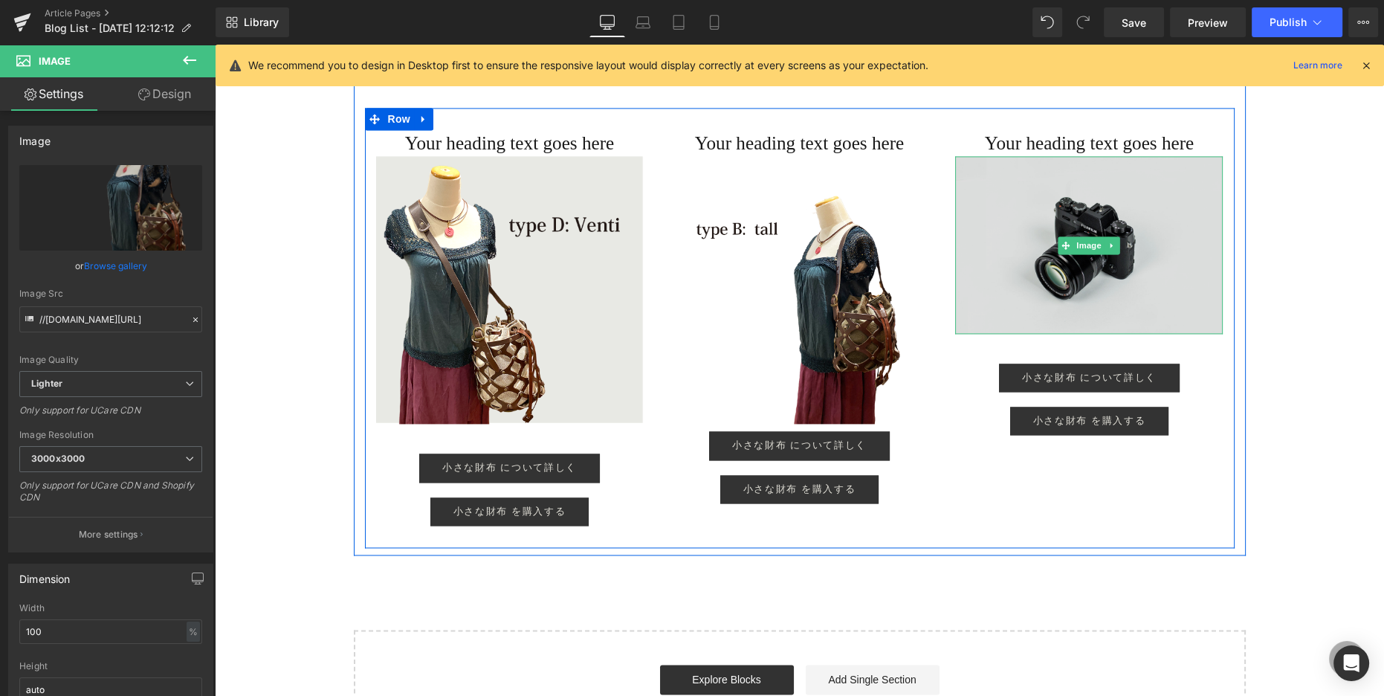
click at [737, 274] on img at bounding box center [1089, 244] width 268 height 177
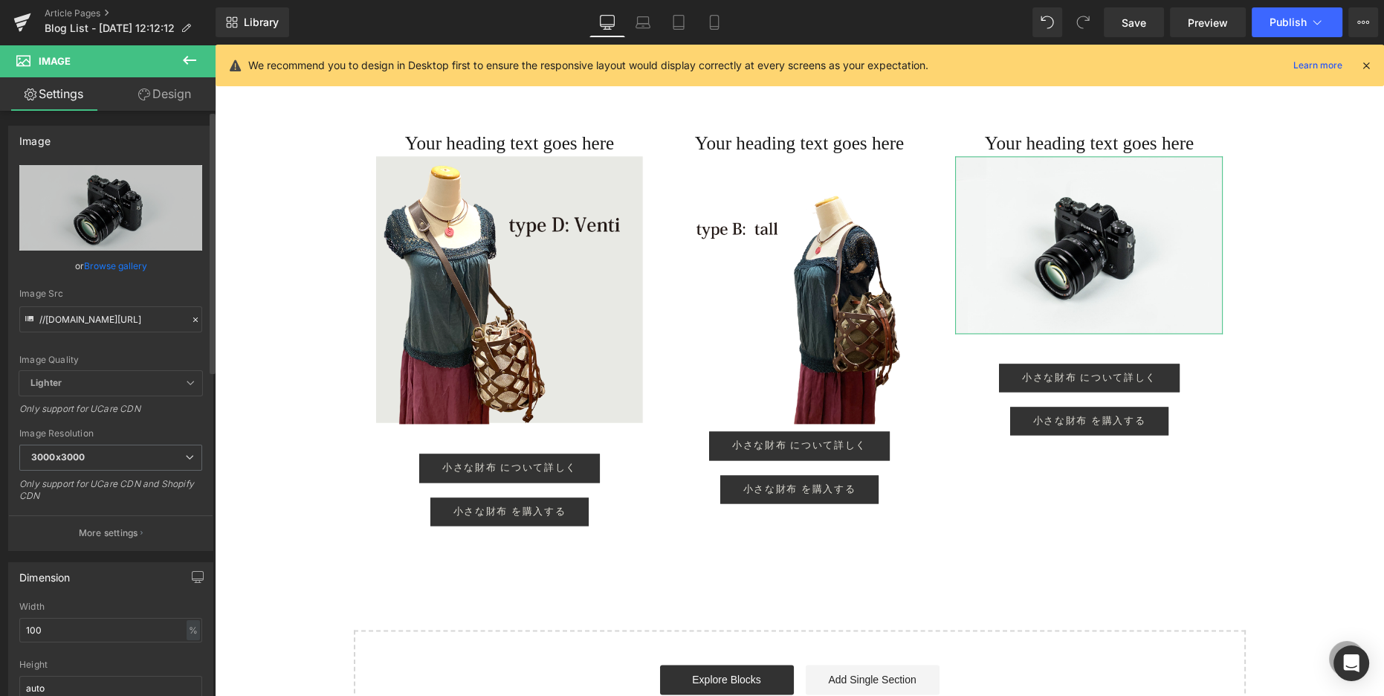
click at [202, 226] on div "//[DOMAIN_NAME][URL] Replace Image Upload image or Browse gallery Image Src //[…" at bounding box center [111, 357] width 204 height 385
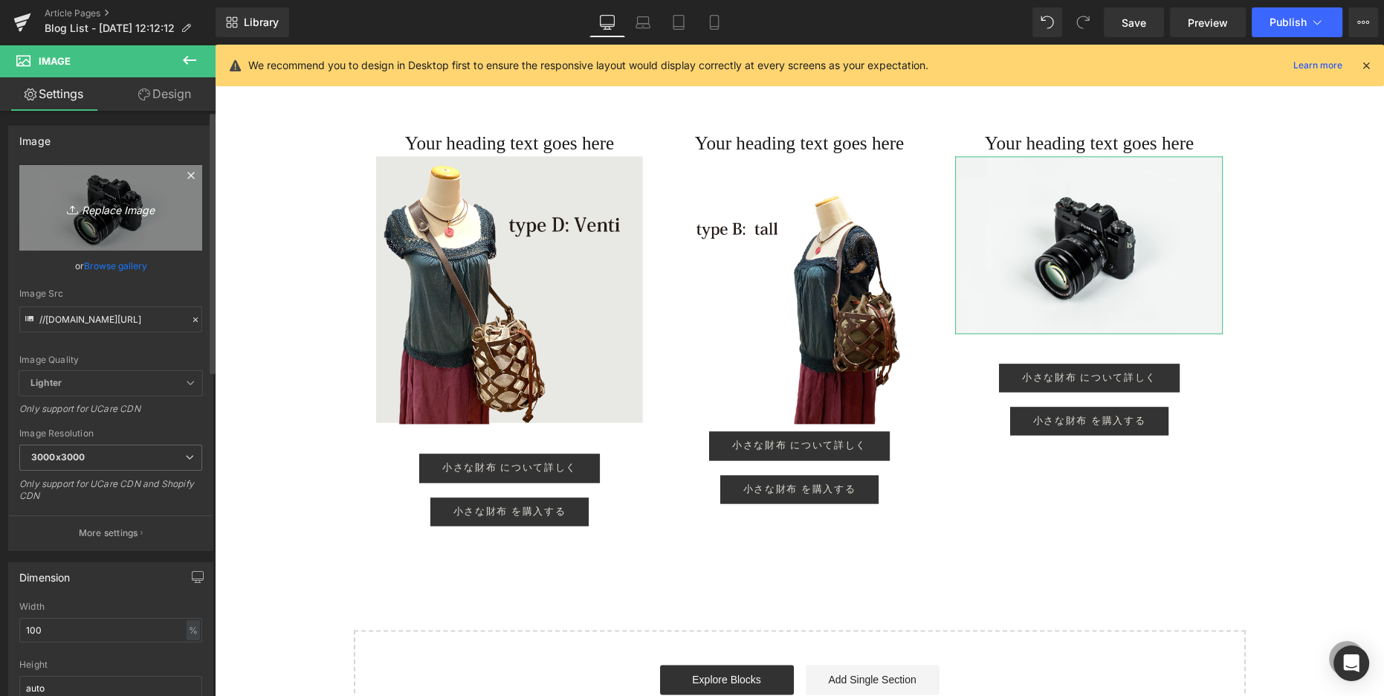
click at [186, 231] on link "Replace Image" at bounding box center [110, 207] width 183 height 85
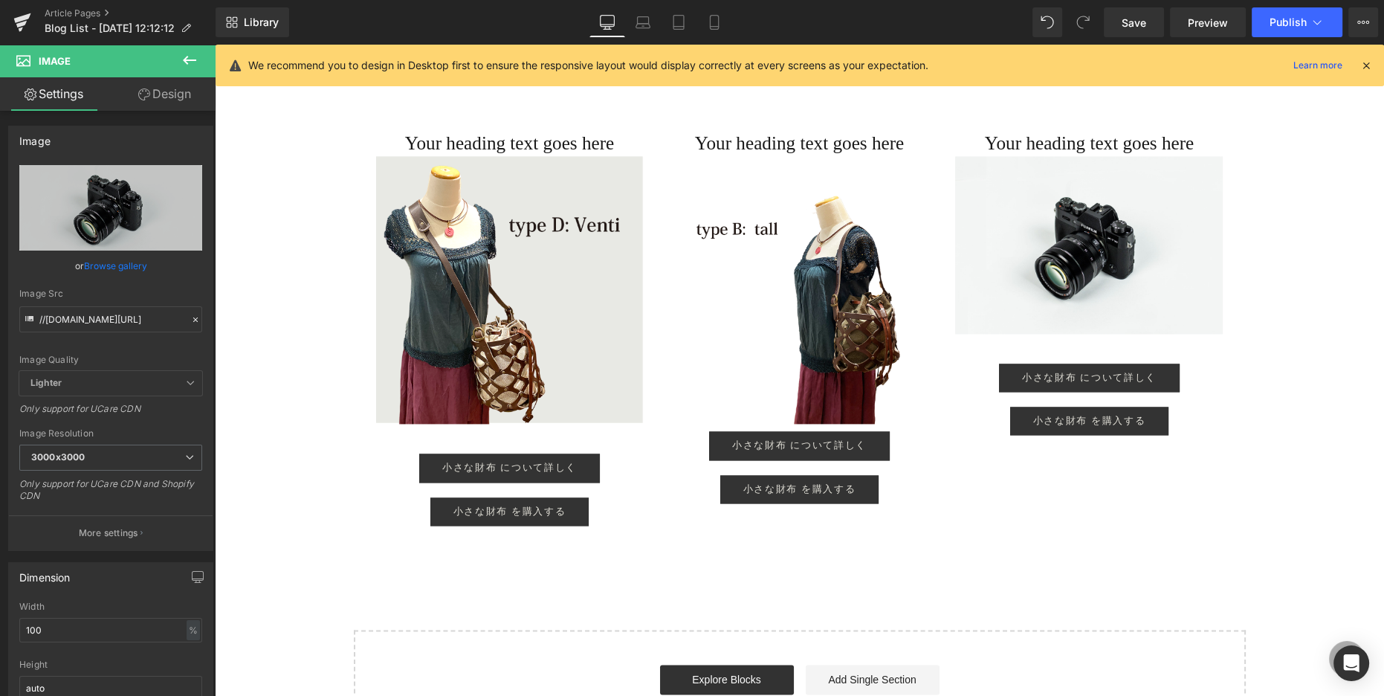
type input "C:\fakepath\short＿背景スモーク.png"
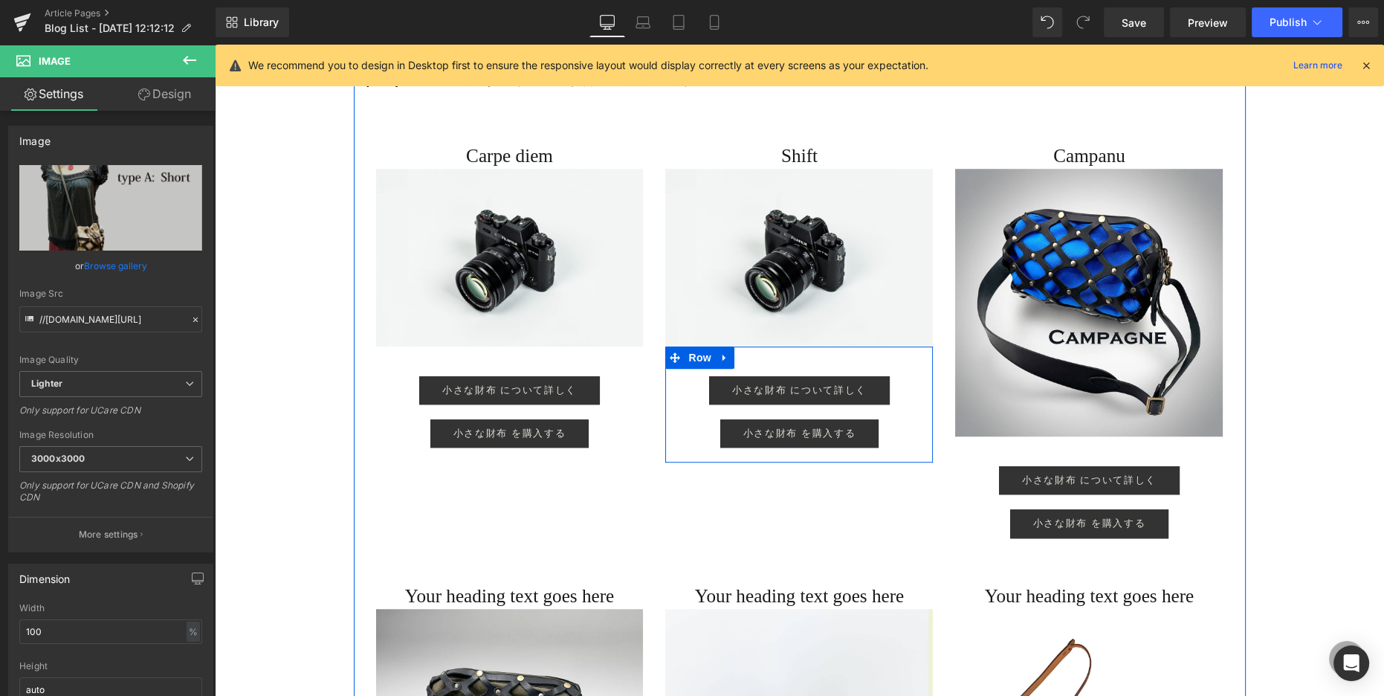
scroll to position [1514, 0]
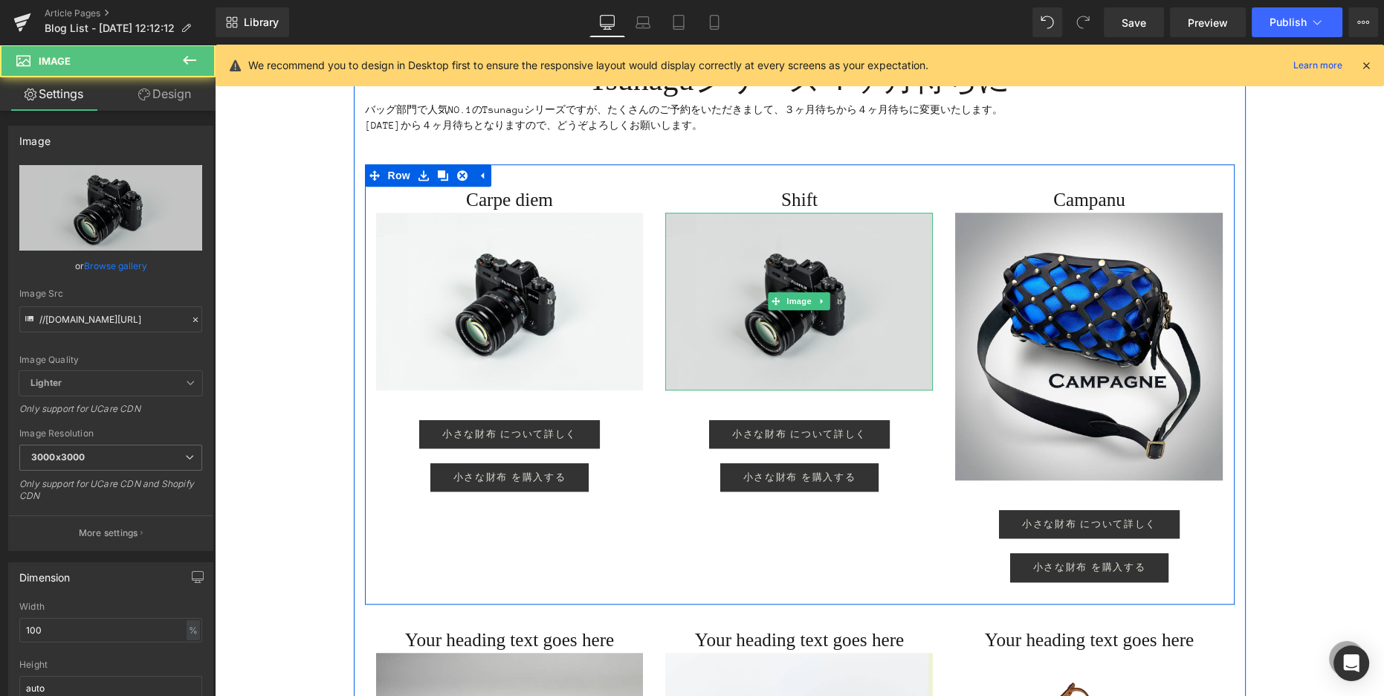
click at [737, 285] on img at bounding box center [799, 301] width 268 height 177
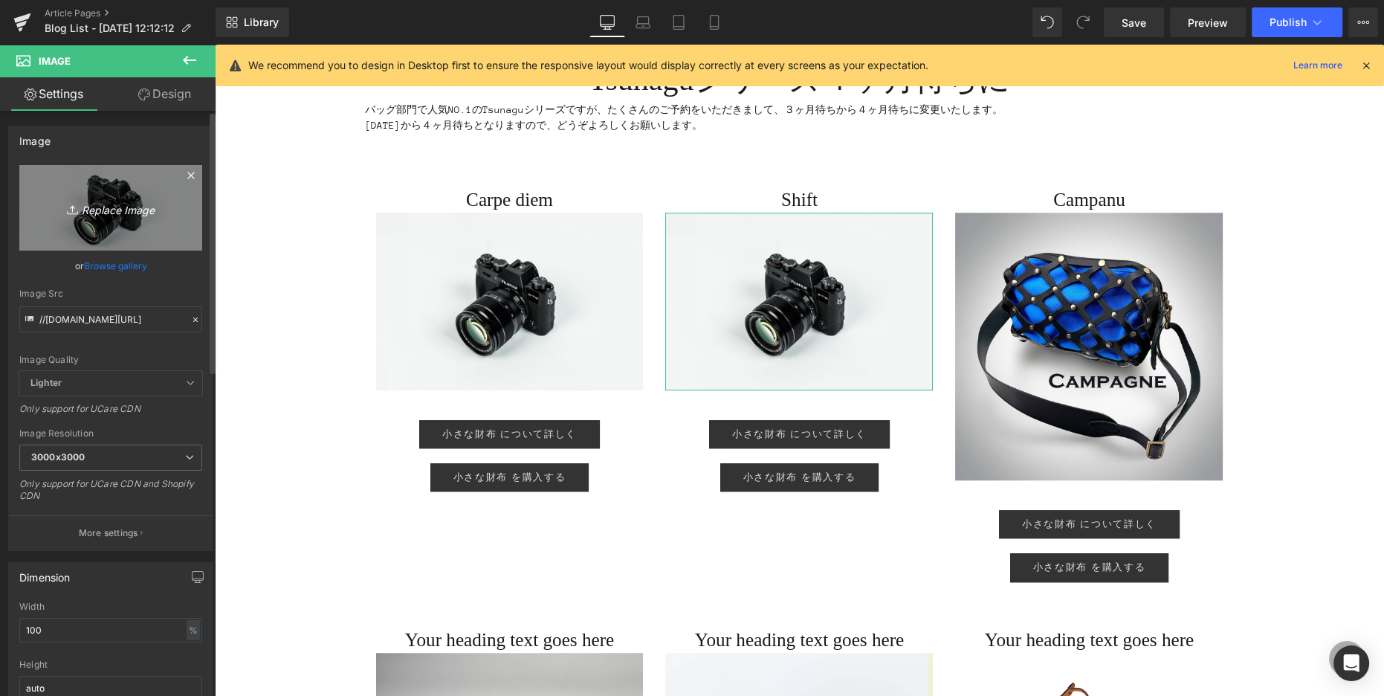
click at [121, 217] on link "Replace Image" at bounding box center [110, 207] width 183 height 85
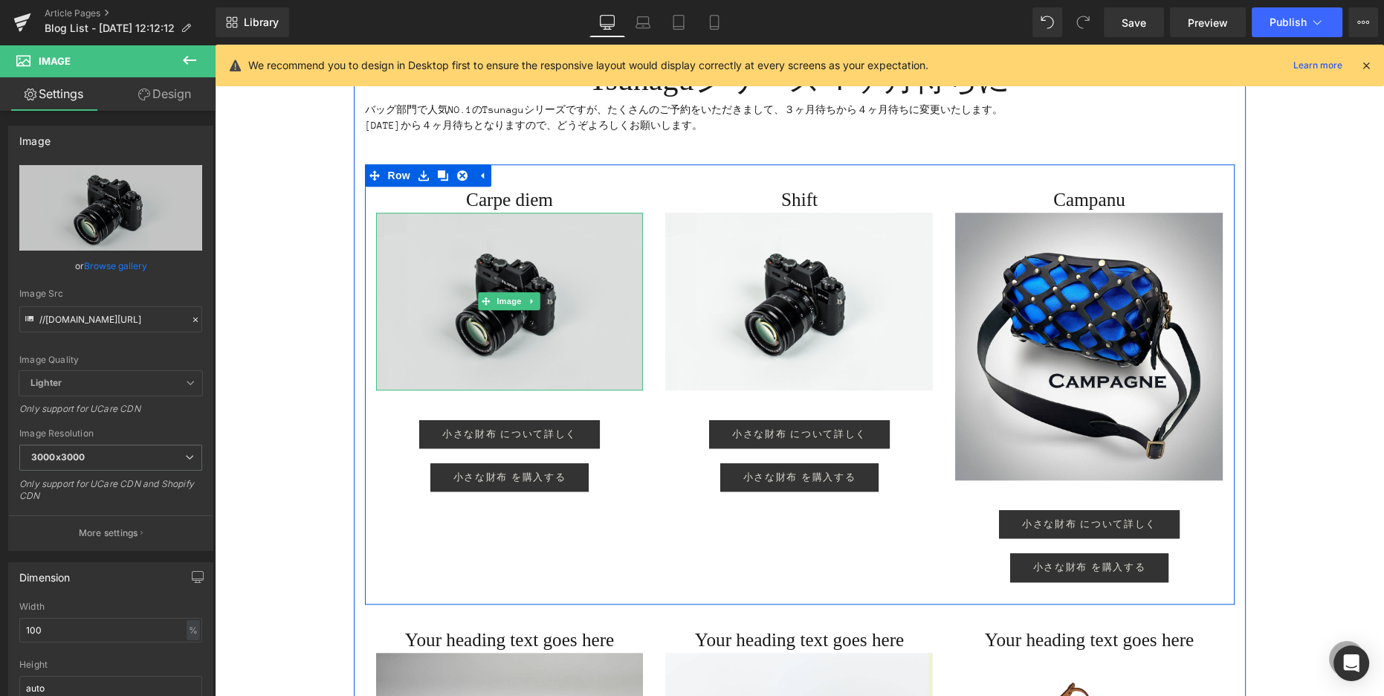
click at [522, 360] on img at bounding box center [510, 301] width 268 height 177
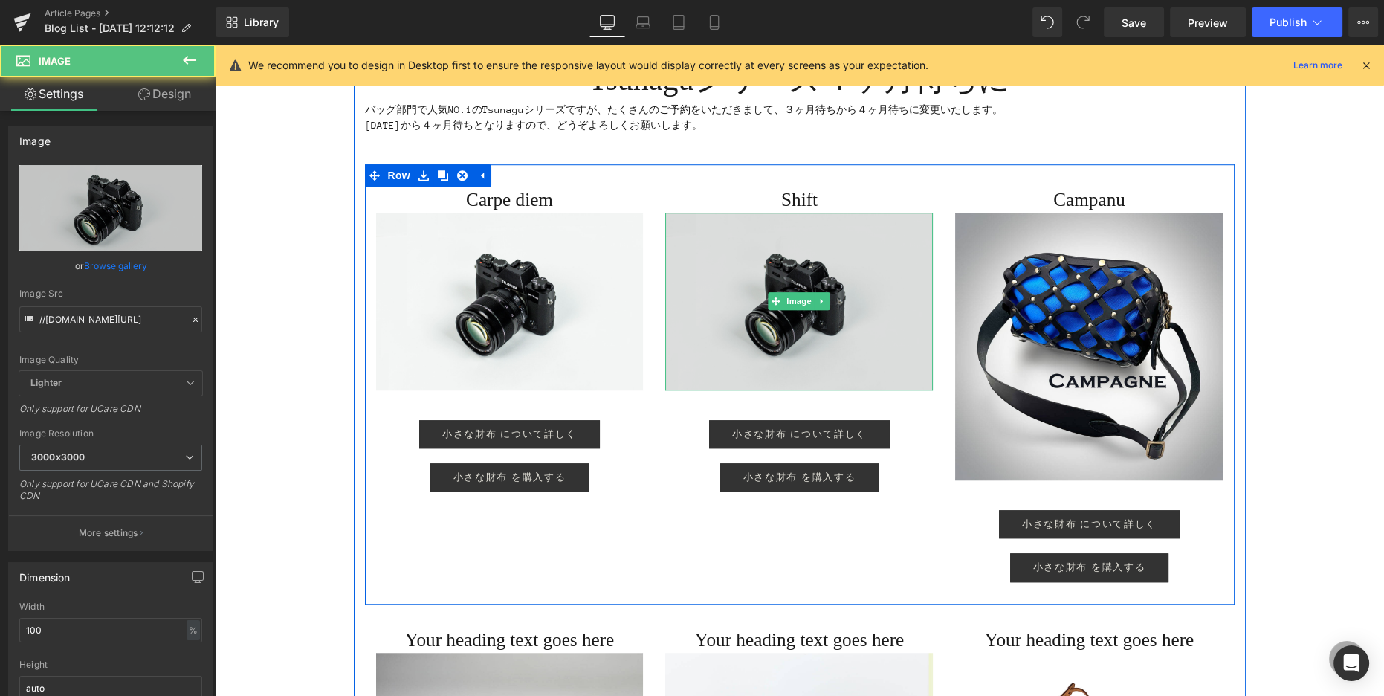
click at [737, 343] on img at bounding box center [799, 301] width 268 height 177
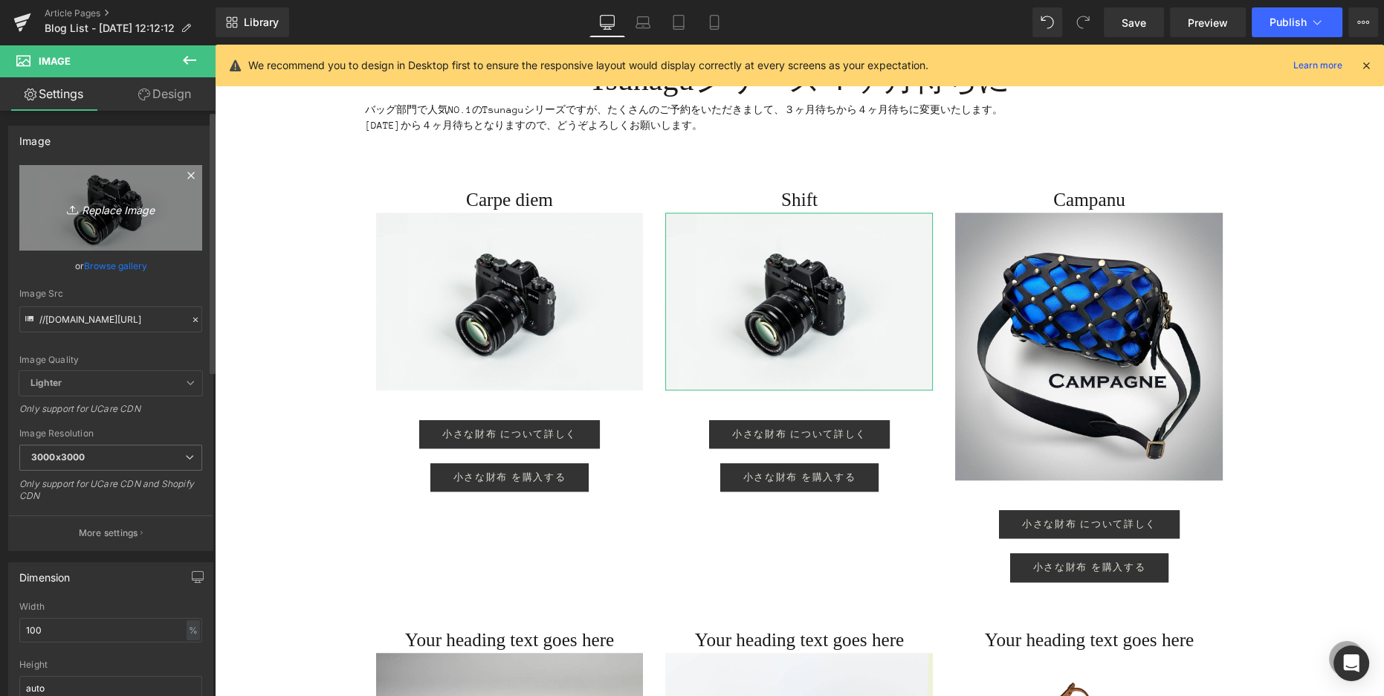
click at [174, 231] on link "Replace Image" at bounding box center [110, 207] width 183 height 85
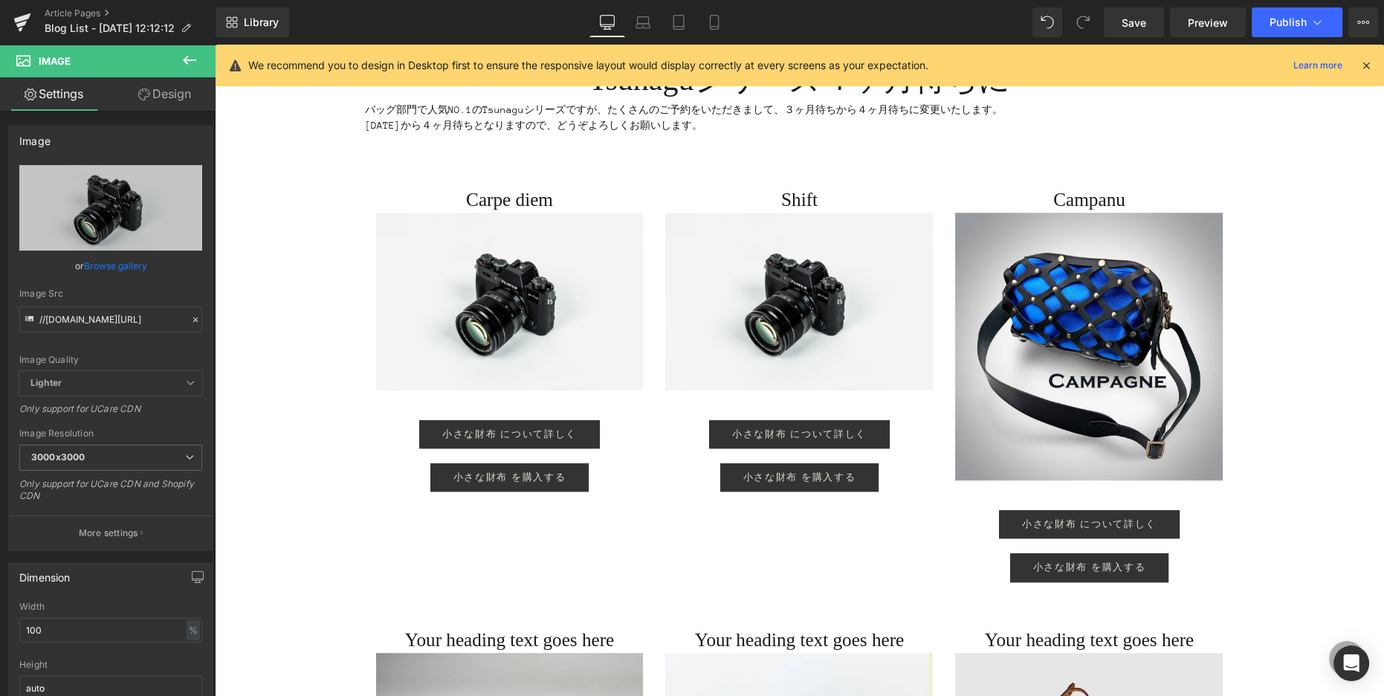
type input "C:\fakepath\lead正方形.png"
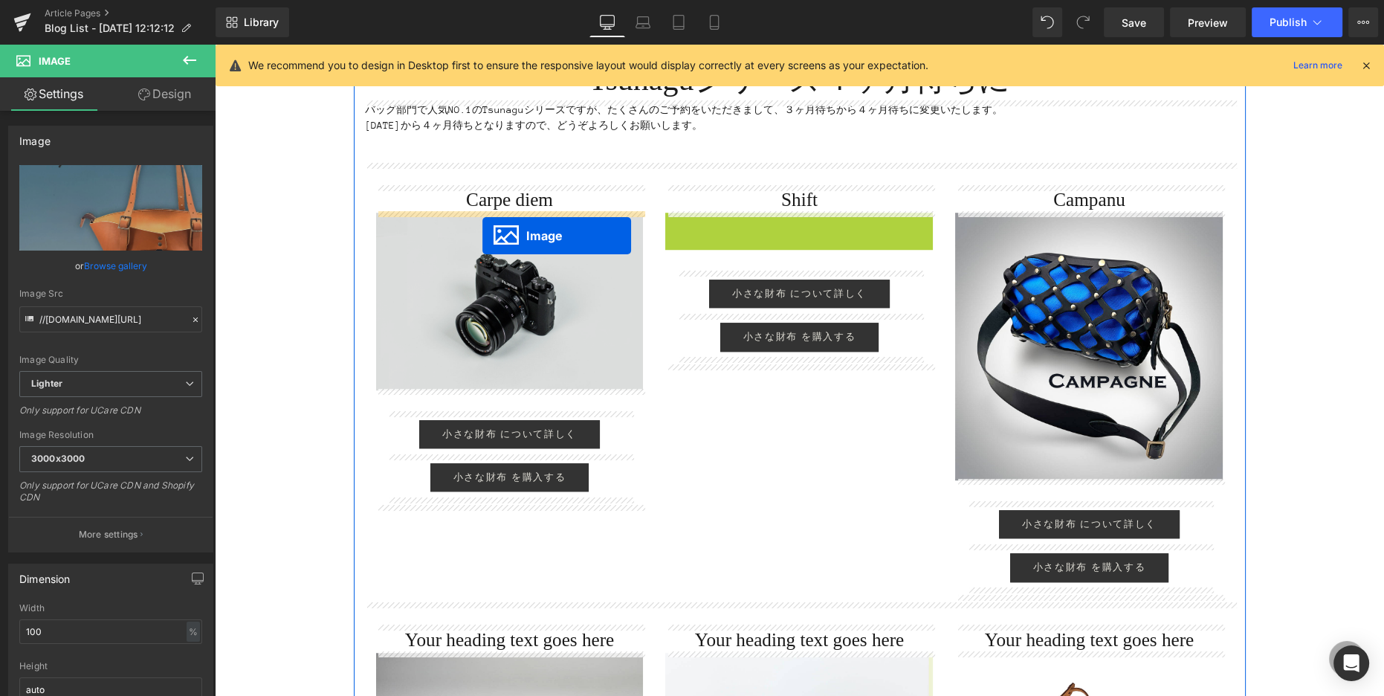
drag, startPoint x: 775, startPoint y: 342, endPoint x: 482, endPoint y: 236, distance: 311.6
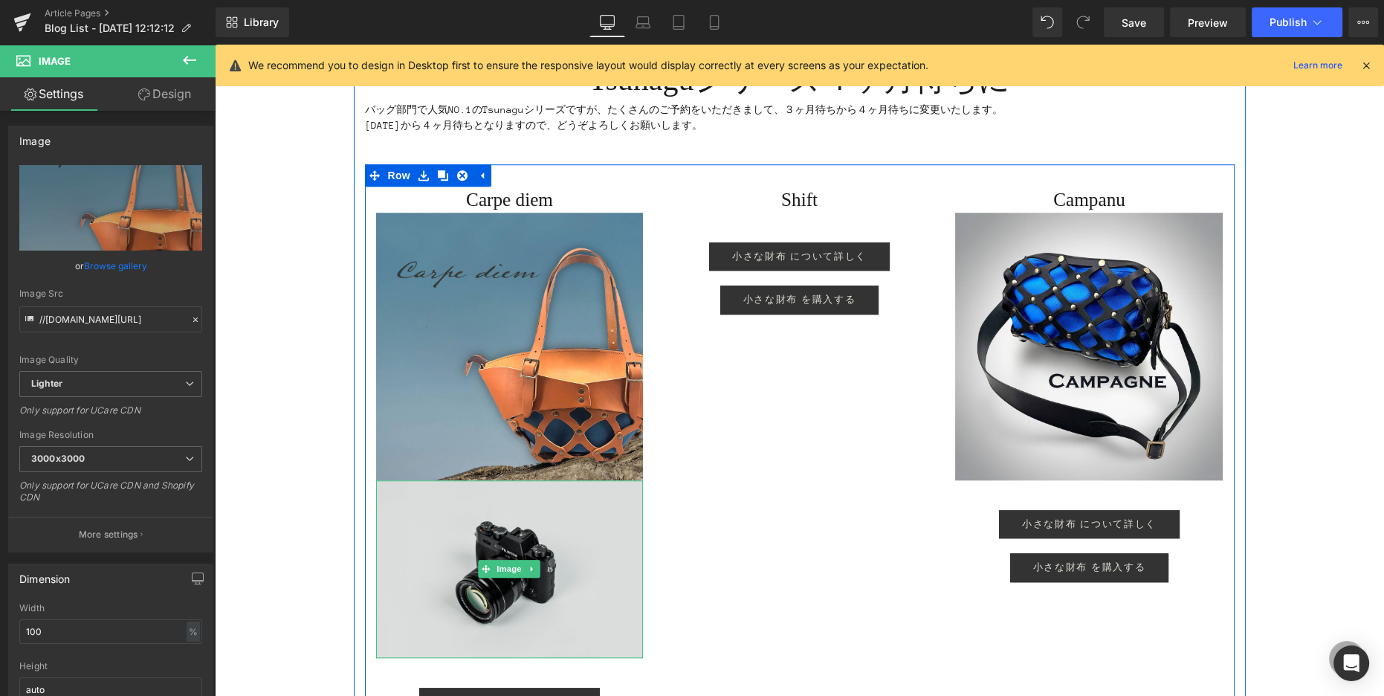
scroll to position [1509, 0]
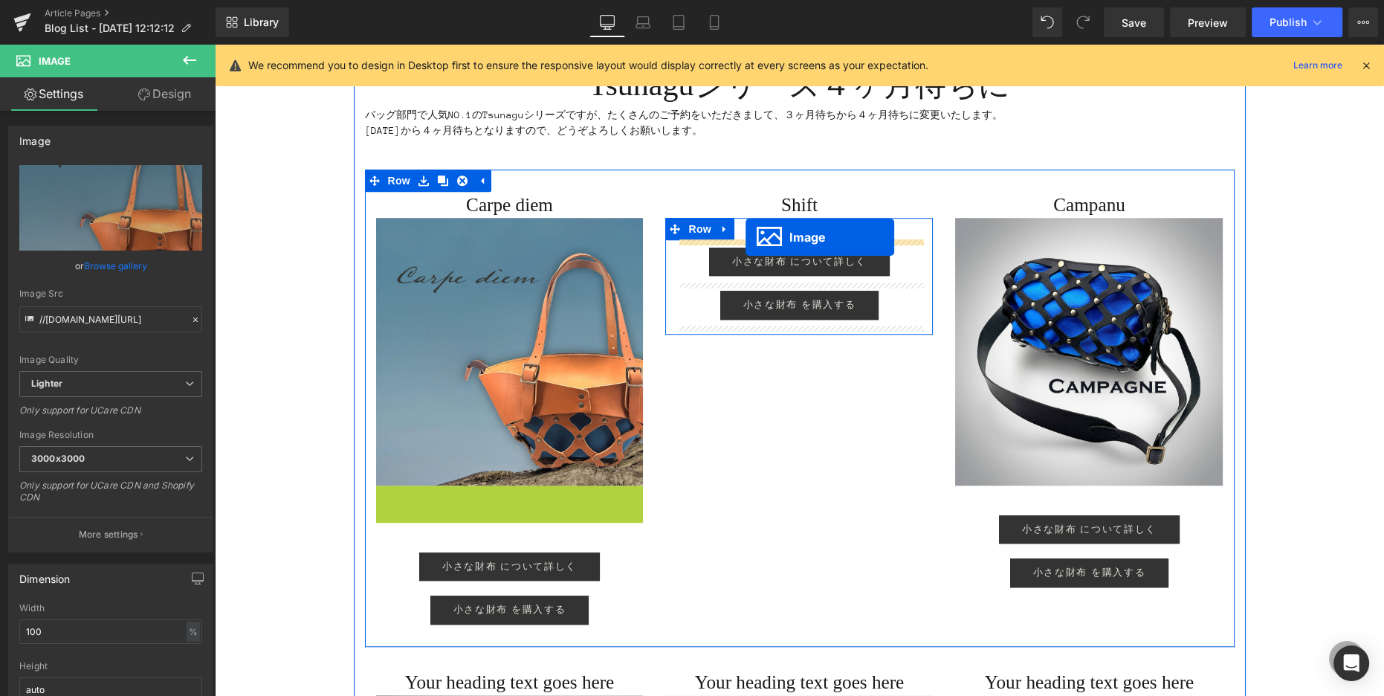
drag, startPoint x: 486, startPoint y: 568, endPoint x: 746, endPoint y: 236, distance: 421.0
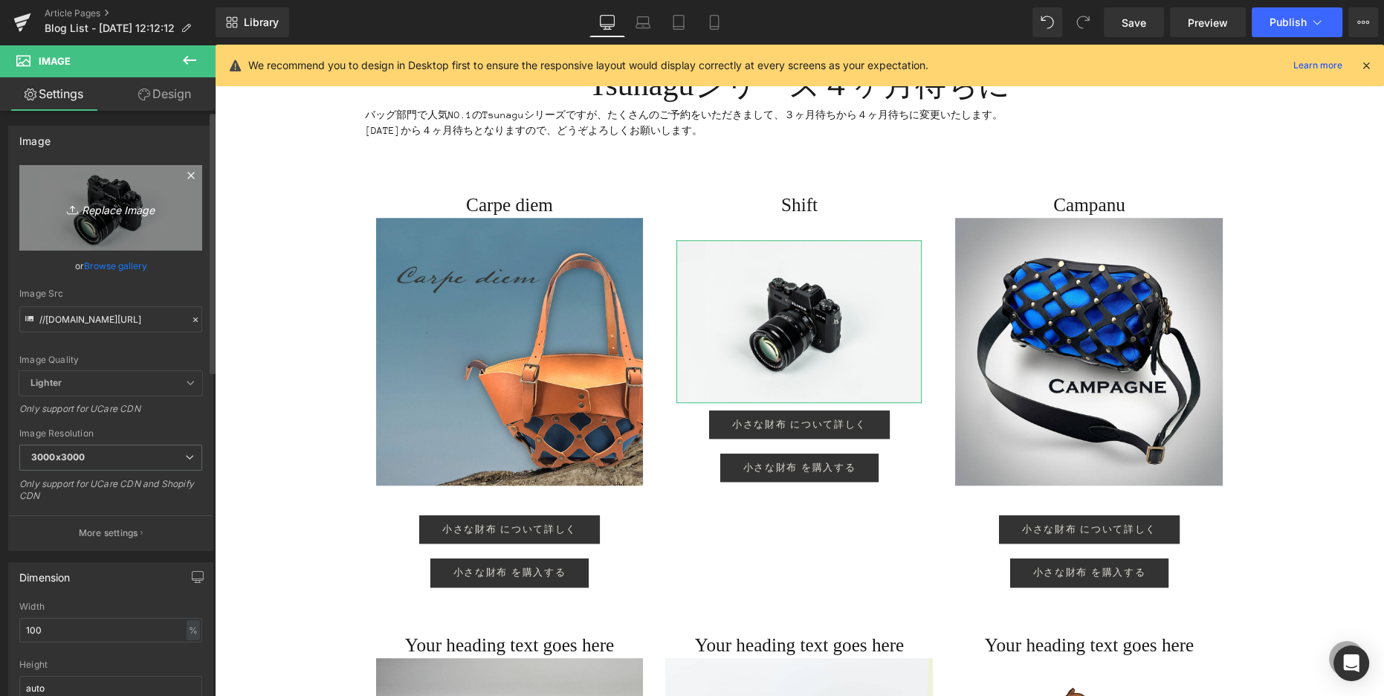
click at [156, 222] on link "Replace Image" at bounding box center [110, 207] width 183 height 85
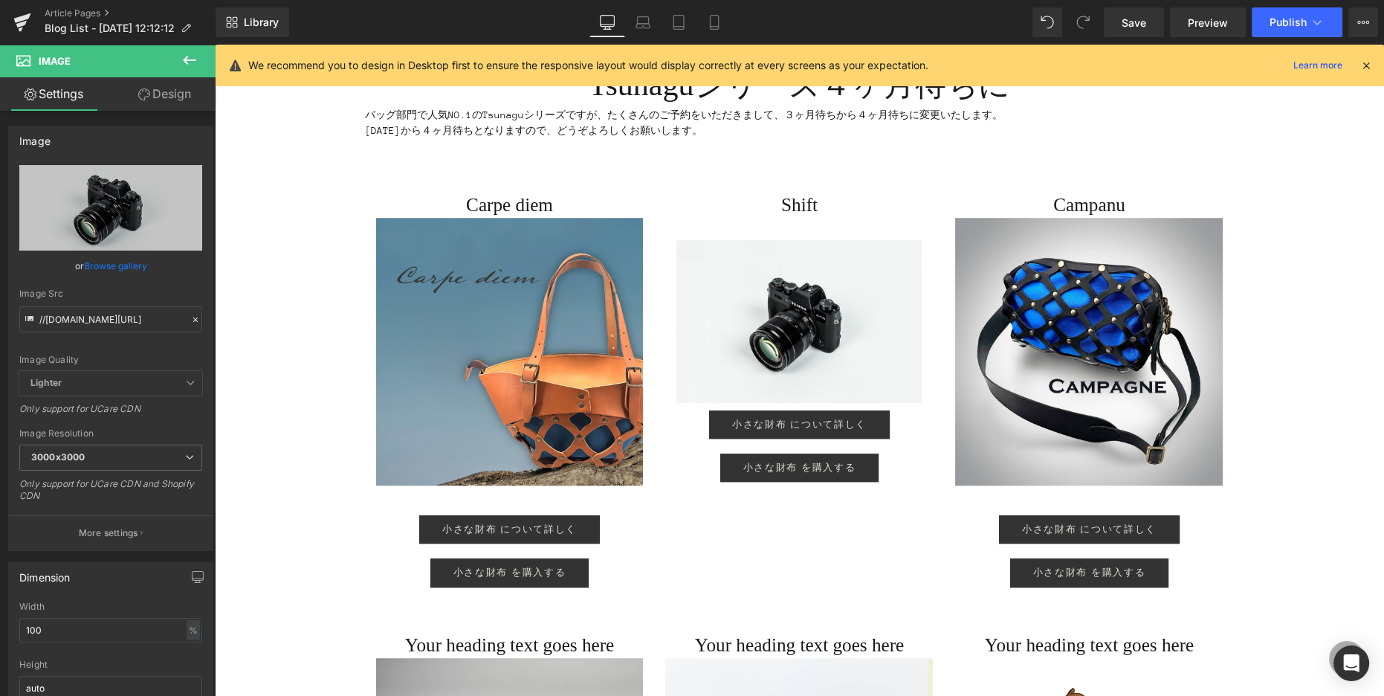
type input "C:\fakepath\正方形lead.jpg"
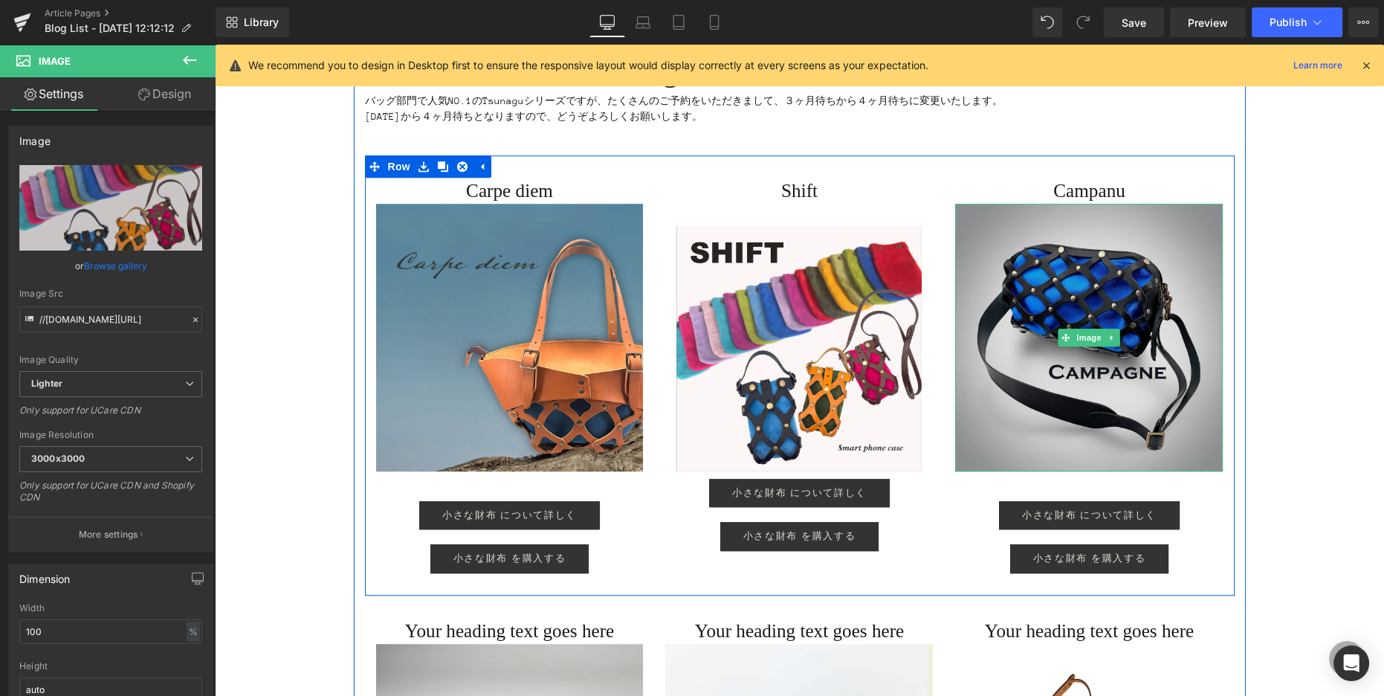
scroll to position [1526, 0]
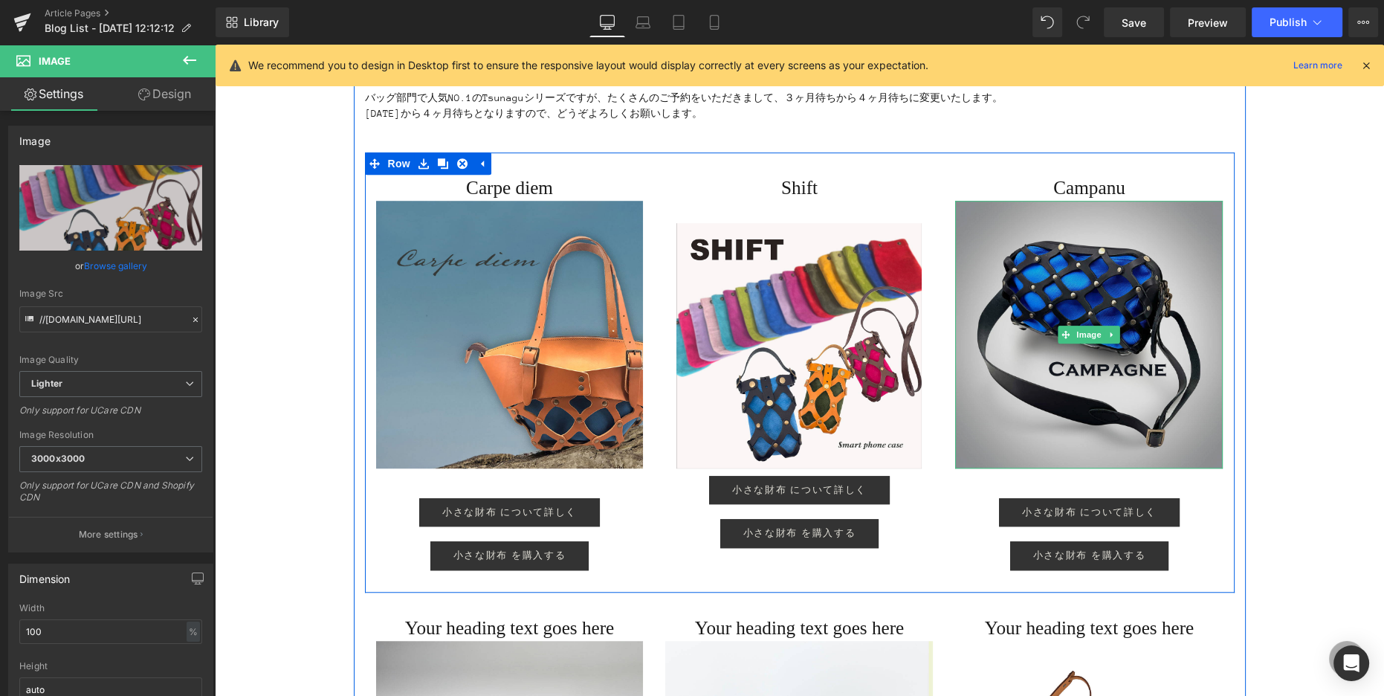
click at [737, 306] on img at bounding box center [1089, 335] width 268 height 268
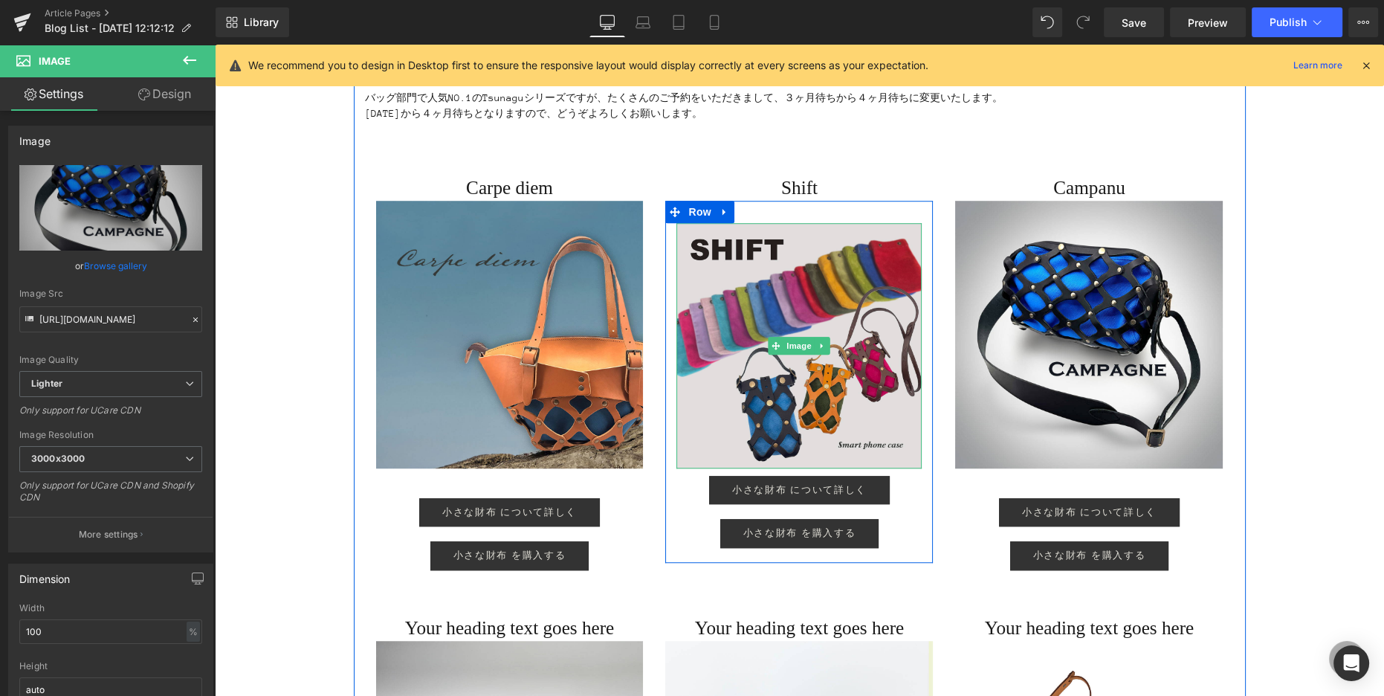
scroll to position [1527, 0]
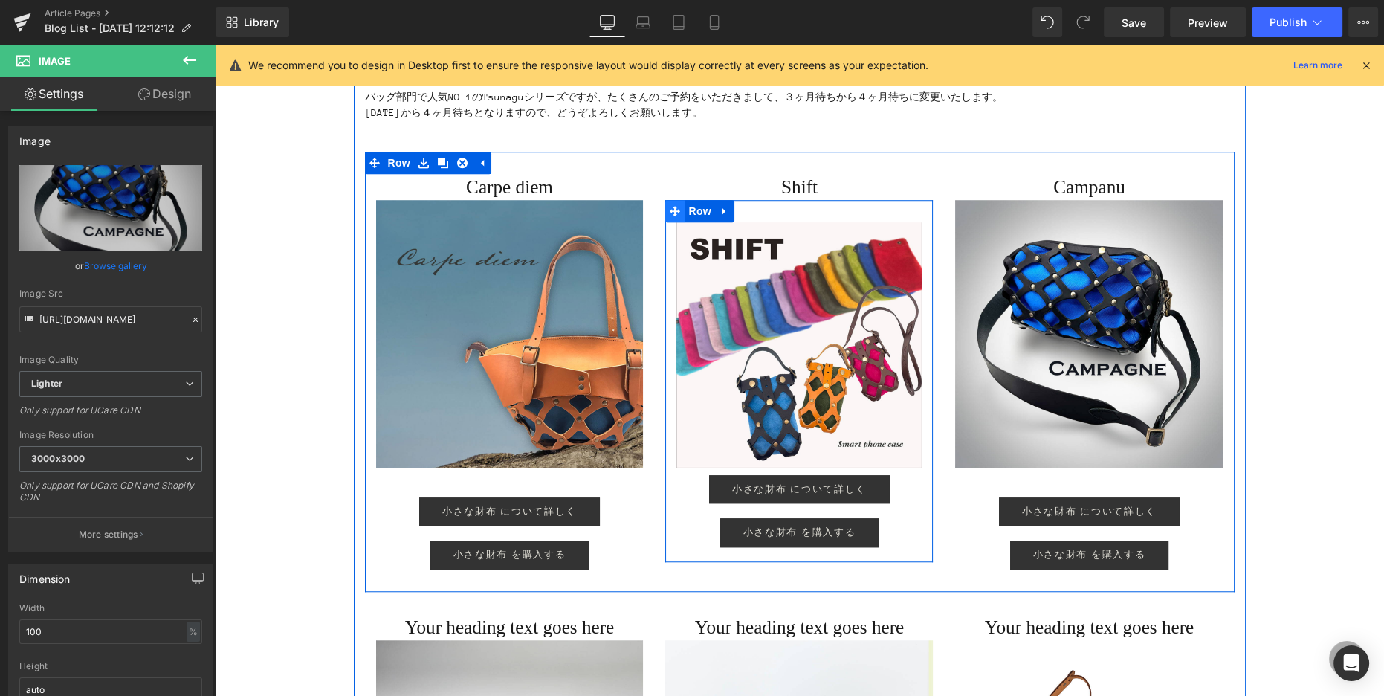
click at [672, 206] on icon at bounding box center [675, 211] width 10 height 11
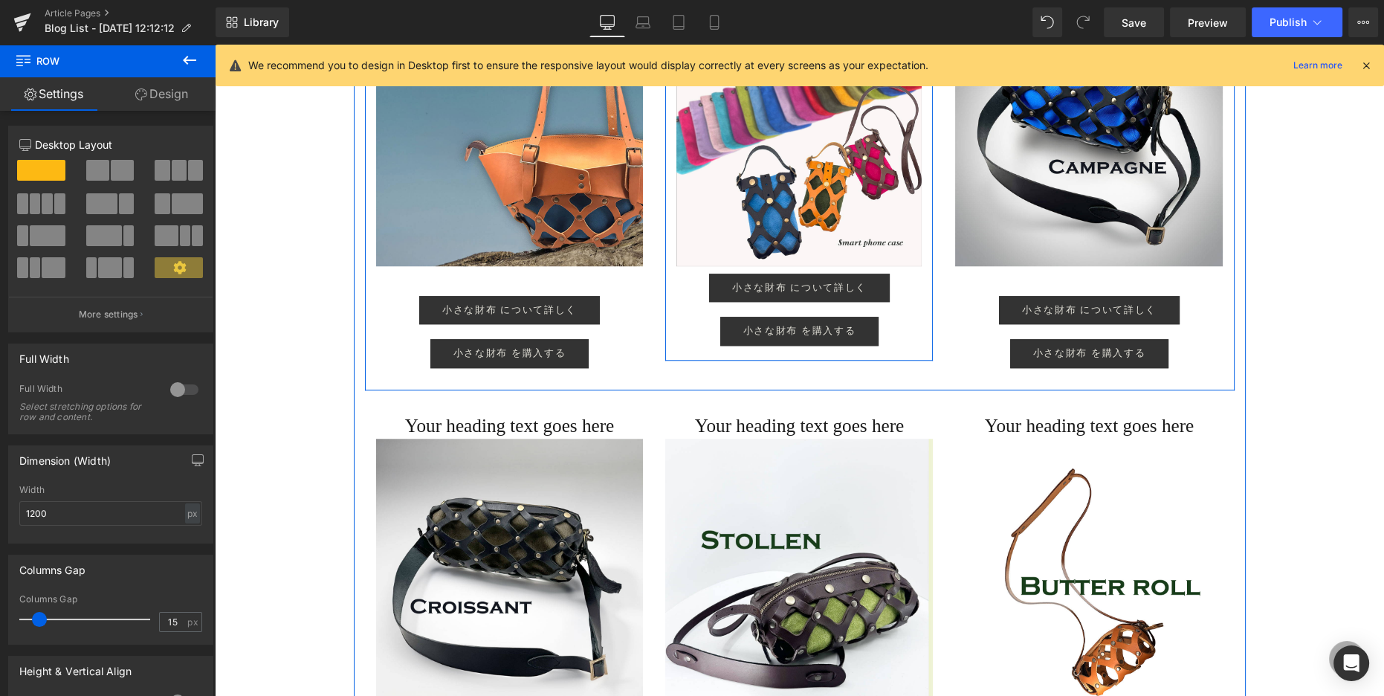
scroll to position [1858, 0]
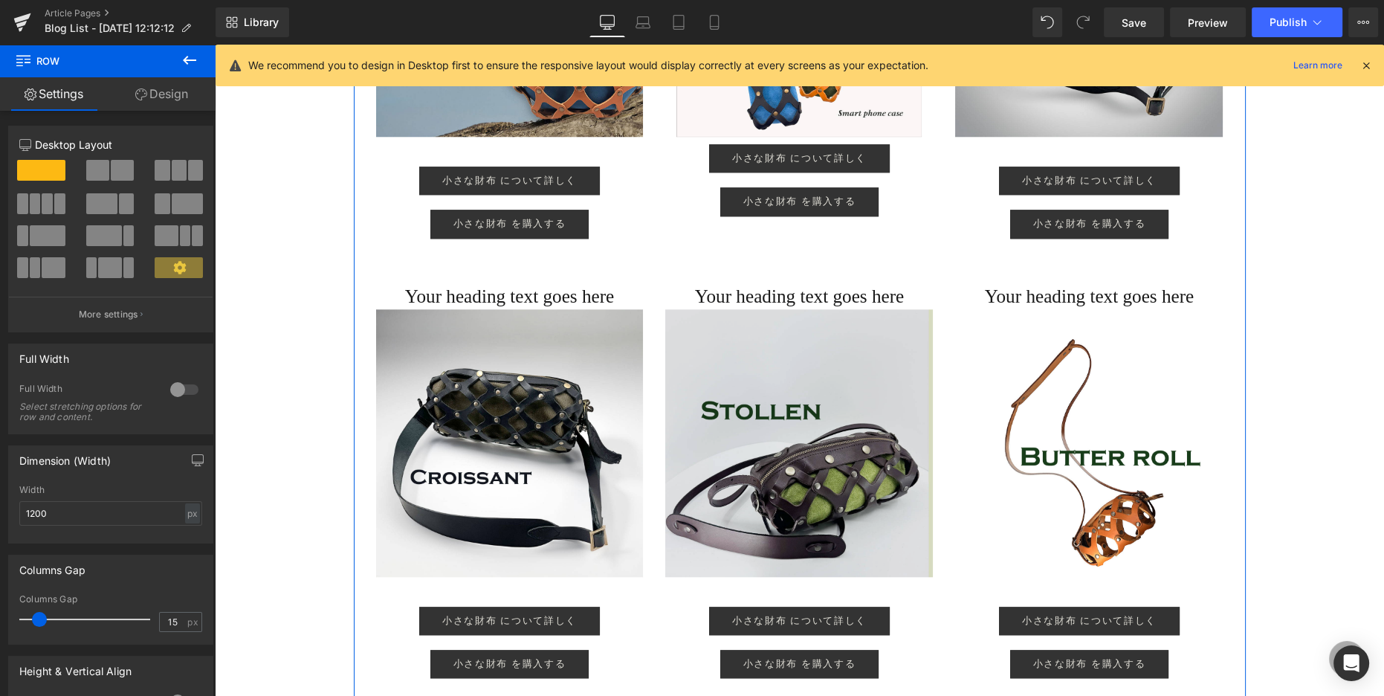
click at [716, 332] on img at bounding box center [799, 443] width 268 height 268
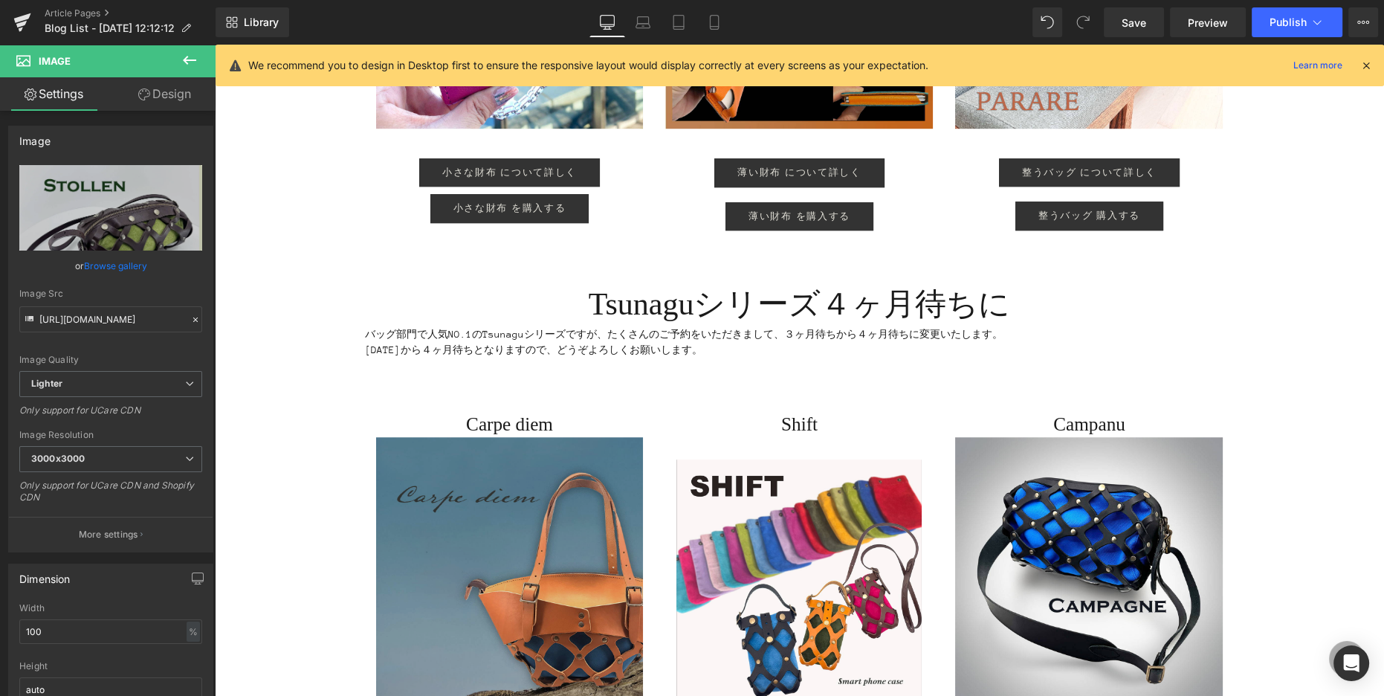
scroll to position [1268, 0]
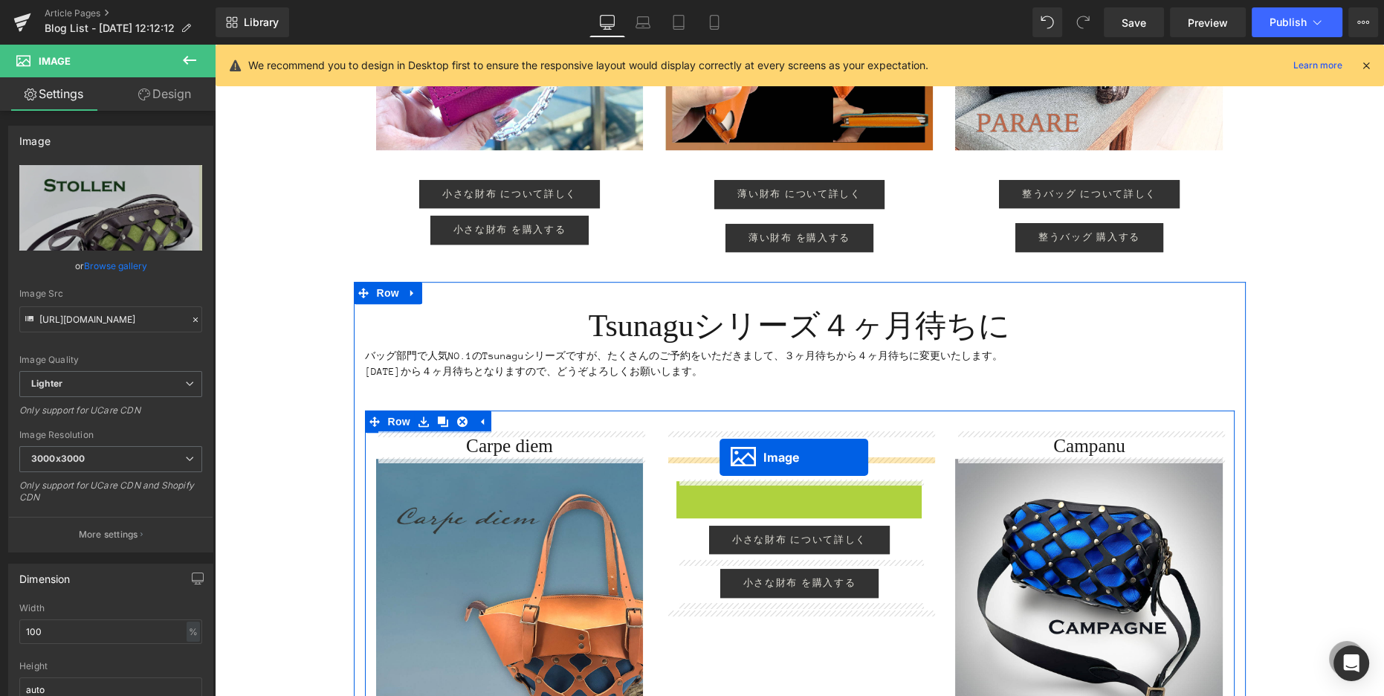
drag, startPoint x: 772, startPoint y: 601, endPoint x: 720, endPoint y: 458, distance: 151.9
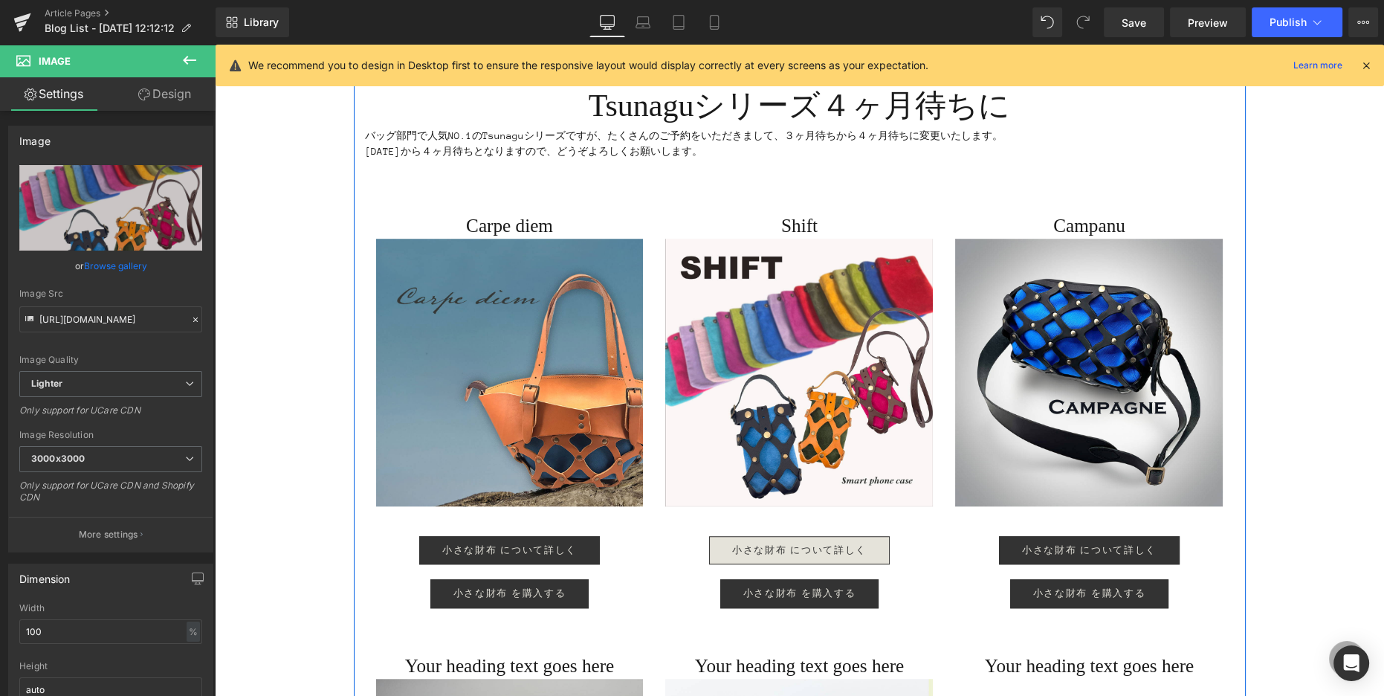
scroll to position [1491, 0]
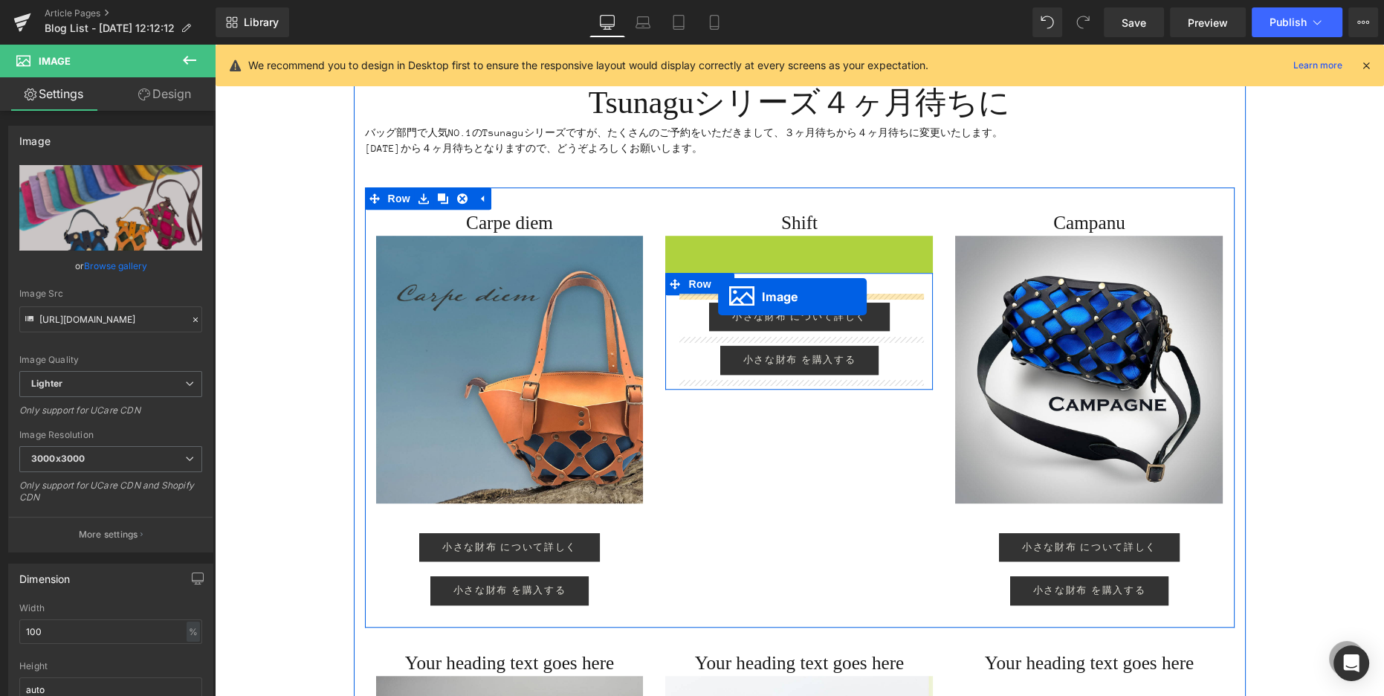
drag, startPoint x: 772, startPoint y: 364, endPoint x: 718, endPoint y: 299, distance: 84.0
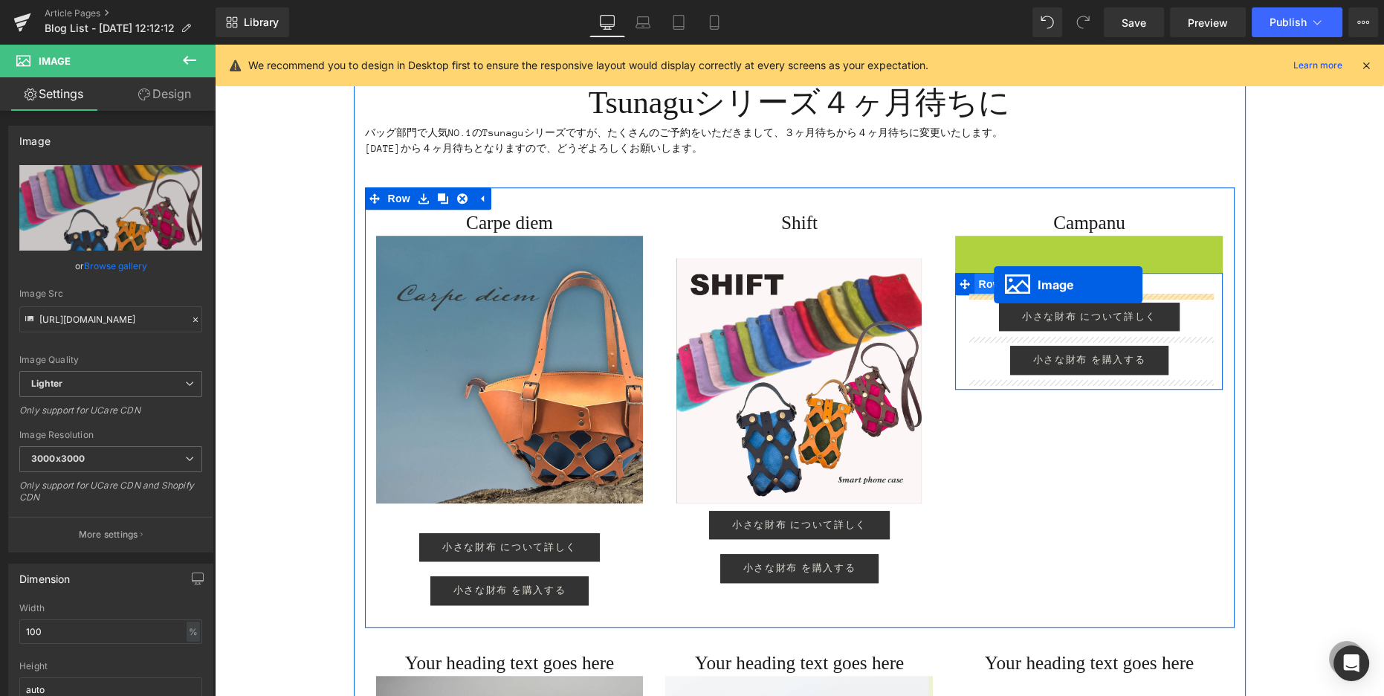
drag, startPoint x: 1062, startPoint y: 367, endPoint x: 994, endPoint y: 285, distance: 106.7
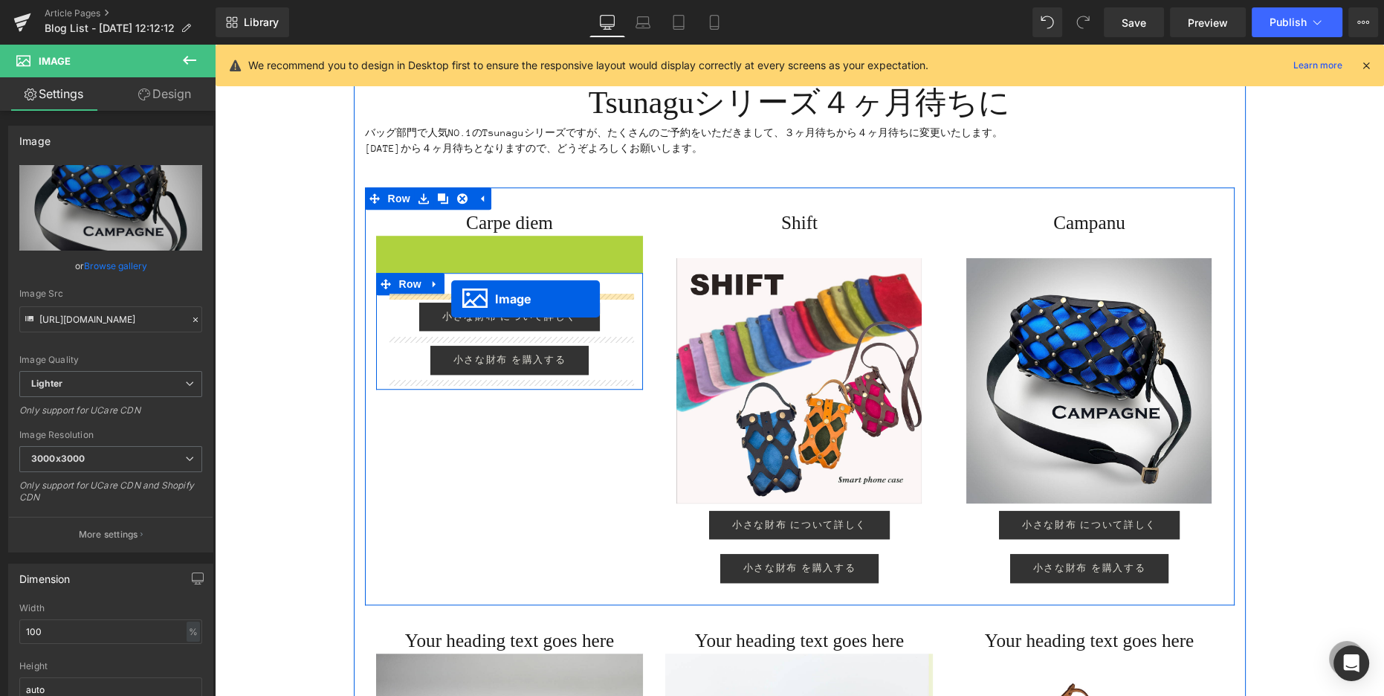
drag, startPoint x: 483, startPoint y: 369, endPoint x: 451, endPoint y: 299, distance: 76.9
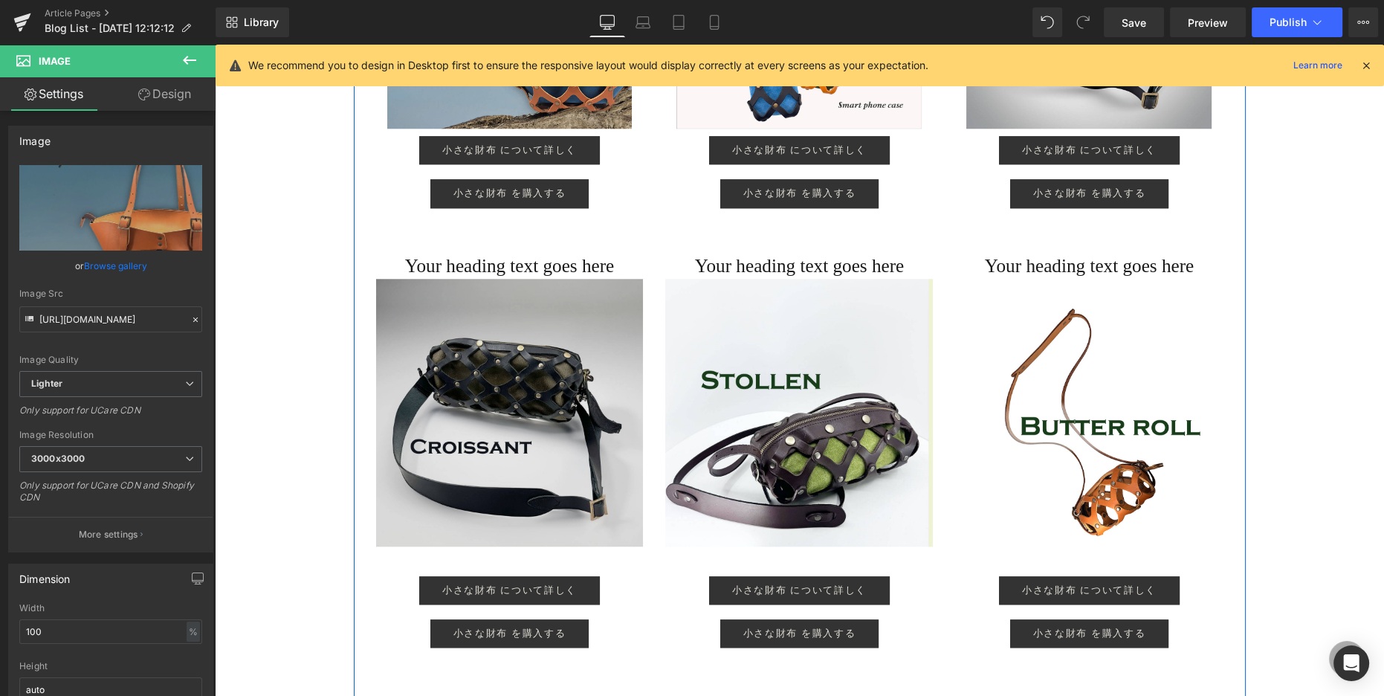
scroll to position [1886, 0]
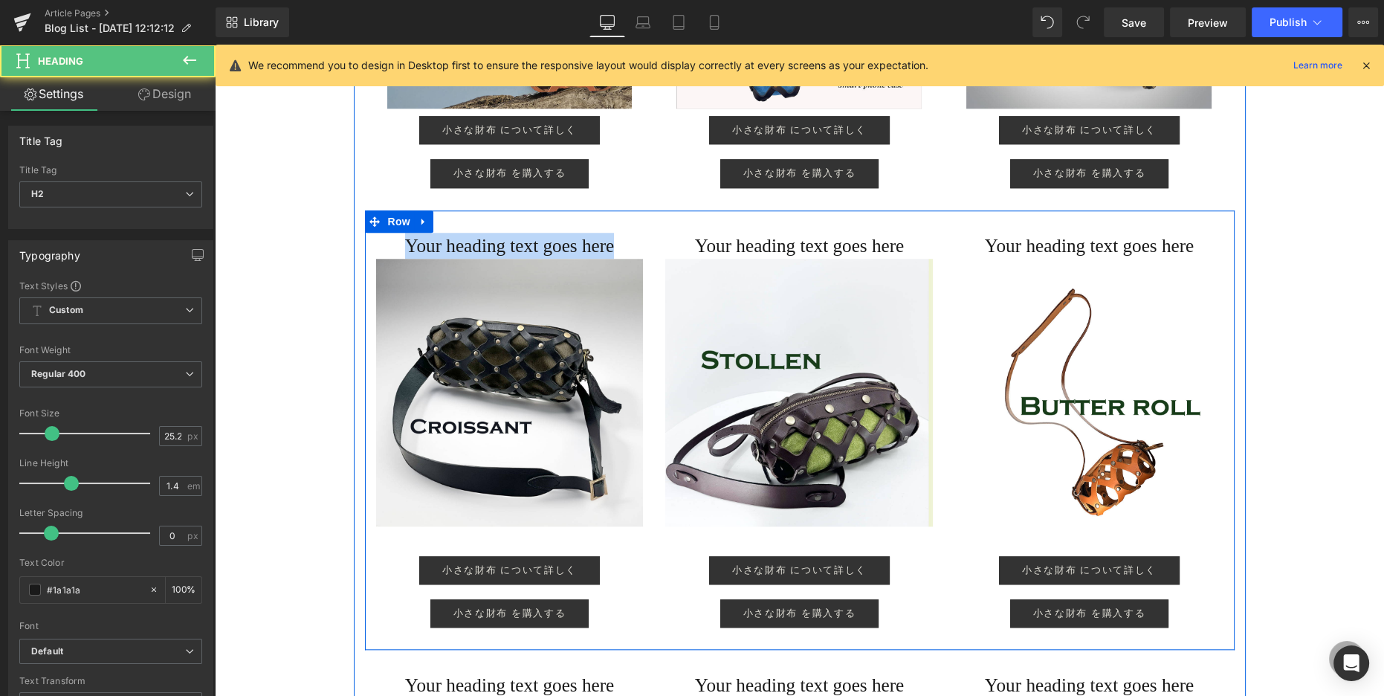
drag, startPoint x: 445, startPoint y: 247, endPoint x: 645, endPoint y: 254, distance: 200.9
click at [645, 254] on div "Your heading text goes here Heading Image 小さな財布 について詳しく Button 小さな財布 を購入する Butt…" at bounding box center [510, 438] width 290 height 410
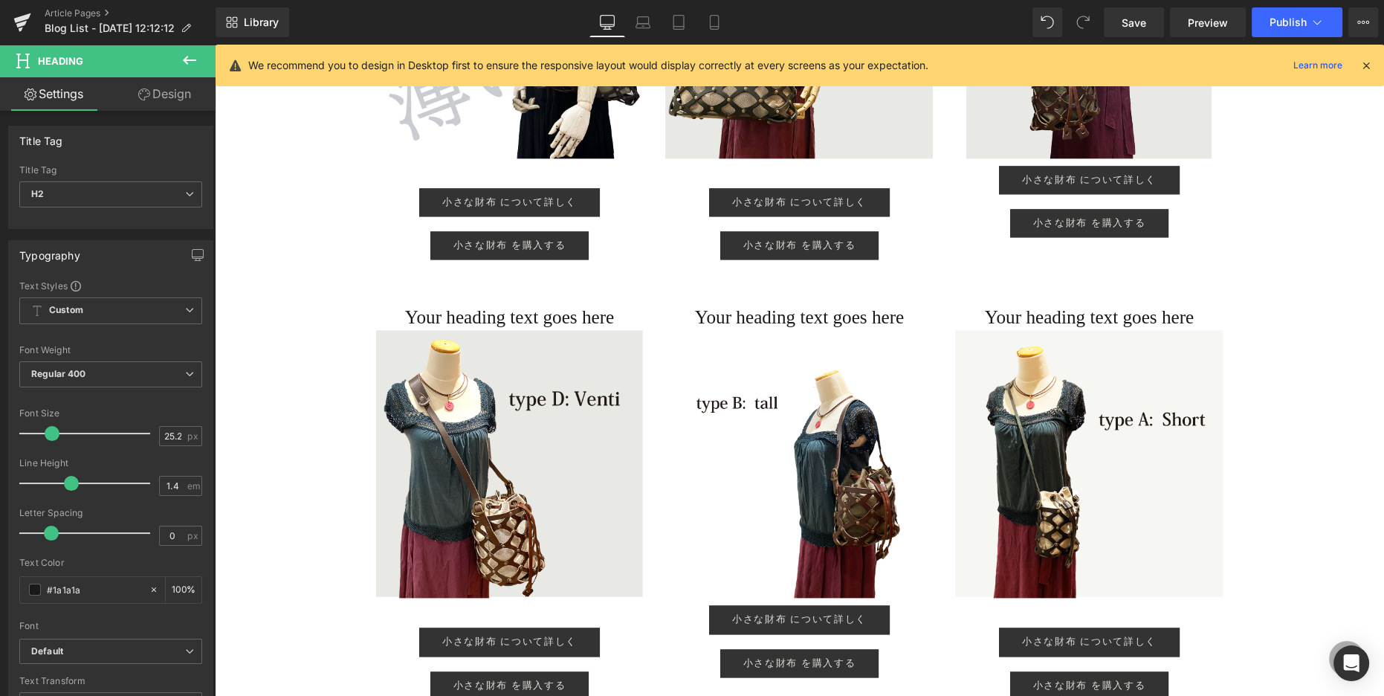
scroll to position [2850, 0]
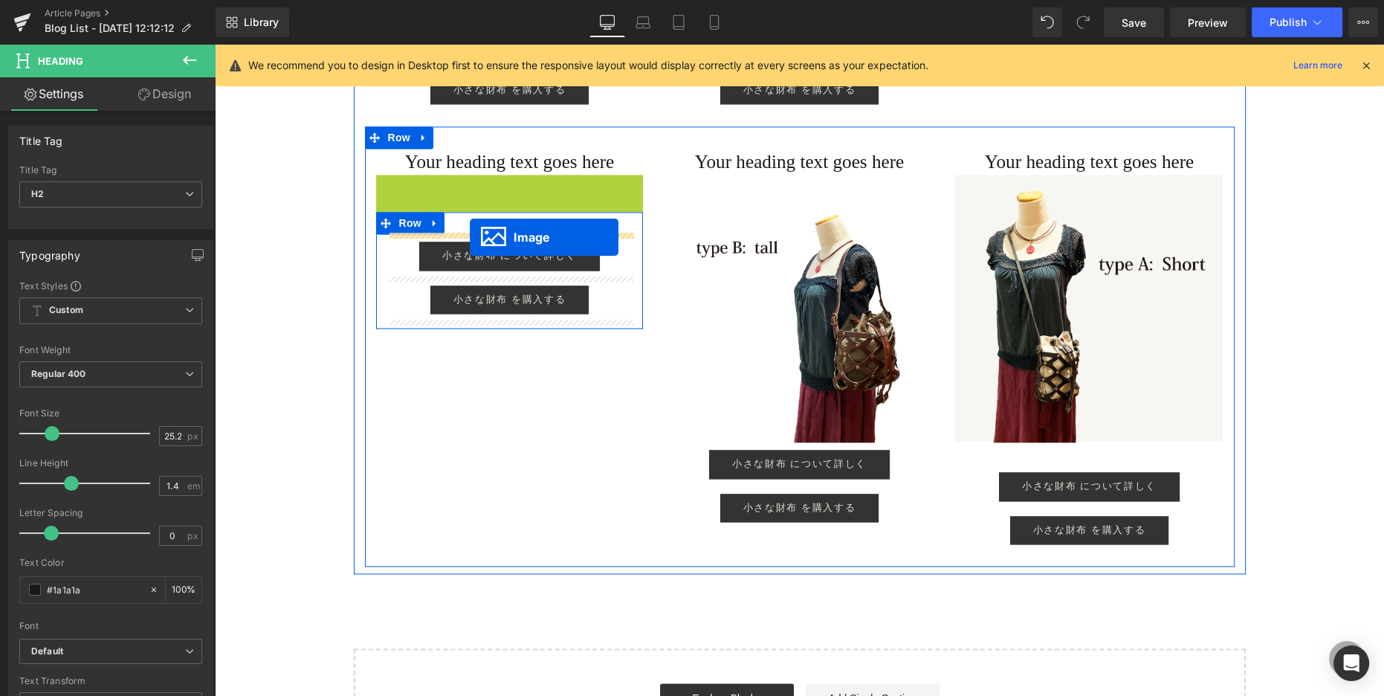
drag, startPoint x: 480, startPoint y: 306, endPoint x: 470, endPoint y: 237, distance: 69.9
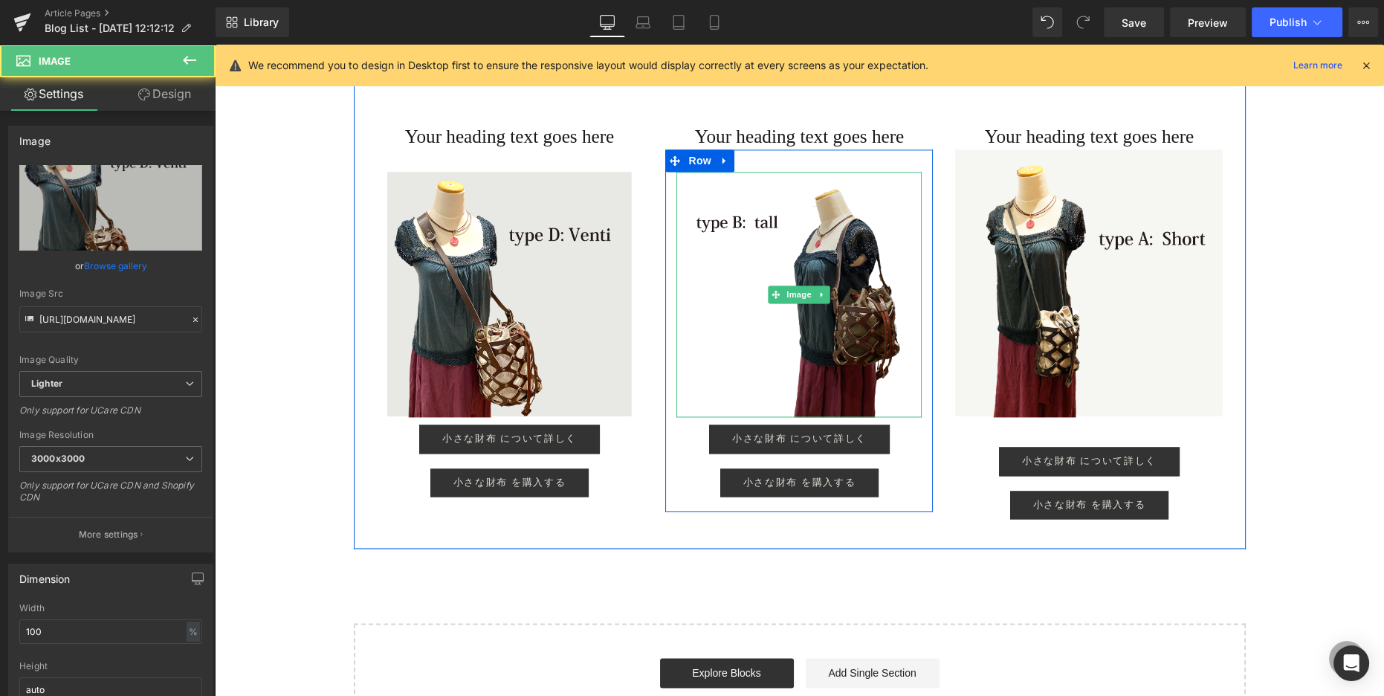
scroll to position [2879, 0]
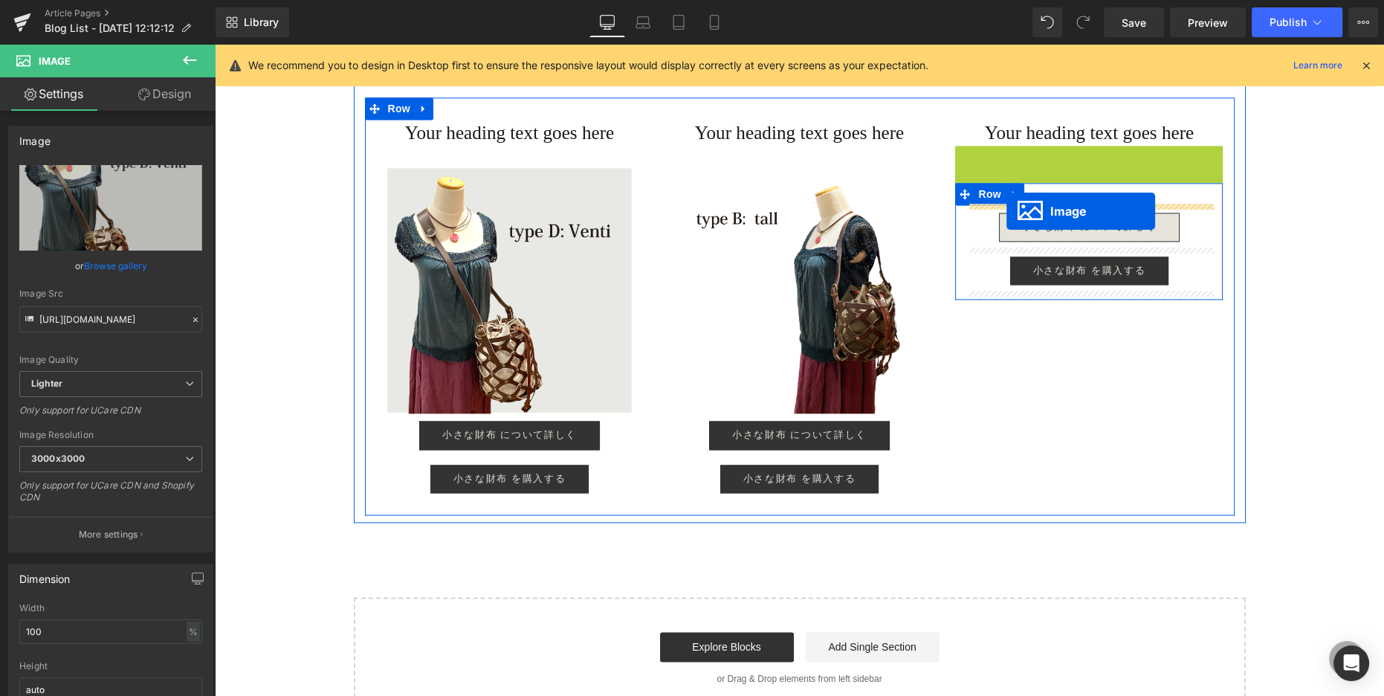
drag, startPoint x: 1060, startPoint y: 275, endPoint x: 1007, endPoint y: 211, distance: 83.4
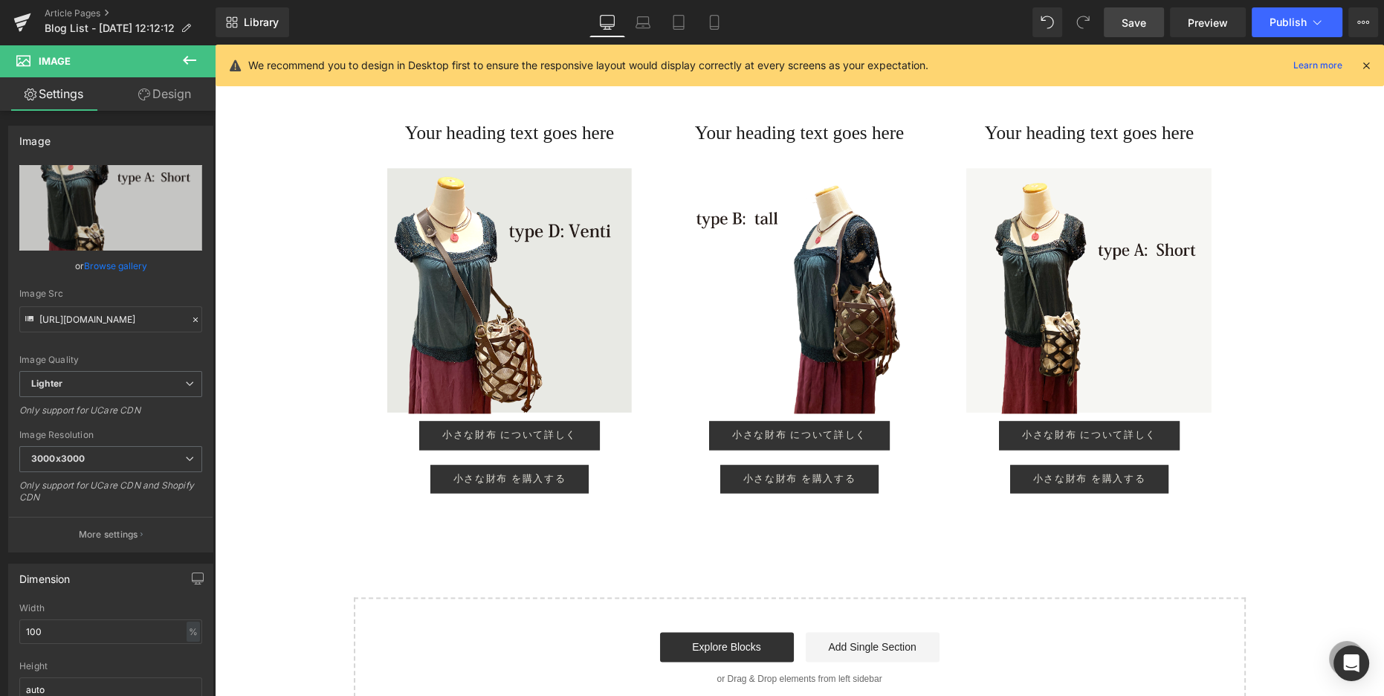
click at [737, 29] on span "Save" at bounding box center [1134, 23] width 25 height 16
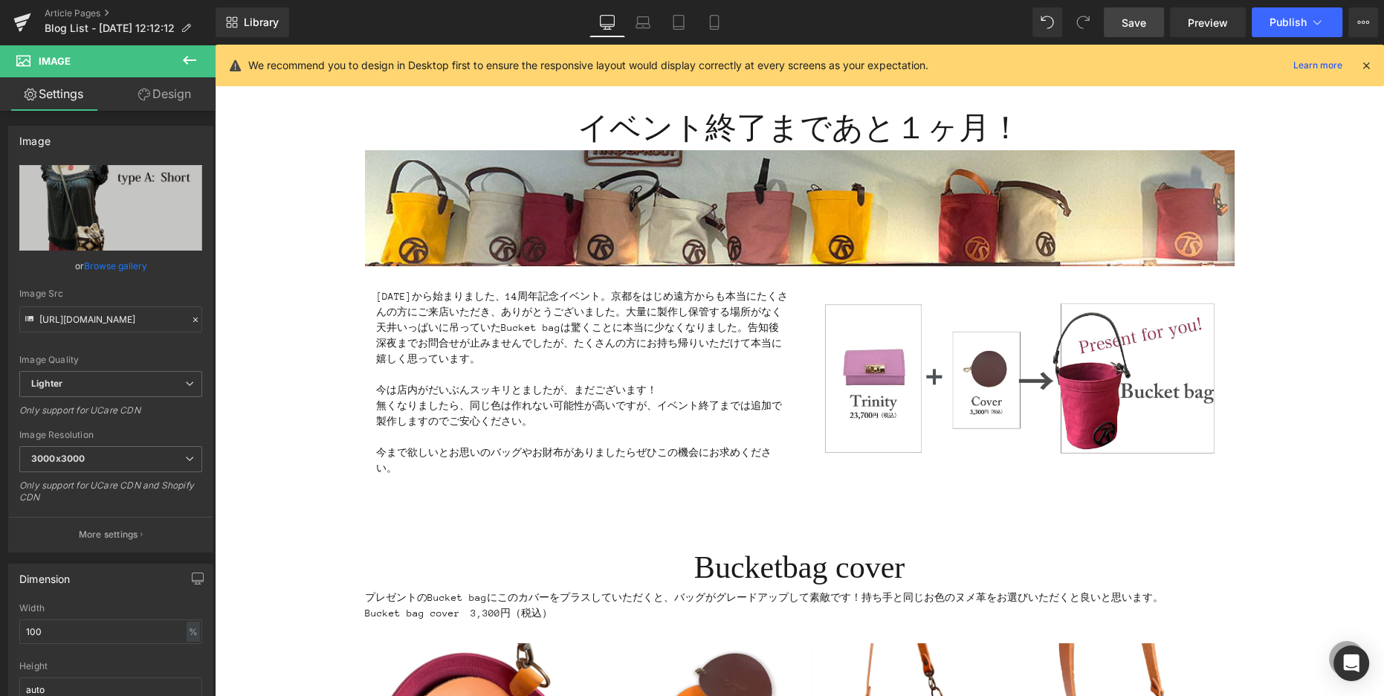
scroll to position [0, 0]
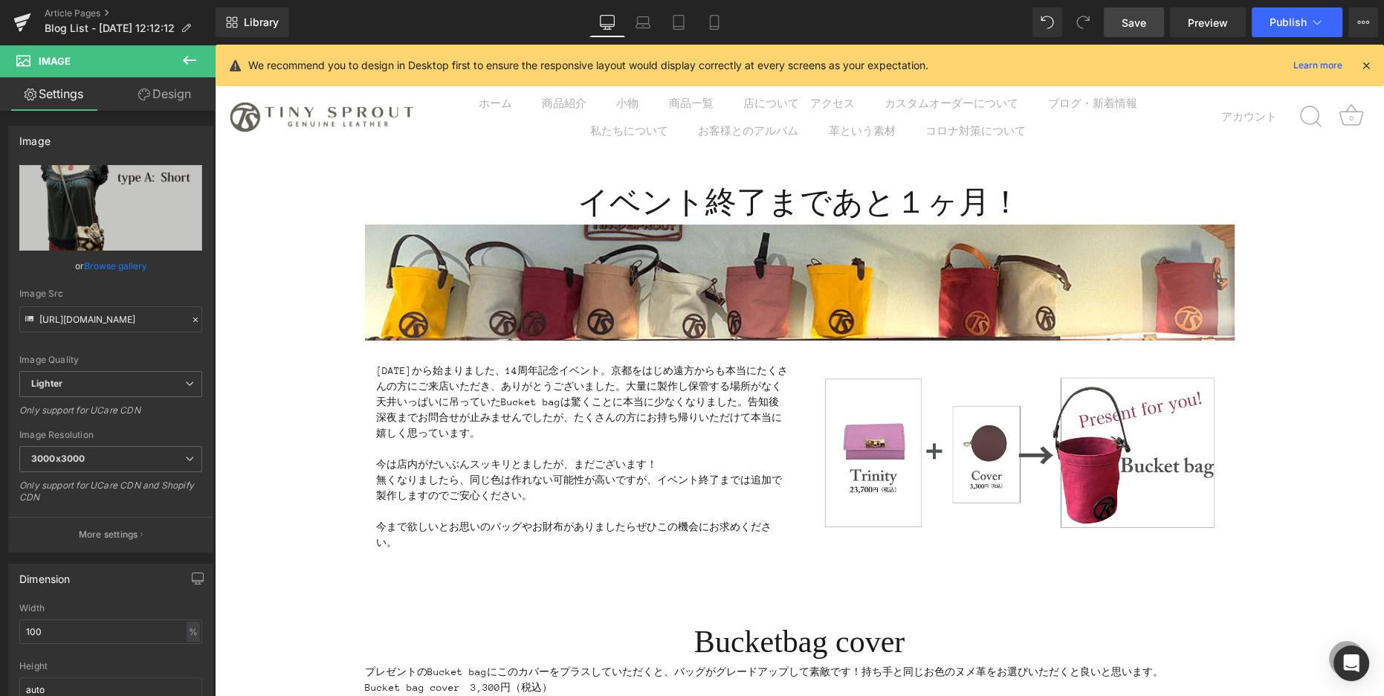
click at [737, 31] on link "Save" at bounding box center [1134, 22] width 60 height 30
click at [737, 27] on span "Preview" at bounding box center [1208, 23] width 40 height 16
